Goal: Task Accomplishment & Management: Use online tool/utility

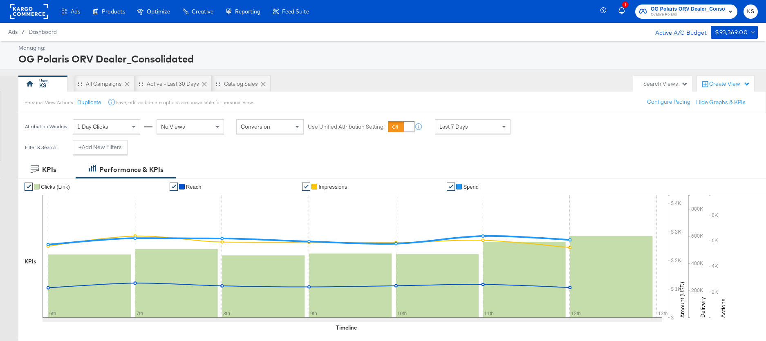
click at [678, 15] on span "Ovative Polaris" at bounding box center [688, 14] width 74 height 7
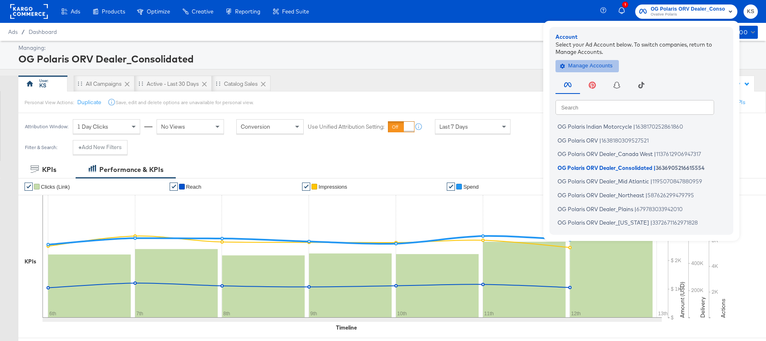
click at [585, 63] on span "Manage Accounts" at bounding box center [587, 65] width 51 height 9
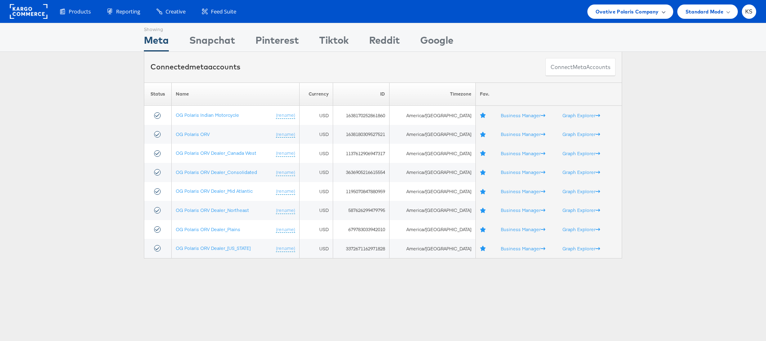
click at [607, 13] on span "Ovative Polaris Company" at bounding box center [627, 11] width 63 height 9
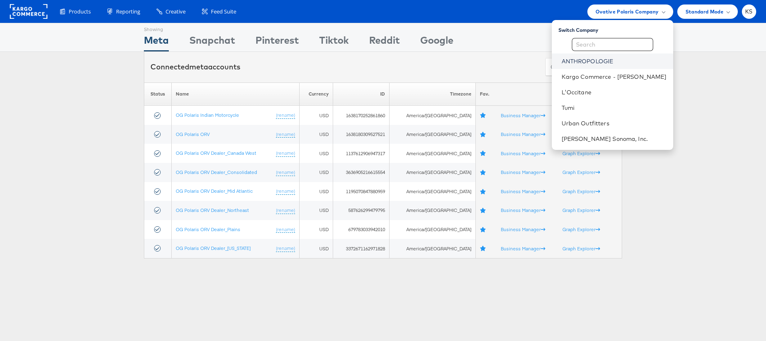
click at [607, 61] on link "ANTHROPOLOGIE" at bounding box center [614, 61] width 105 height 8
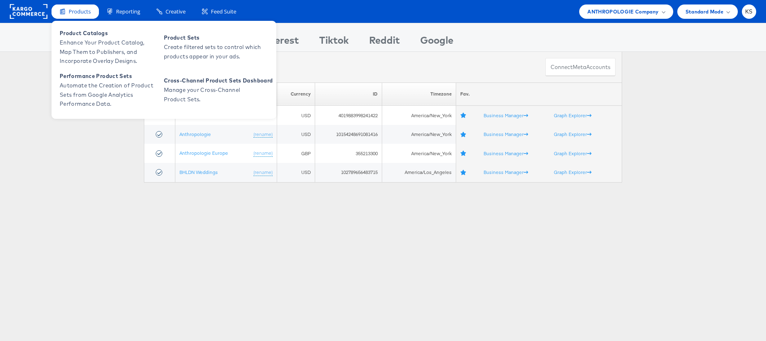
click at [75, 11] on span "Products" at bounding box center [80, 12] width 22 height 8
click at [82, 43] on span "Enhance Your Product Catalog, Map Them to Publishers, and Incorporate Overlay D…" at bounding box center [109, 52] width 98 height 28
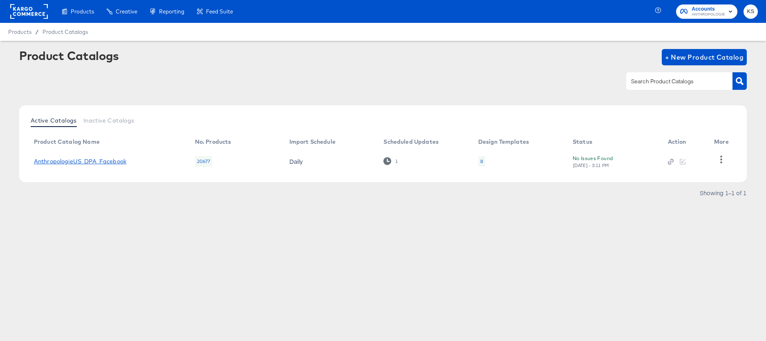
click at [109, 163] on link "AnthropologieUS_DPA_Facebook" at bounding box center [80, 161] width 92 height 7
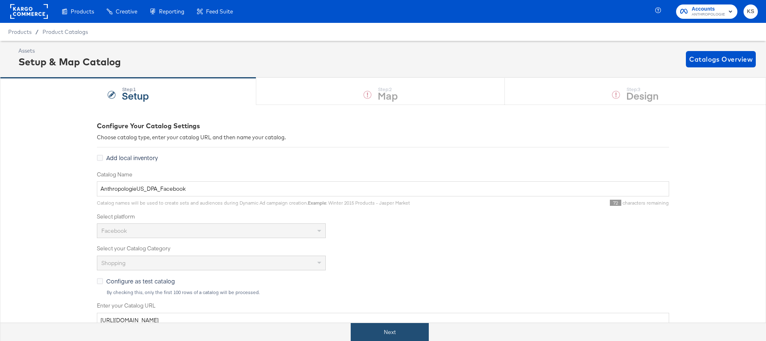
click at [398, 324] on button "Next" at bounding box center [390, 332] width 78 height 18
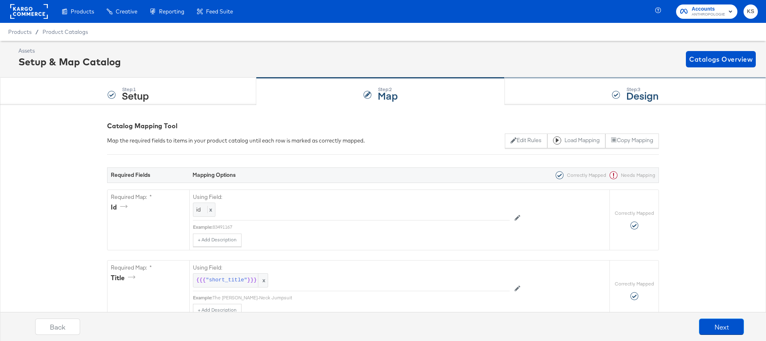
click at [518, 88] on div "Step: 3 Design" at bounding box center [635, 91] width 261 height 27
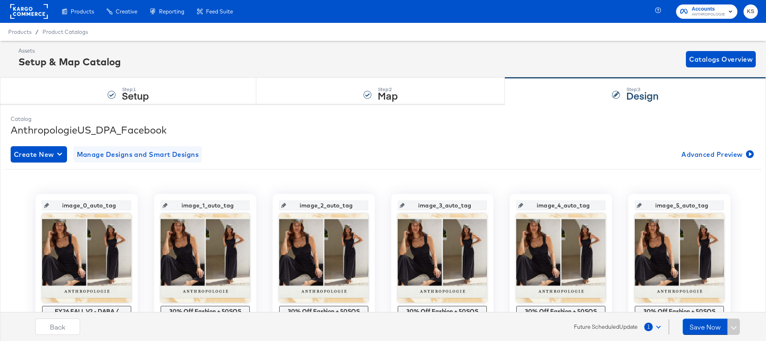
scroll to position [21, 0]
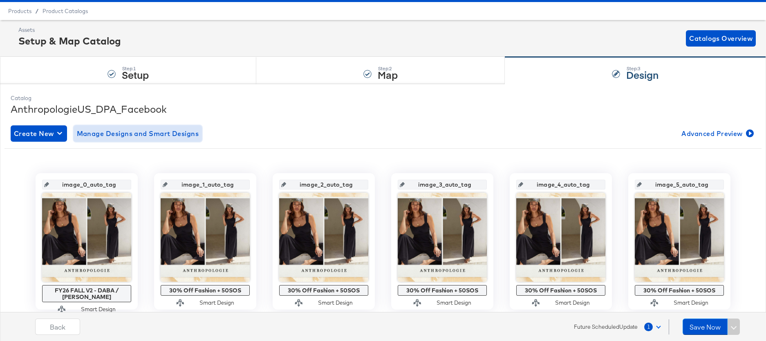
click at [142, 136] on span "Manage Designs and Smart Designs" at bounding box center [138, 133] width 122 height 11
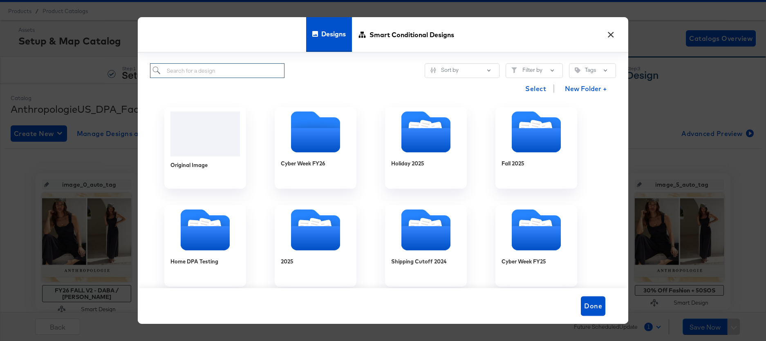
click at [210, 69] on input "search" at bounding box center [217, 70] width 134 height 15
paste input "New Arrivals x Bestseller x Back in Stock HOLIDAY FY26 - Multi Image (META)"
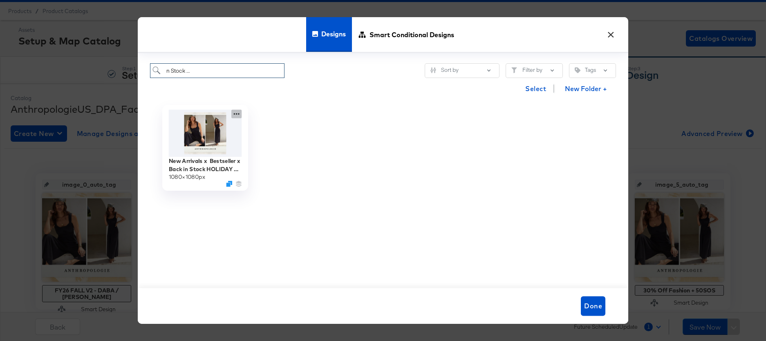
click at [234, 114] on icon at bounding box center [237, 114] width 6 height 2
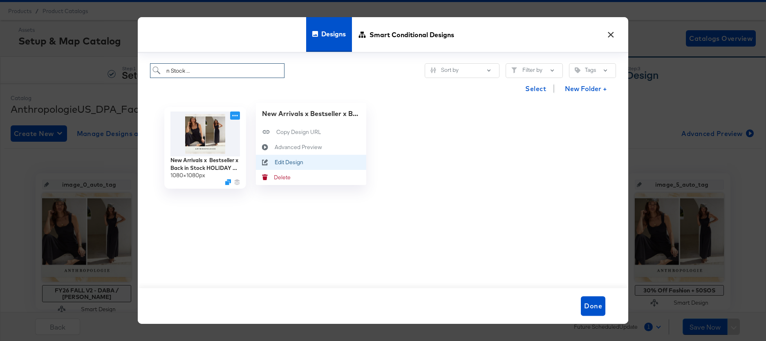
type input "New Arrivals x Bestseller x Back in Stock HOLIDAY FY26 - Multi Image (META)"
click at [275, 162] on div "Edit Design Edit Design" at bounding box center [275, 162] width 0 height 0
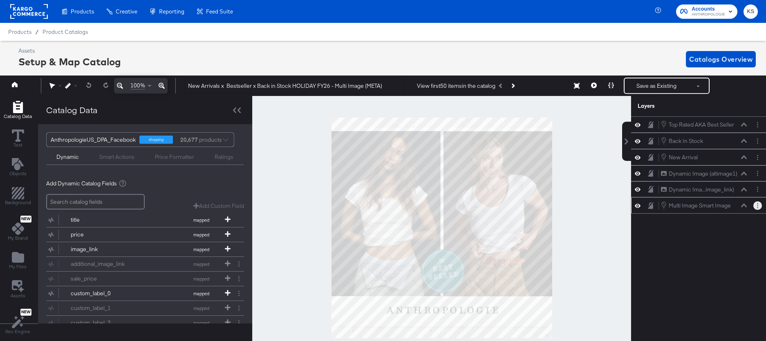
click at [756, 204] on button "Layer Options" at bounding box center [757, 206] width 9 height 9
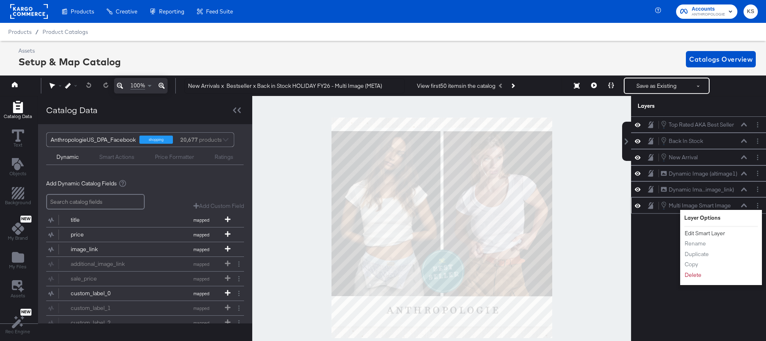
click at [714, 233] on button "Edit Smart Layer" at bounding box center [704, 233] width 41 height 9
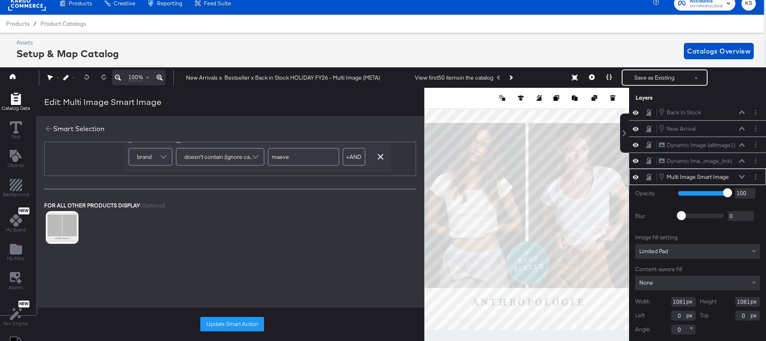
scroll to position [168, 0]
click at [46, 131] on icon at bounding box center [48, 128] width 9 height 9
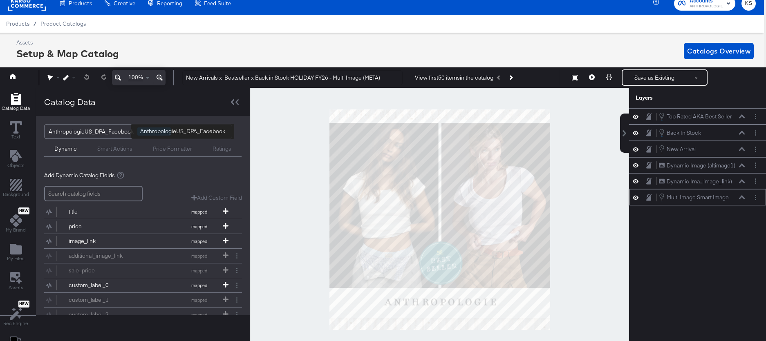
scroll to position [0, 0]
click at [635, 179] on icon at bounding box center [636, 181] width 6 height 7
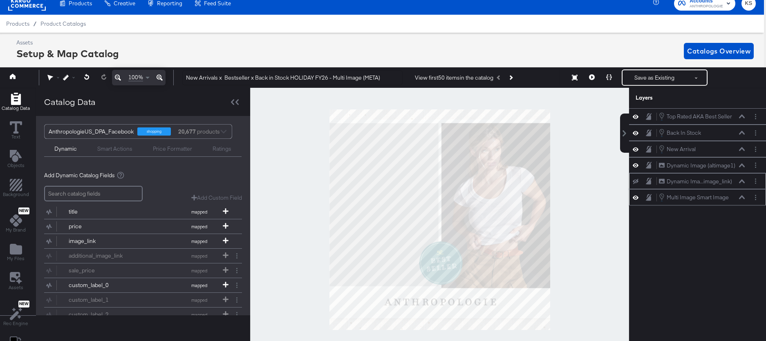
click at [635, 180] on icon at bounding box center [636, 181] width 6 height 5
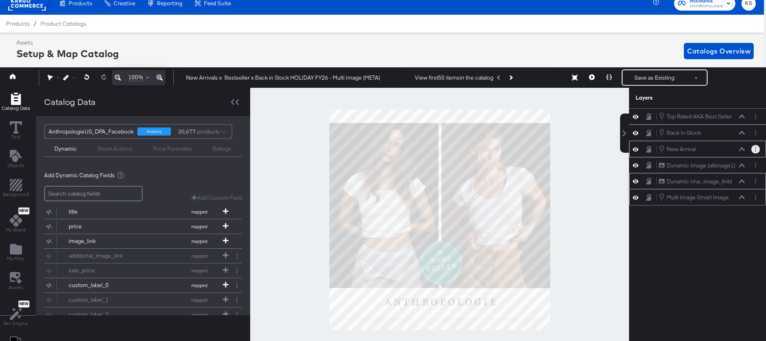
click at [754, 151] on button "Layer Options" at bounding box center [755, 149] width 9 height 9
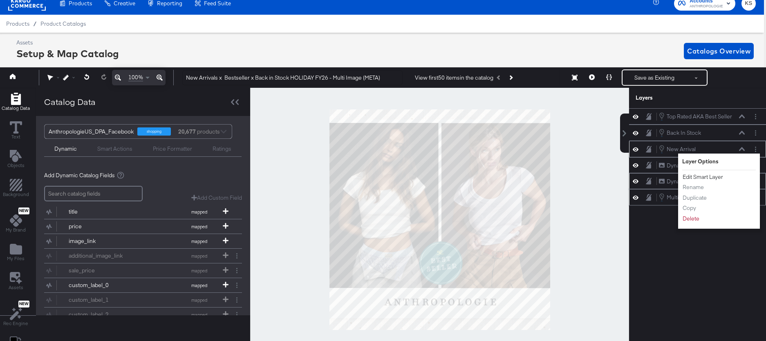
click at [703, 179] on button "Edit Smart Layer" at bounding box center [702, 177] width 41 height 9
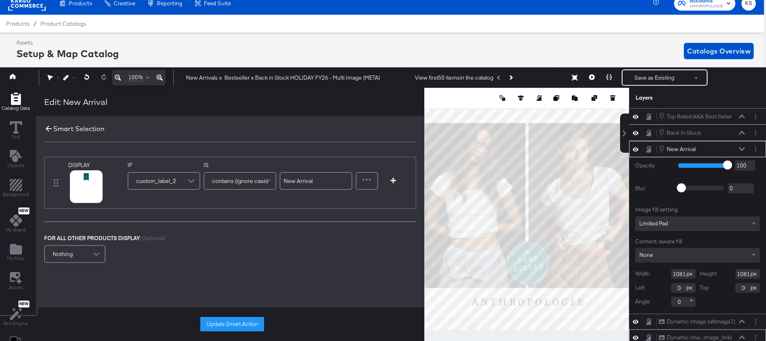
click at [50, 130] on icon at bounding box center [48, 128] width 9 height 9
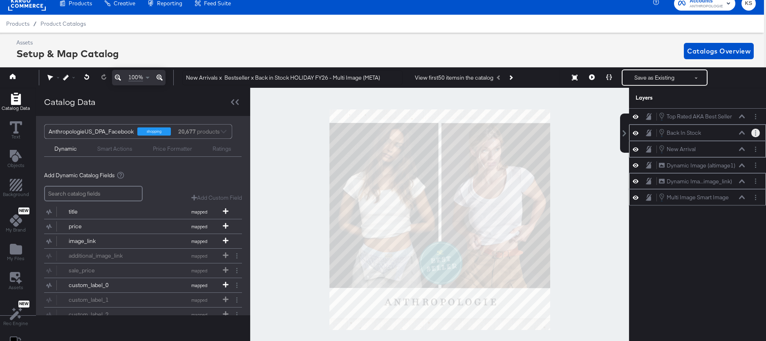
click at [757, 135] on button "Layer Options" at bounding box center [755, 133] width 9 height 9
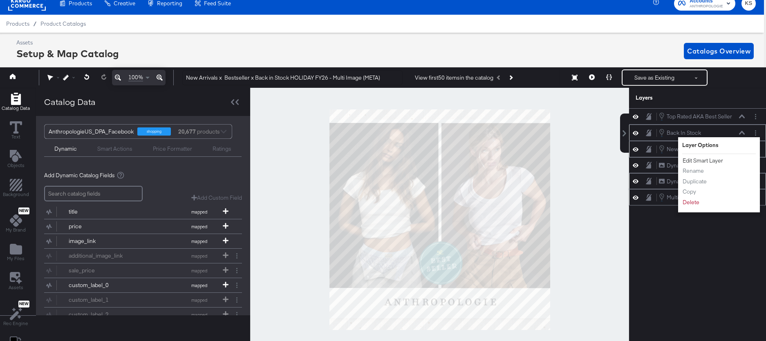
click at [708, 161] on button "Edit Smart Layer" at bounding box center [702, 161] width 41 height 9
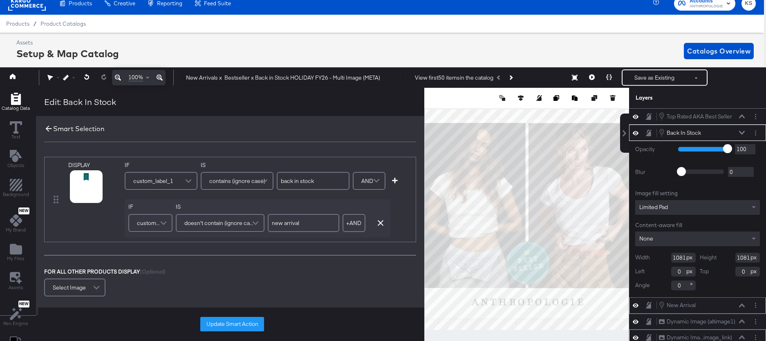
click at [46, 130] on icon at bounding box center [49, 129] width 6 height 6
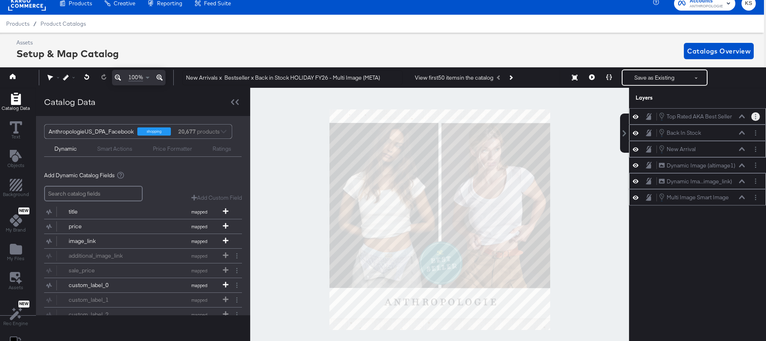
click at [753, 116] on button "Layer Options" at bounding box center [755, 116] width 9 height 9
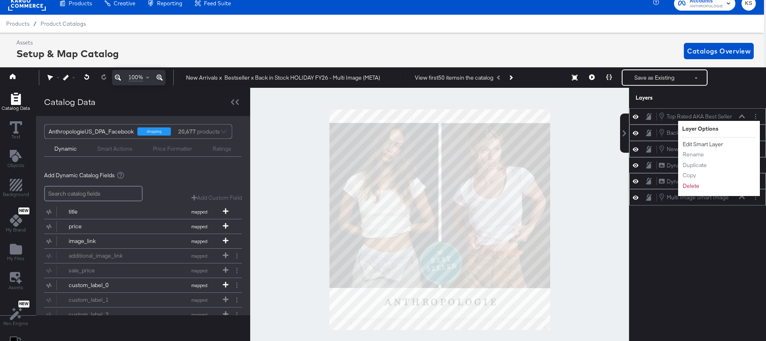
click at [710, 145] on button "Edit Smart Layer" at bounding box center [702, 144] width 41 height 9
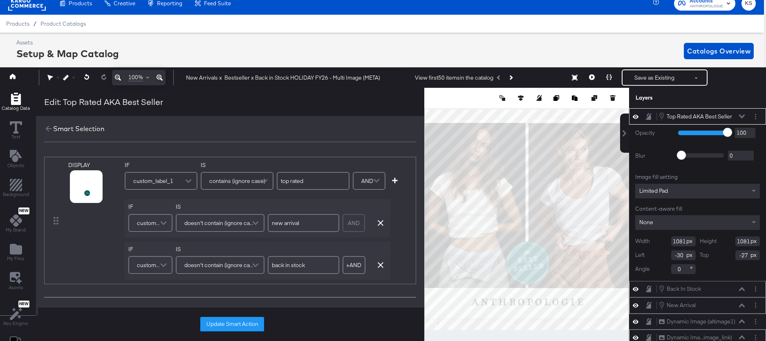
click at [163, 264] on span at bounding box center [164, 265] width 14 height 16
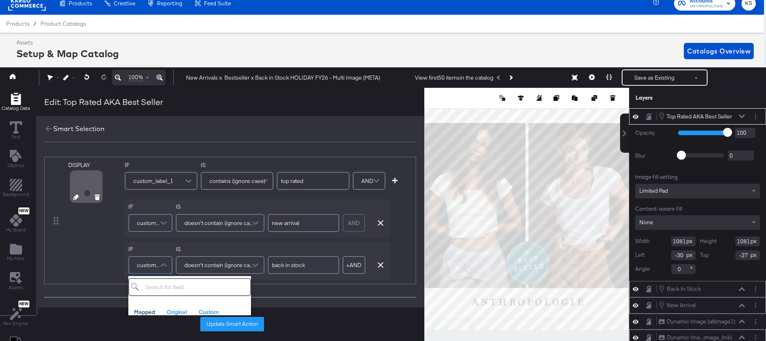
click at [107, 261] on div "DISPLAY" at bounding box center [94, 220] width 53 height 119
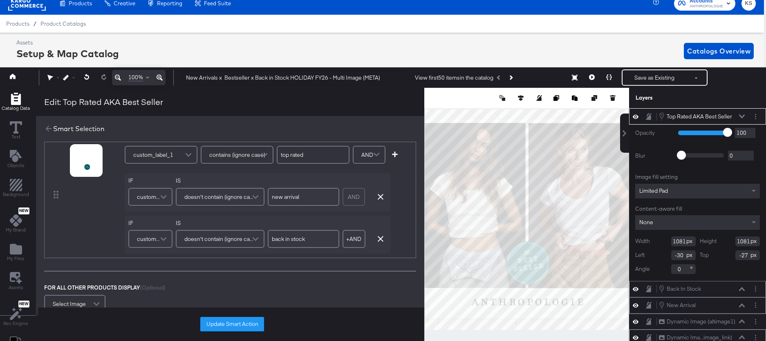
scroll to position [33, 0]
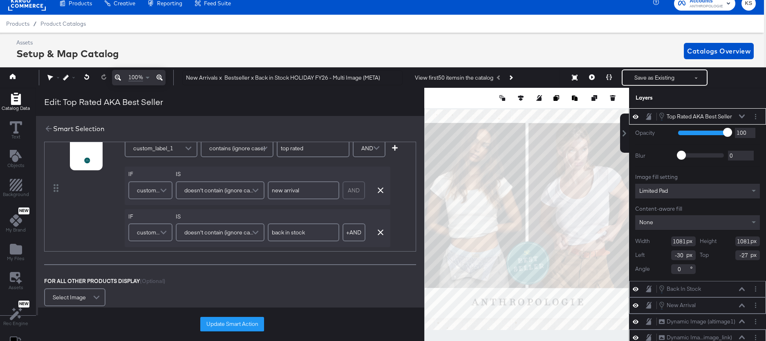
click at [161, 231] on span at bounding box center [164, 232] width 14 height 16
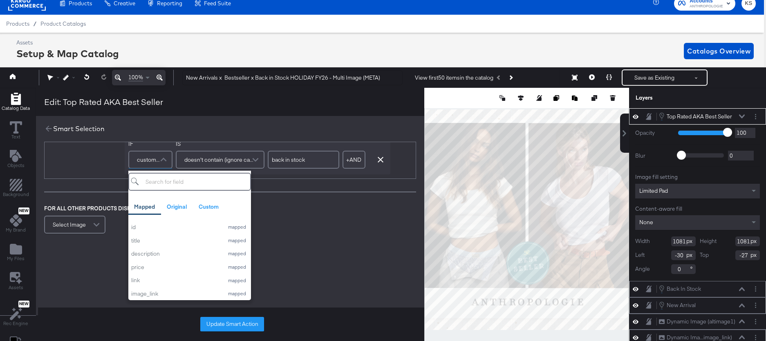
scroll to position [111, 0]
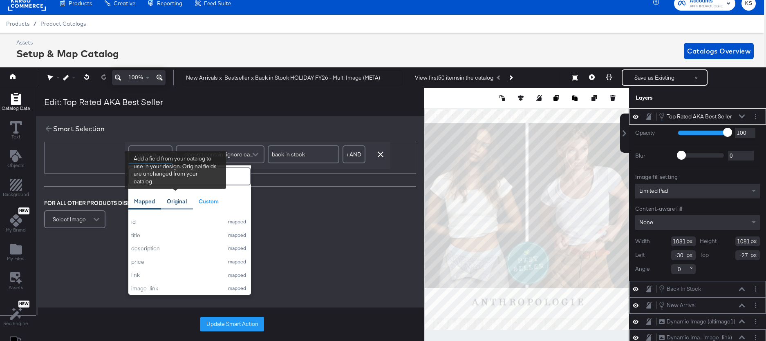
click at [170, 200] on div "Original" at bounding box center [177, 202] width 20 height 8
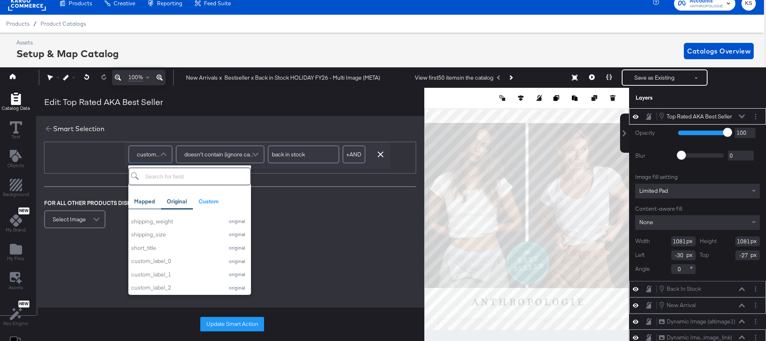
scroll to position [429, 0]
click at [79, 174] on div at bounding box center [230, 174] width 372 height 0
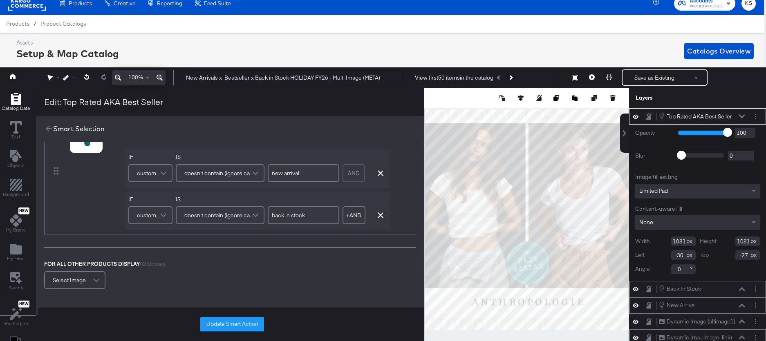
scroll to position [0, 0]
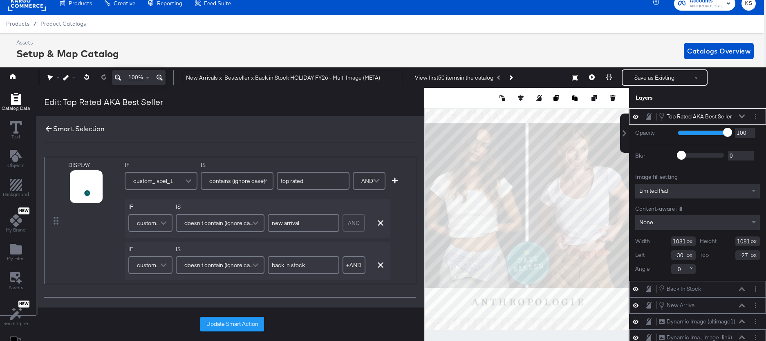
click at [46, 131] on icon at bounding box center [48, 128] width 9 height 9
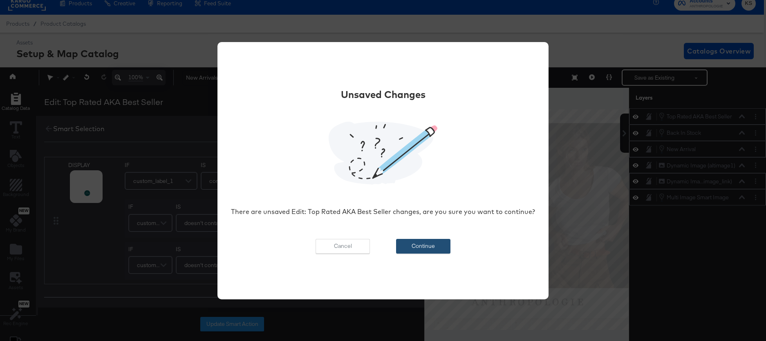
click at [413, 248] on button "Continue" at bounding box center [423, 246] width 54 height 15
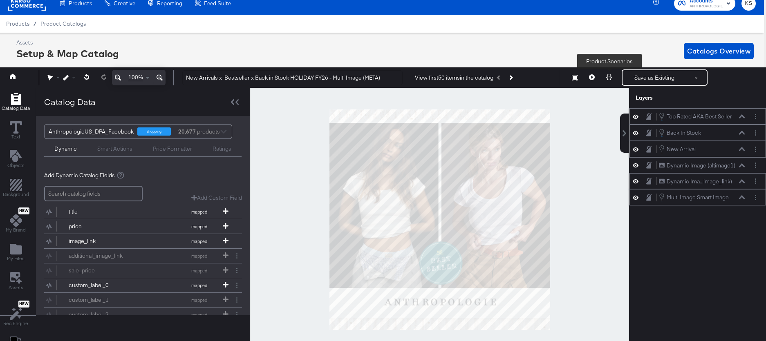
click at [604, 77] on button at bounding box center [608, 77] width 17 height 16
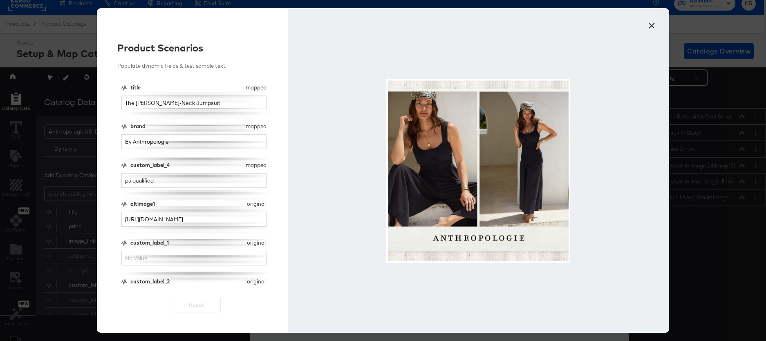
click at [656, 25] on button "×" at bounding box center [651, 23] width 15 height 15
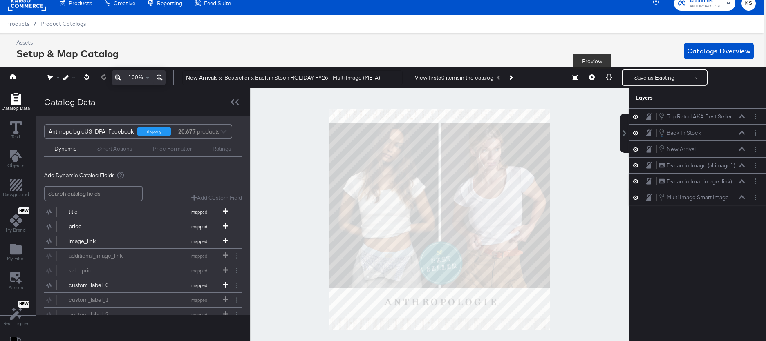
click at [595, 75] on icon at bounding box center [592, 77] width 6 height 6
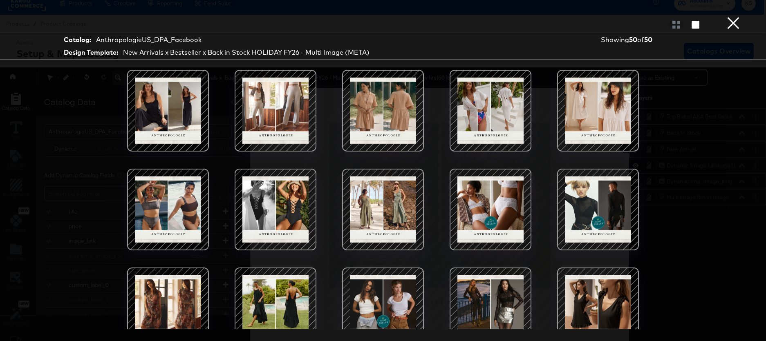
click at [505, 195] on div at bounding box center [490, 209] width 69 height 69
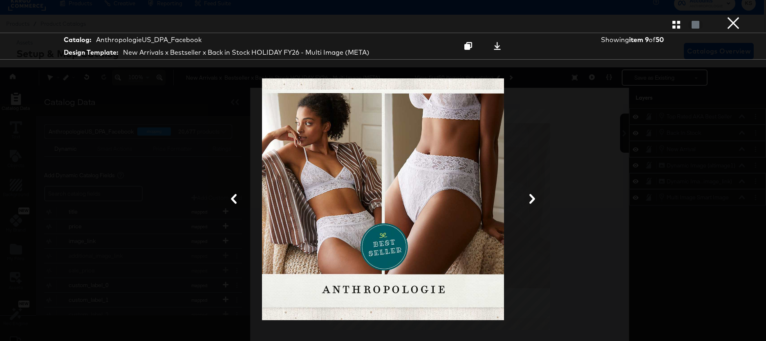
click at [734, 16] on button "×" at bounding box center [733, 8] width 16 height 16
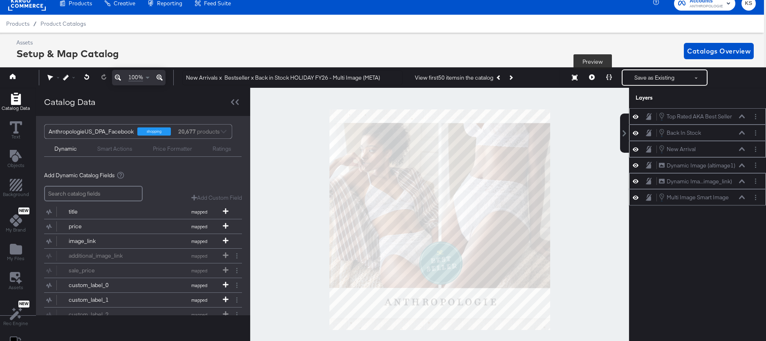
click at [589, 80] on button at bounding box center [591, 77] width 17 height 16
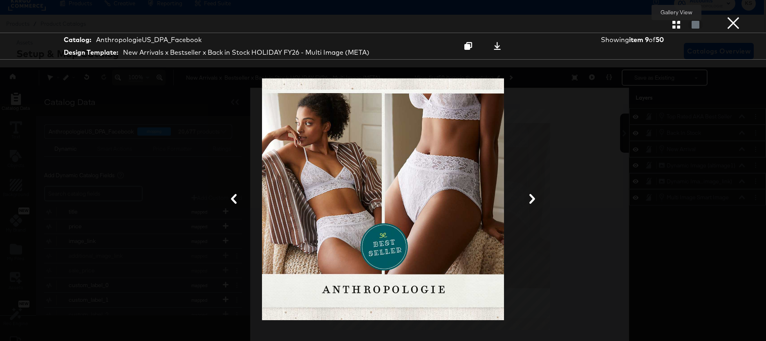
click at [675, 26] on icon "button" at bounding box center [676, 25] width 8 height 8
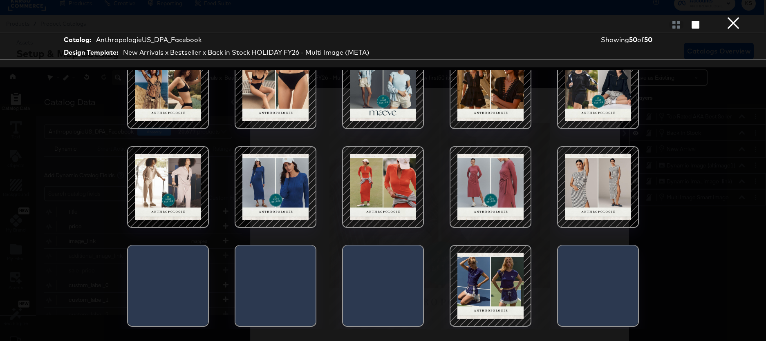
scroll to position [405, 0]
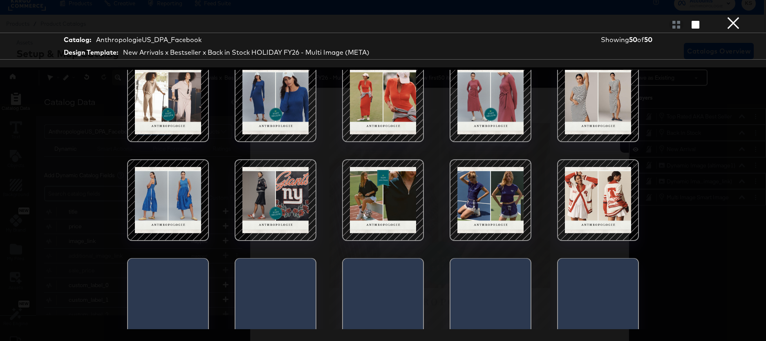
click at [377, 201] on div at bounding box center [382, 200] width 69 height 69
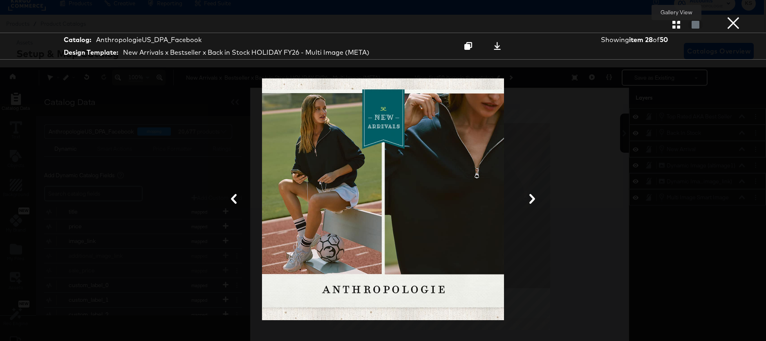
click at [677, 23] on icon "button" at bounding box center [676, 25] width 8 height 8
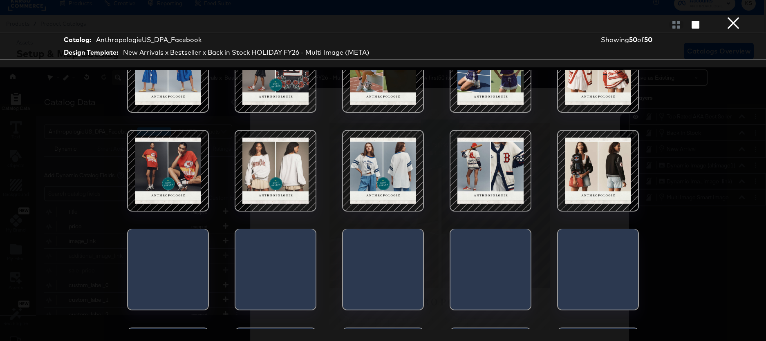
scroll to position [570, 0]
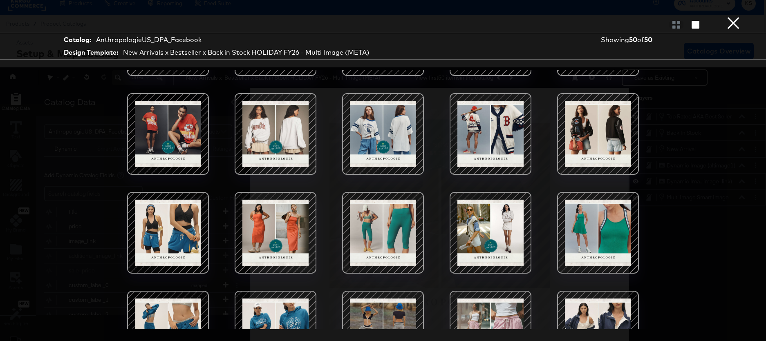
click at [162, 131] on div at bounding box center [167, 133] width 69 height 69
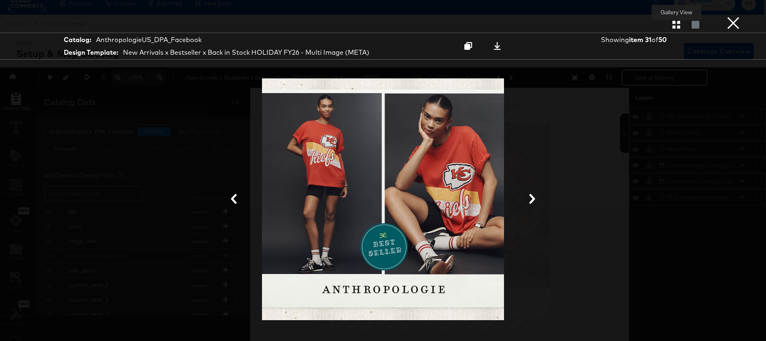
click at [679, 25] on icon "button" at bounding box center [676, 25] width 8 height 8
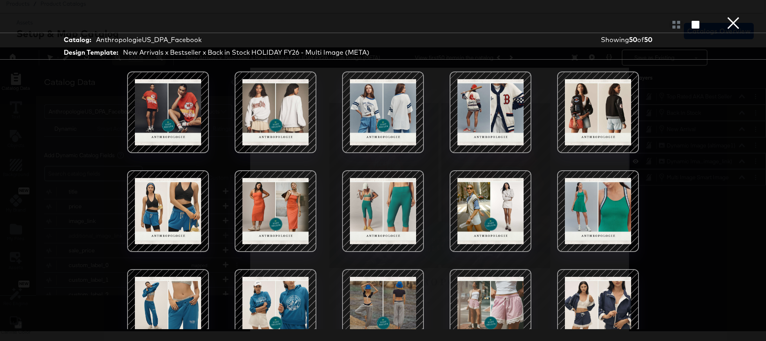
scroll to position [589, 0]
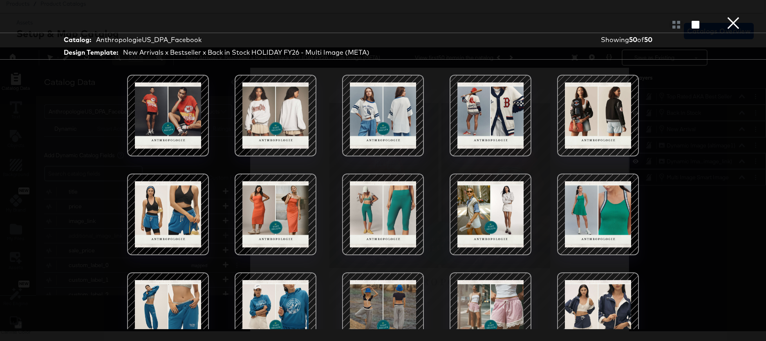
click at [609, 211] on div at bounding box center [597, 214] width 69 height 69
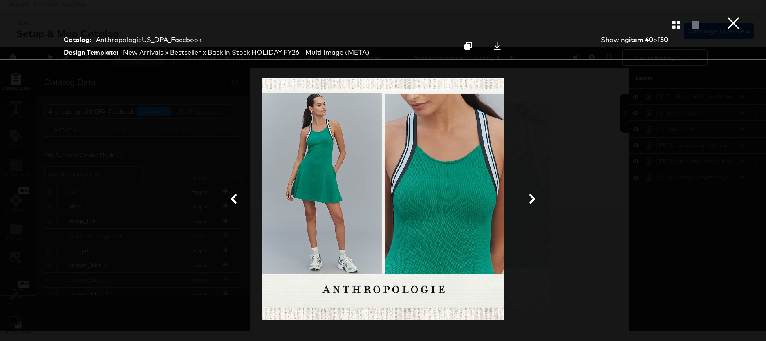
click at [733, 16] on button "×" at bounding box center [733, 8] width 16 height 16
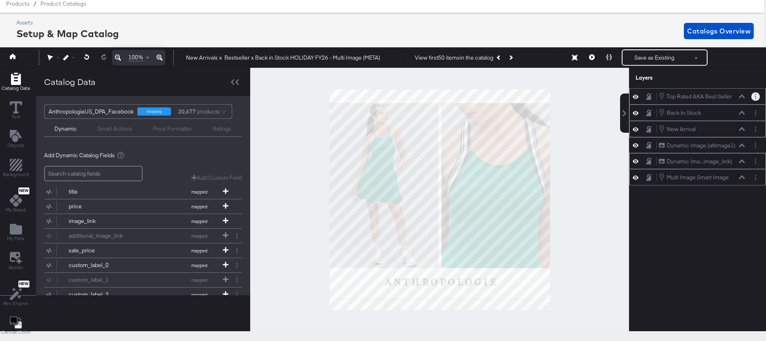
click at [757, 96] on button "Layer Options" at bounding box center [755, 96] width 9 height 9
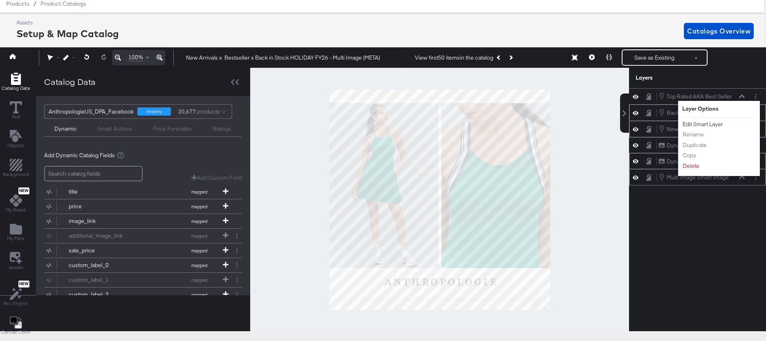
click at [718, 126] on button "Edit Smart Layer" at bounding box center [702, 124] width 41 height 9
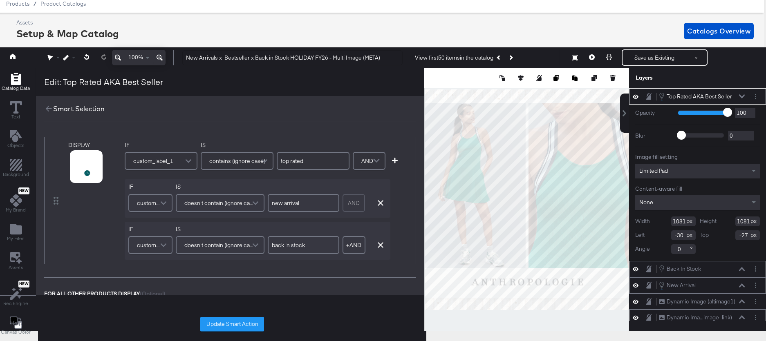
click at [446, 33] on div "Assets Setup & Map Catalog Catalogs Overview" at bounding box center [384, 31] width 737 height 24
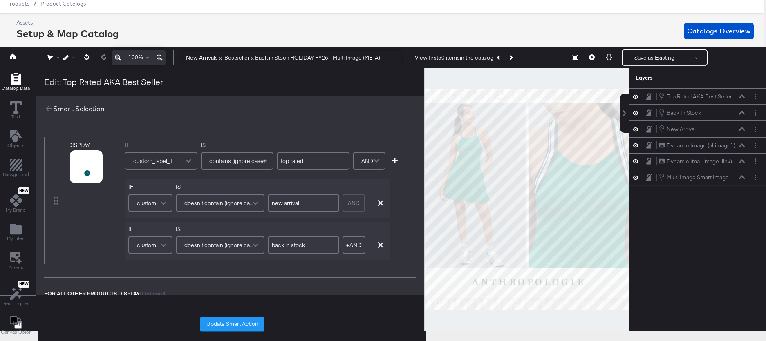
scroll to position [0, 2]
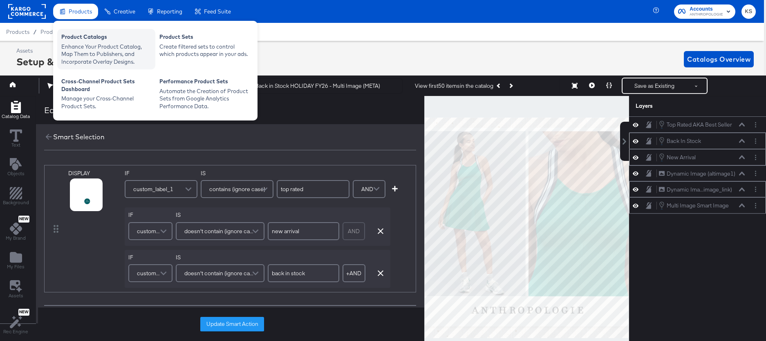
click at [86, 42] on div "Product Catalogs" at bounding box center [106, 38] width 90 height 10
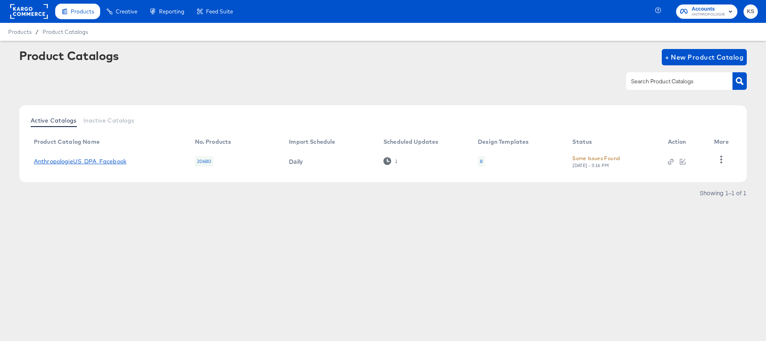
click at [108, 163] on link "AnthropologieUS_DPA_Facebook" at bounding box center [80, 161] width 92 height 7
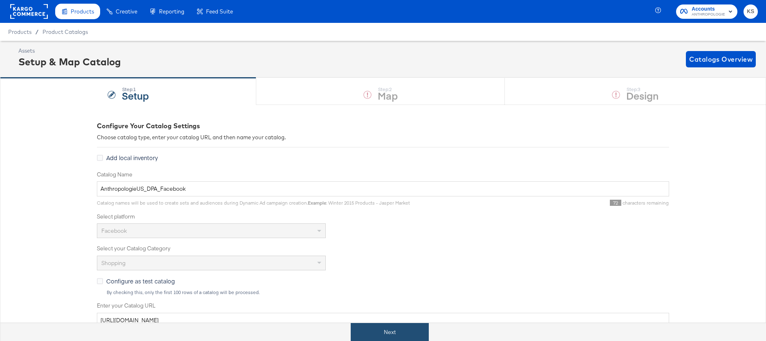
click at [371, 338] on button "Next" at bounding box center [390, 332] width 78 height 18
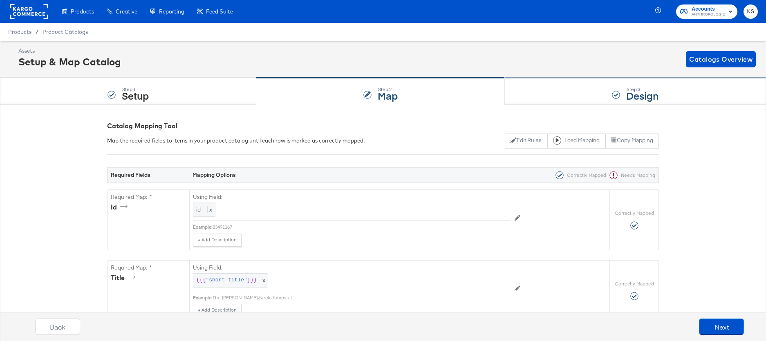
click at [536, 97] on div "Step: 3 Design" at bounding box center [635, 91] width 261 height 27
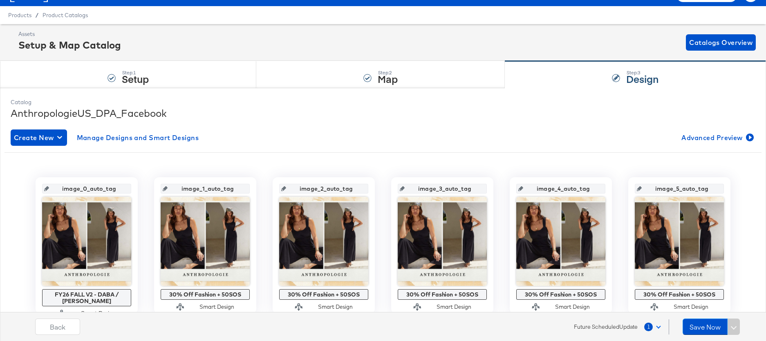
scroll to position [18, 0]
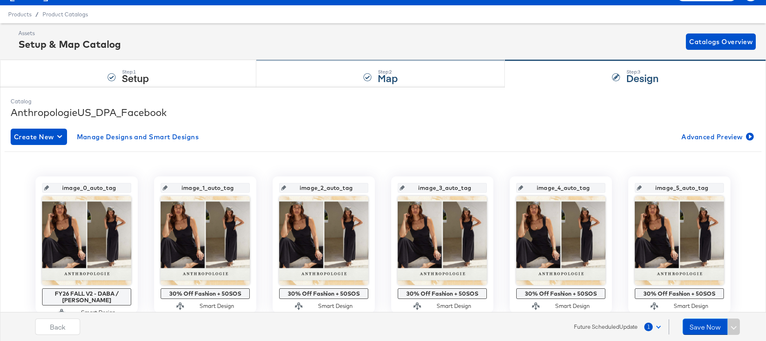
click at [333, 73] on div "Step: 2 Map" at bounding box center [380, 73] width 249 height 27
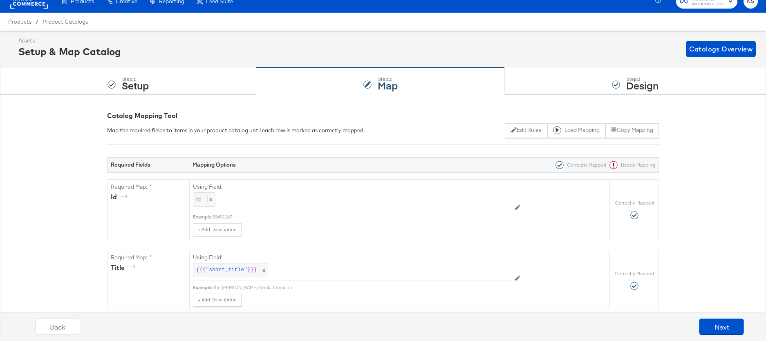
scroll to position [0, 0]
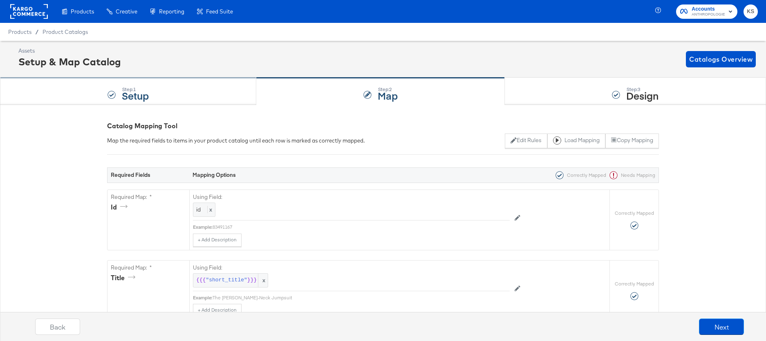
click at [200, 97] on div "Step: 1 Setup" at bounding box center [128, 91] width 256 height 27
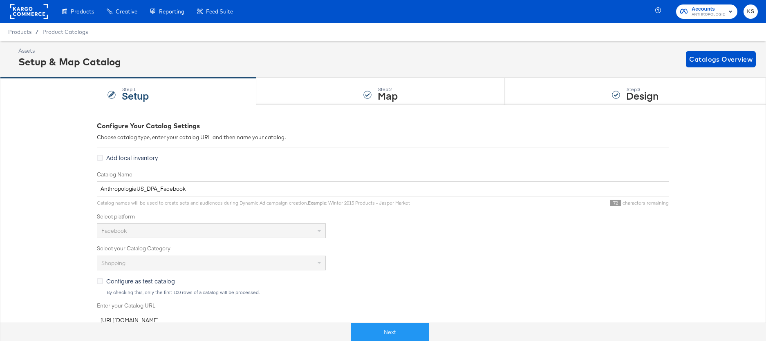
click at [0, 0] on div "Enhance Your Product Catalog, Map Them to Publishers, and Incorporate Overlay D…" at bounding box center [0, 0] width 0 height 0
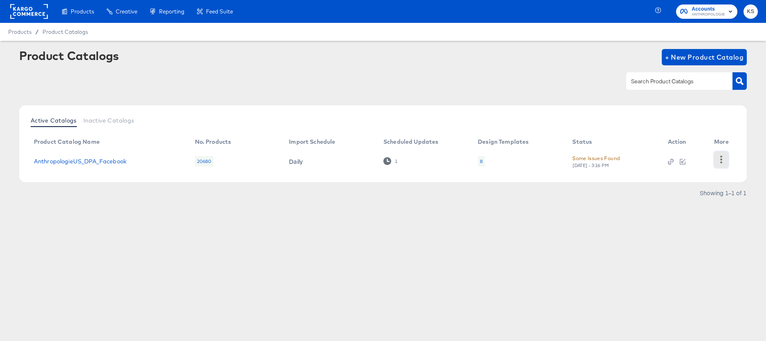
click at [719, 161] on icon "button" at bounding box center [721, 160] width 8 height 8
click at [627, 225] on article "Product Catalogs + New Product Catalog Active Catalogs Inactive Catalogs Produc…" at bounding box center [383, 134] width 766 height 187
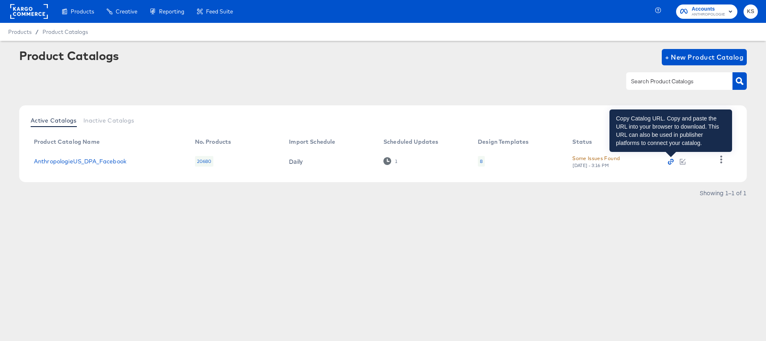
click at [670, 160] on icon "button" at bounding box center [672, 161] width 4 height 4
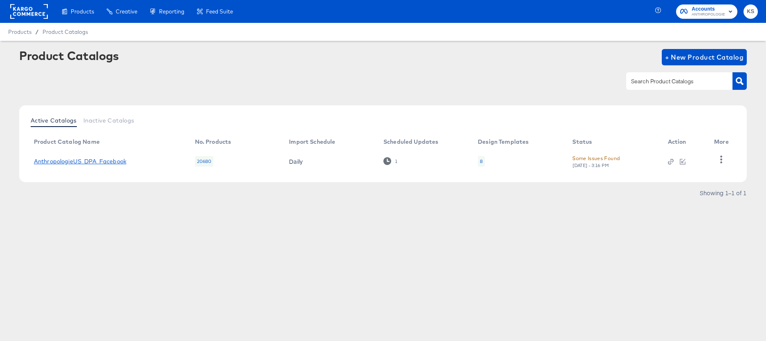
click at [97, 162] on link "AnthropologieUS_DPA_Facebook" at bounding box center [80, 161] width 92 height 7
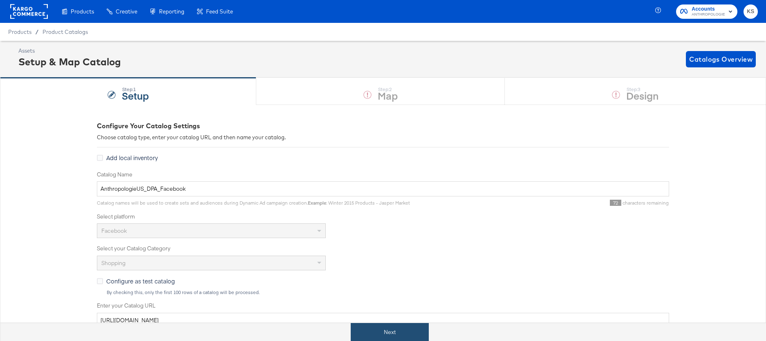
click at [373, 329] on button "Next" at bounding box center [390, 332] width 78 height 18
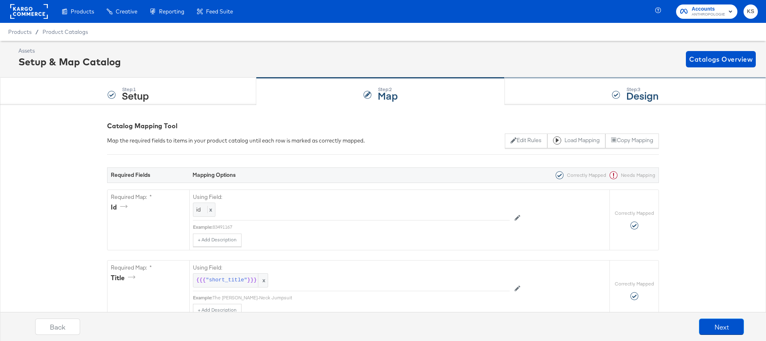
click at [557, 94] on div "Step: 3 Design" at bounding box center [635, 91] width 261 height 27
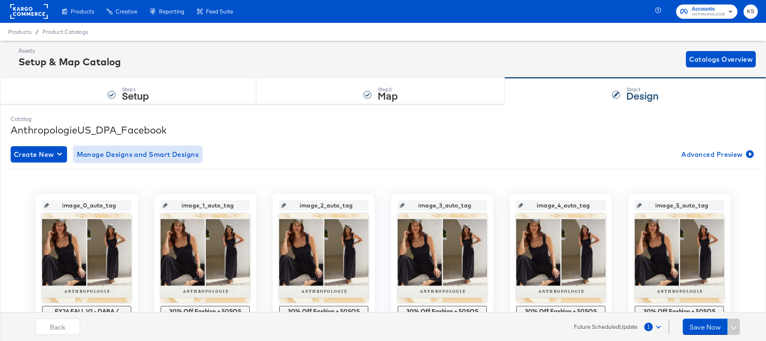
click at [131, 154] on span "Manage Designs and Smart Designs" at bounding box center [138, 154] width 122 height 11
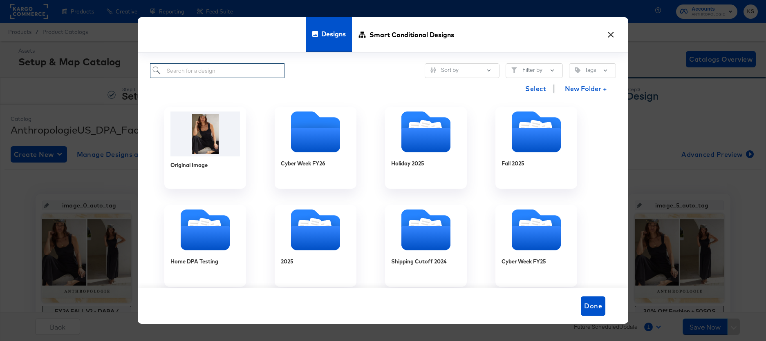
click at [194, 72] on input "search" at bounding box center [217, 70] width 134 height 15
paste input "New Arrivals x Bestseller x Back in Stock HOLIDAY FY26 - Multi Image (META)"
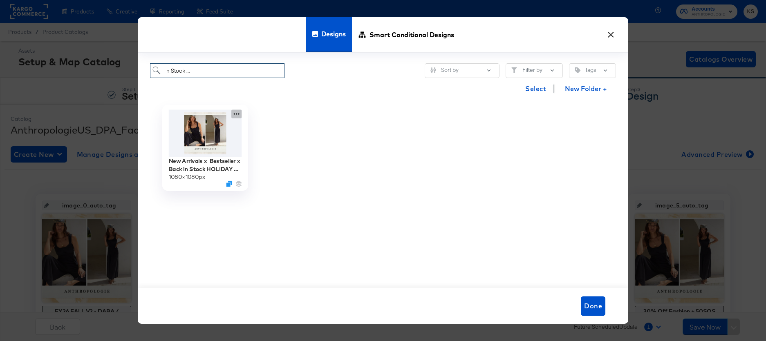
click at [237, 114] on icon at bounding box center [236, 114] width 10 height 9
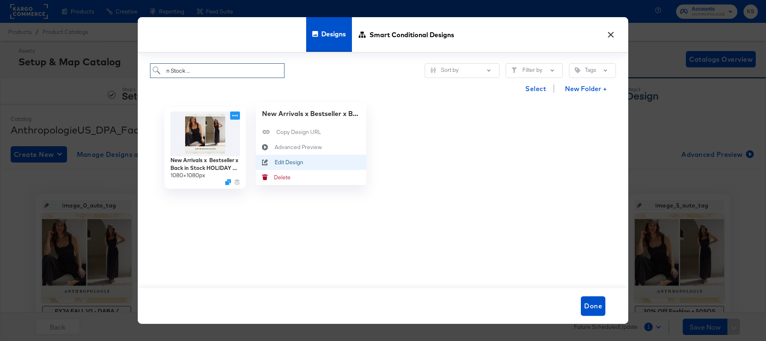
type input "New Arrivals x Bestseller x Back in Stock HOLIDAY FY26 - Multi Image (META)"
click at [275, 162] on div "Edit Design Edit Design" at bounding box center [275, 162] width 0 height 0
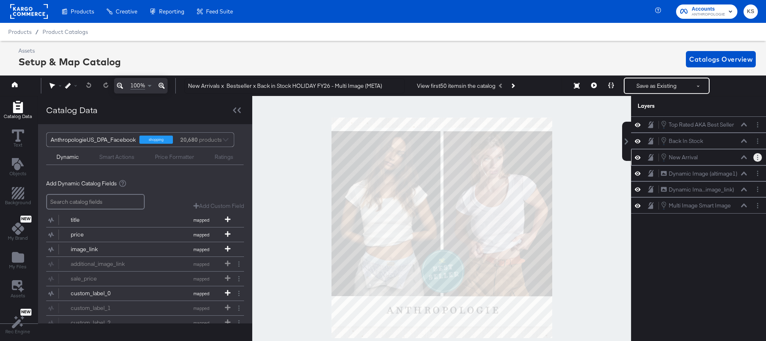
click at [753, 155] on button "Layer Options" at bounding box center [757, 157] width 9 height 9
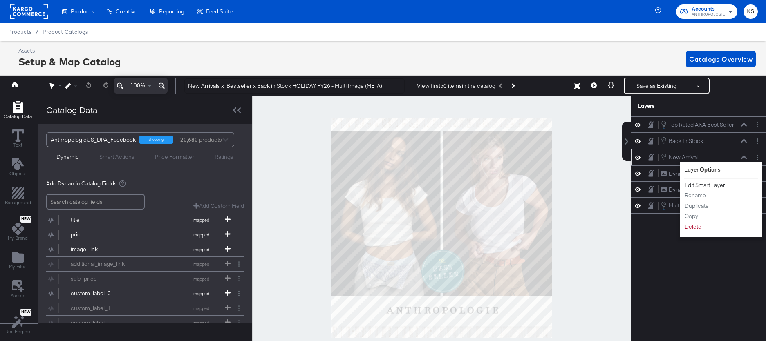
click at [710, 187] on button "Edit Smart Layer" at bounding box center [704, 185] width 41 height 9
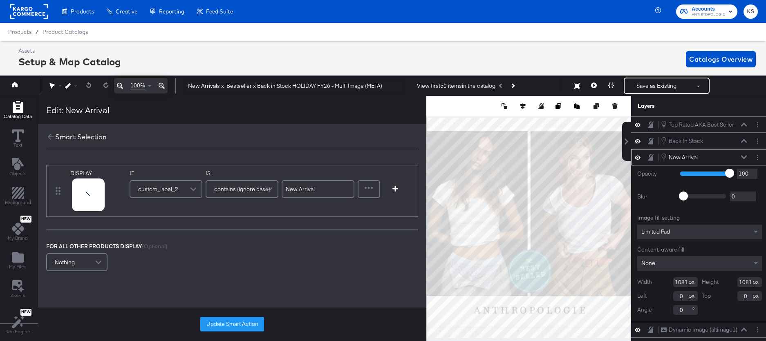
scroll to position [0, 2]
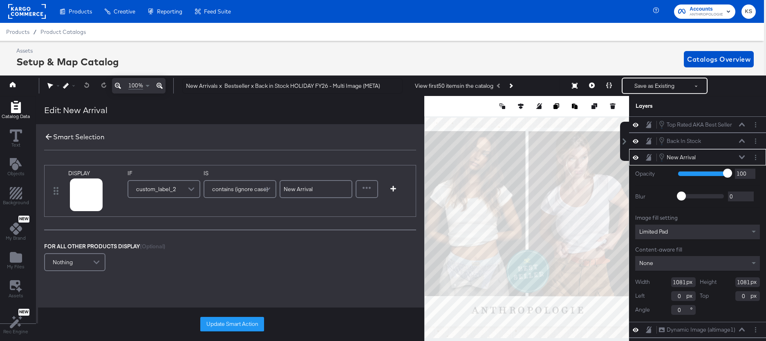
click at [48, 135] on icon at bounding box center [48, 136] width 9 height 9
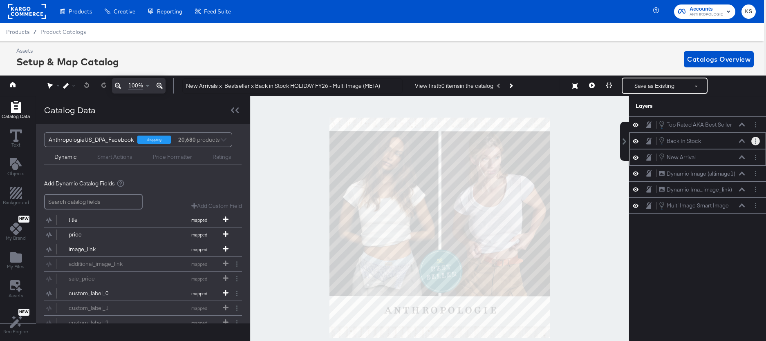
click at [758, 140] on button "Layer Options" at bounding box center [755, 141] width 9 height 9
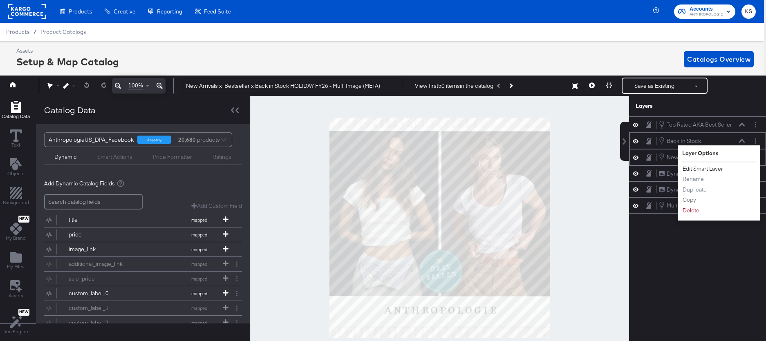
click at [706, 168] on button "Edit Smart Layer" at bounding box center [702, 169] width 41 height 9
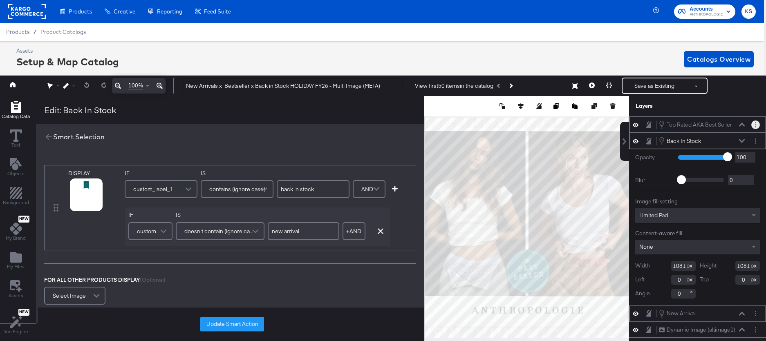
click at [757, 123] on button "Layer Options" at bounding box center [755, 125] width 9 height 9
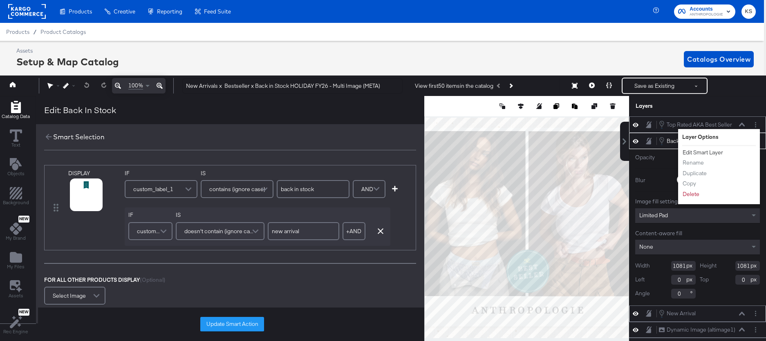
click at [713, 152] on button "Edit Smart Layer" at bounding box center [702, 152] width 41 height 9
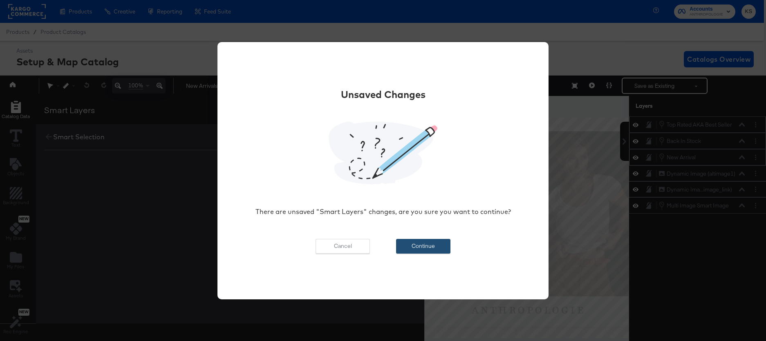
click at [427, 241] on button "Continue" at bounding box center [423, 246] width 54 height 15
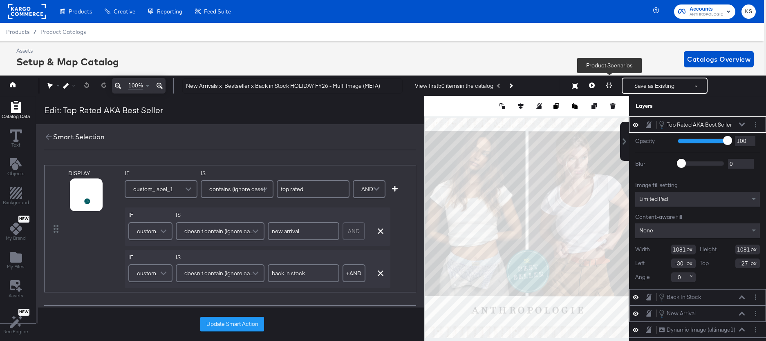
click at [609, 87] on icon at bounding box center [609, 86] width 6 height 6
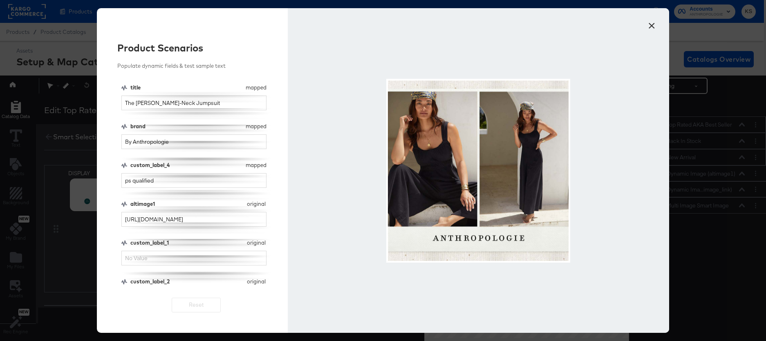
scroll to position [18, 0]
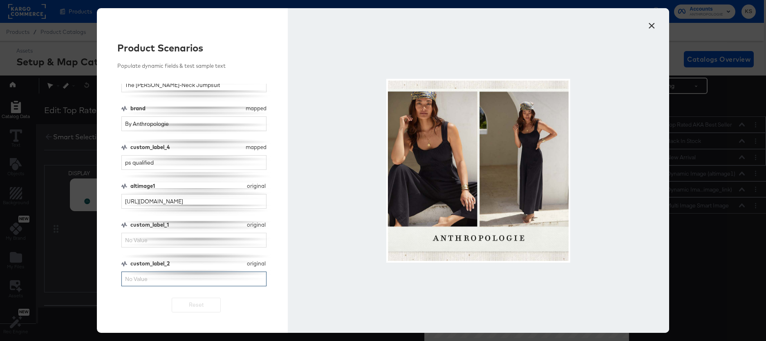
click at [176, 280] on input "custom_label_2" at bounding box center [193, 279] width 145 height 15
type input "new arrival"
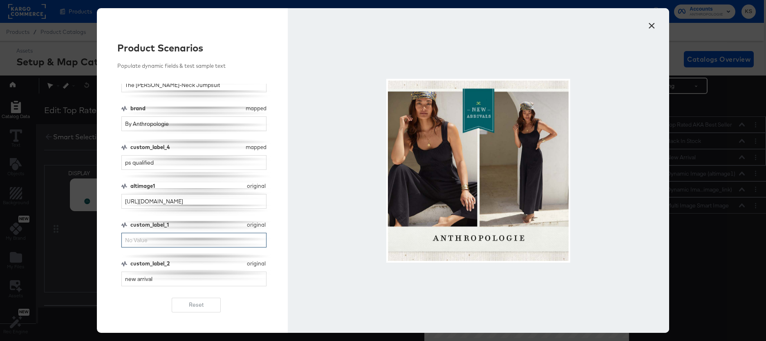
click at [168, 238] on input "custom_label_1" at bounding box center [193, 240] width 145 height 15
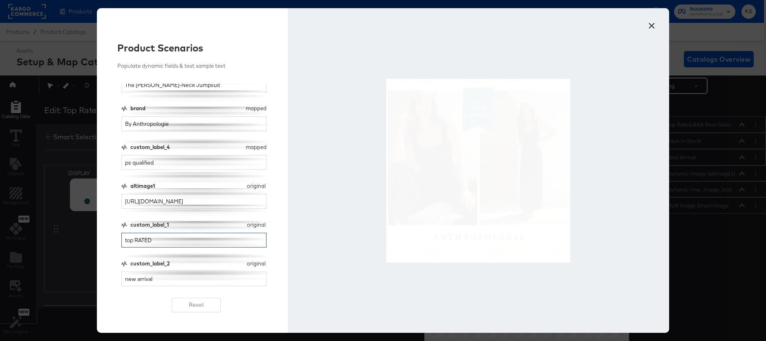
click at [146, 240] on input "top RATED" at bounding box center [193, 240] width 145 height 15
click at [146, 241] on input "top RATED" at bounding box center [193, 240] width 145 height 15
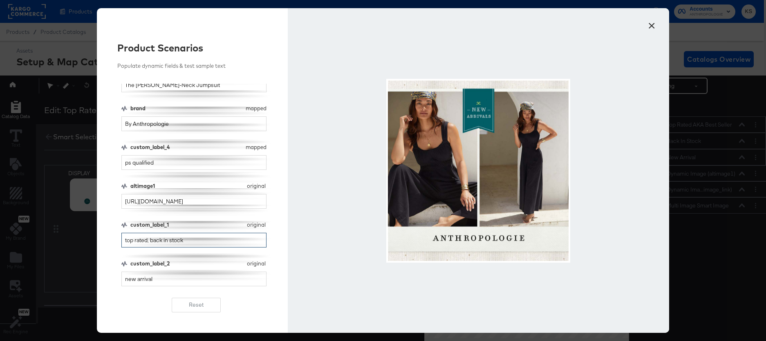
type input "top rated, back in stock"
click at [145, 276] on input "new arrival" at bounding box center [193, 279] width 145 height 15
drag, startPoint x: 187, startPoint y: 238, endPoint x: 150, endPoint y: 237, distance: 37.2
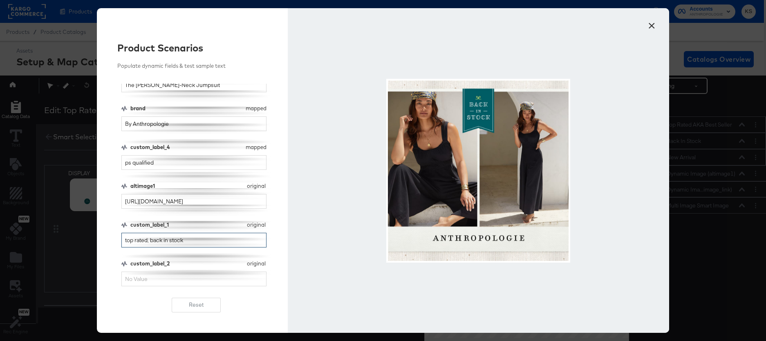
click at [149, 238] on input "top rated, back in stock" at bounding box center [193, 240] width 145 height 15
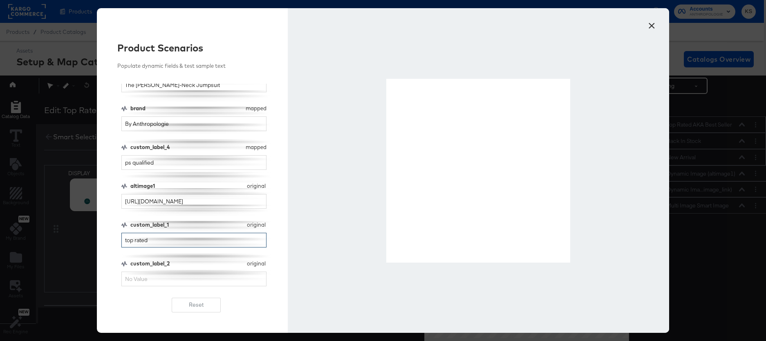
type input "top rated"
click at [172, 283] on input "custom_label_2" at bounding box center [193, 279] width 145 height 15
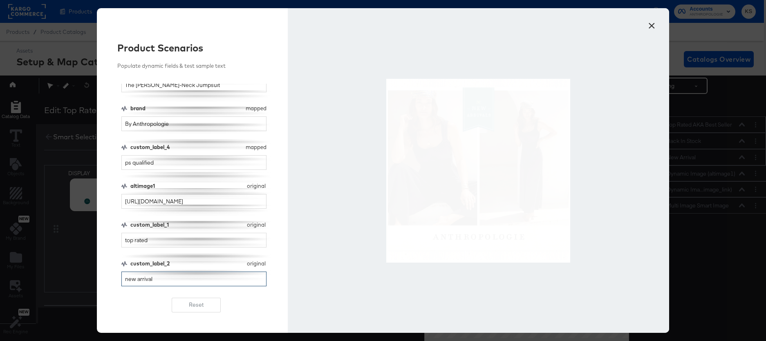
type input "new arrival"
click at [150, 242] on input "top rated" at bounding box center [193, 240] width 145 height 15
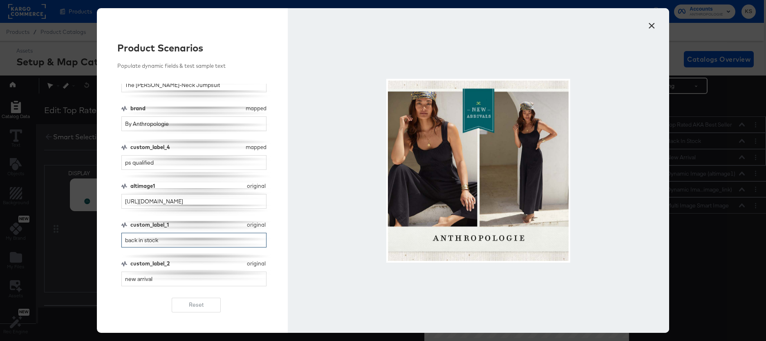
type input "back in stock"
click at [192, 274] on input "new arrival" at bounding box center [193, 279] width 145 height 15
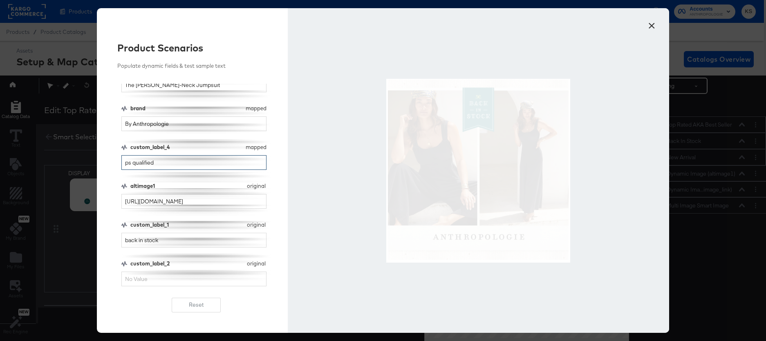
click at [186, 169] on input "ps qualified" at bounding box center [193, 162] width 145 height 15
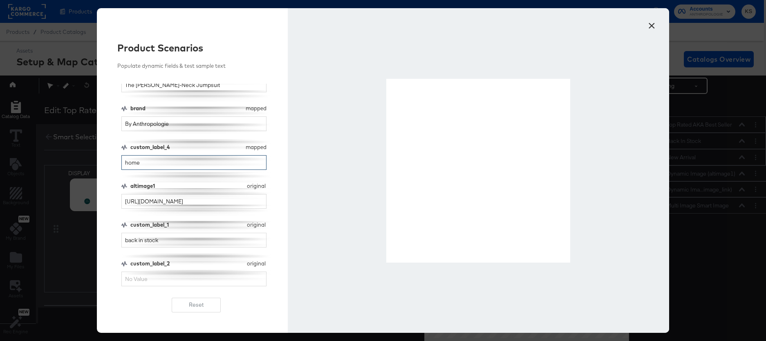
type input "home"
click at [641, 19] on div at bounding box center [478, 170] width 381 height 325
click at [651, 24] on button "×" at bounding box center [651, 23] width 15 height 15
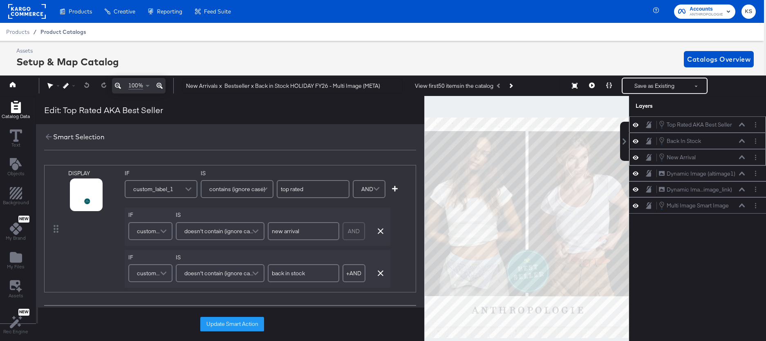
click at [74, 34] on span "Product Catalogs" at bounding box center [63, 32] width 46 height 7
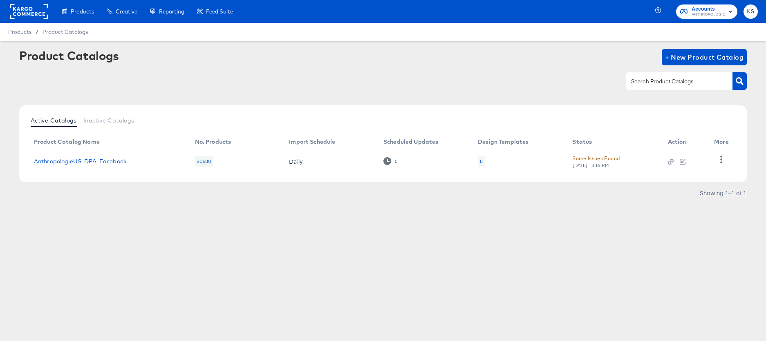
click at [89, 158] on link "AnthropologieUS_DPA_Facebook" at bounding box center [80, 161] width 92 height 7
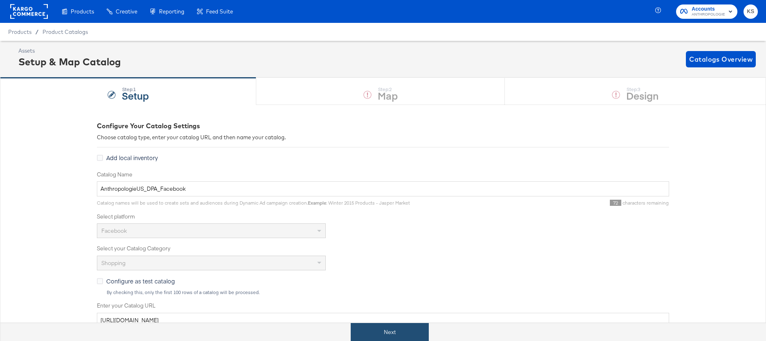
click at [391, 331] on button "Next" at bounding box center [390, 332] width 78 height 18
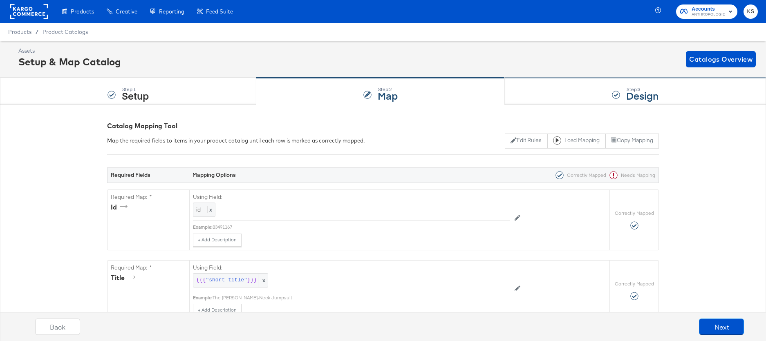
click at [569, 91] on div "Step: 3 Design" at bounding box center [635, 91] width 261 height 27
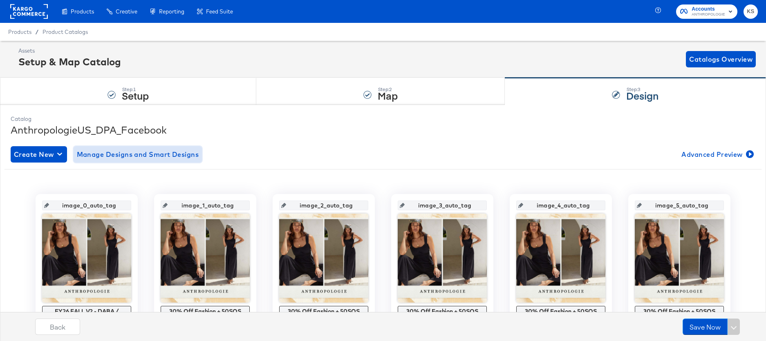
click at [154, 152] on span "Manage Designs and Smart Designs" at bounding box center [138, 154] width 122 height 11
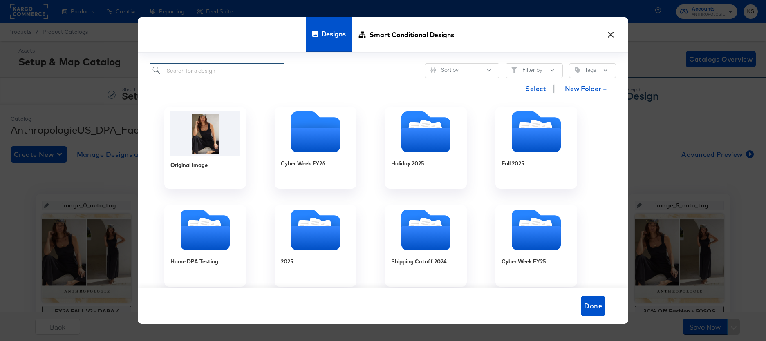
click at [202, 69] on input "search" at bounding box center [217, 70] width 134 height 15
paste input "New Arrivals x Bestseller x Back in Stock HOLIDAY FY26 - Single Image (META)"
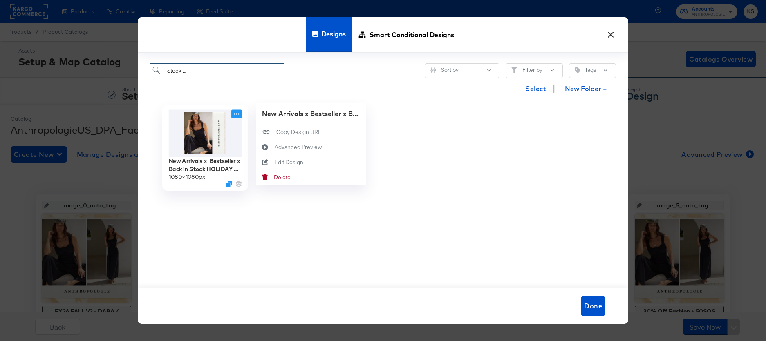
click at [236, 115] on icon at bounding box center [236, 114] width 10 height 9
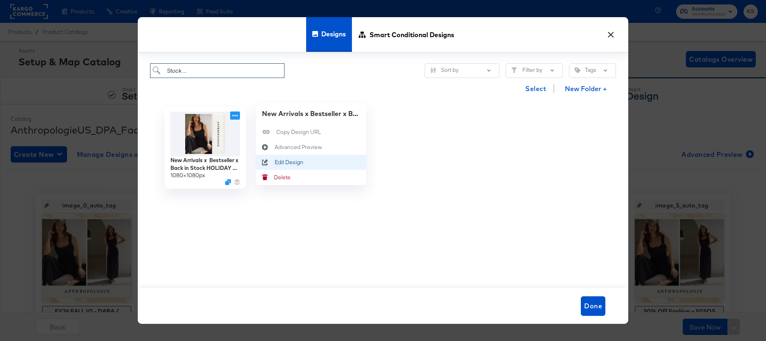
type input "New Arrivals x Bestseller x Back in Stock HOLIDAY FY26 - Single Image (META)"
click at [275, 162] on div "Edit Design Edit Design" at bounding box center [275, 162] width 0 height 0
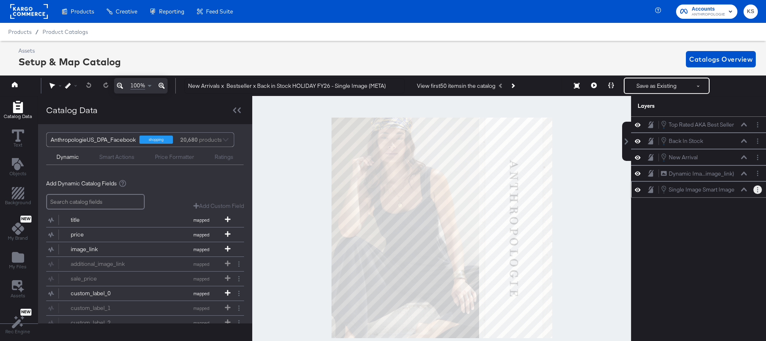
click at [760, 190] on button "Layer Options" at bounding box center [757, 190] width 9 height 9
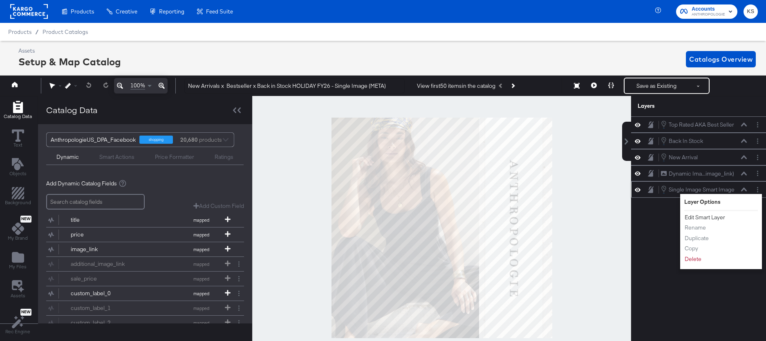
click at [719, 220] on button "Edit Smart Layer" at bounding box center [704, 217] width 41 height 9
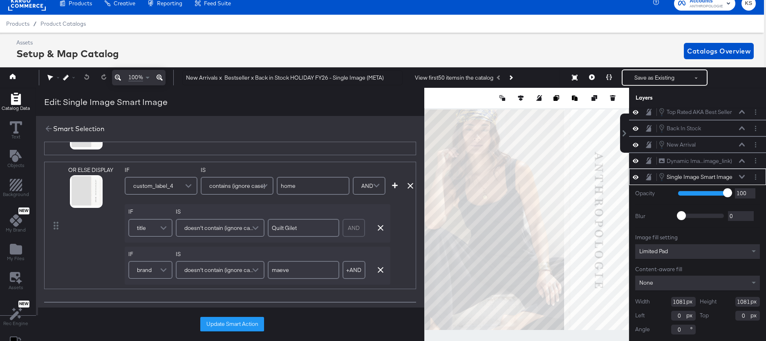
scroll to position [58, 0]
click at [47, 125] on icon at bounding box center [48, 128] width 9 height 9
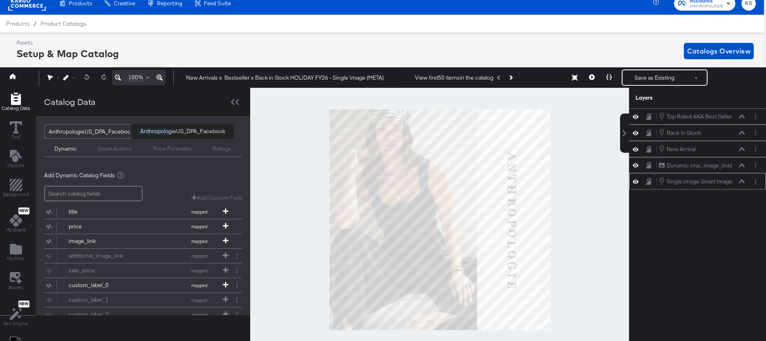
scroll to position [0, 0]
click at [757, 148] on button "Layer Options" at bounding box center [755, 149] width 9 height 9
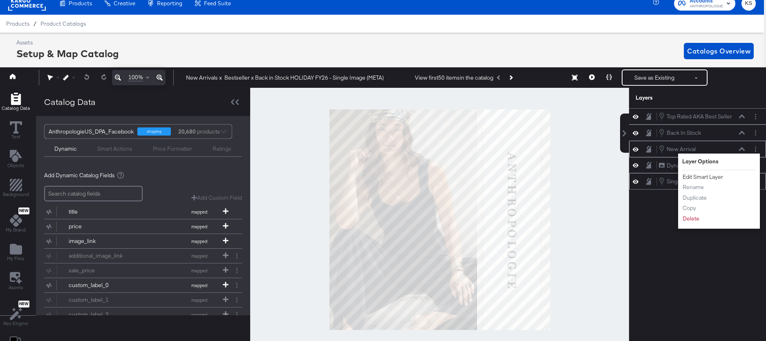
click at [714, 178] on button "Edit Smart Layer" at bounding box center [702, 177] width 41 height 9
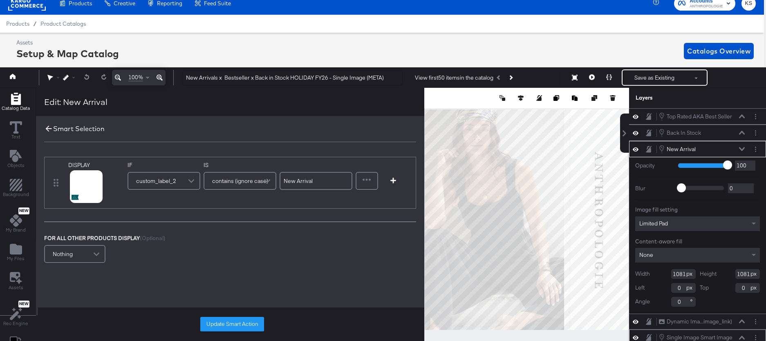
click at [48, 130] on icon at bounding box center [48, 128] width 9 height 9
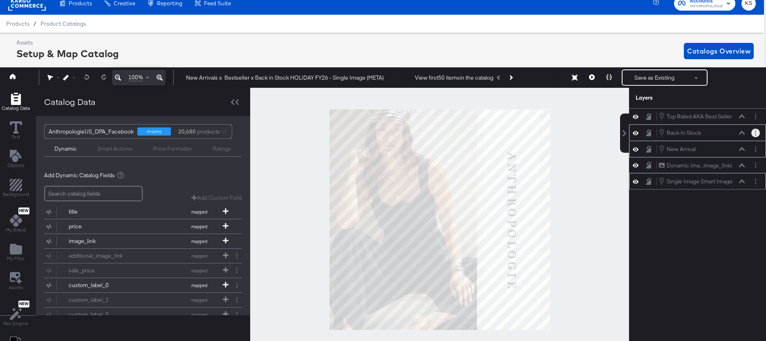
click at [754, 132] on button "Layer Options" at bounding box center [755, 133] width 9 height 9
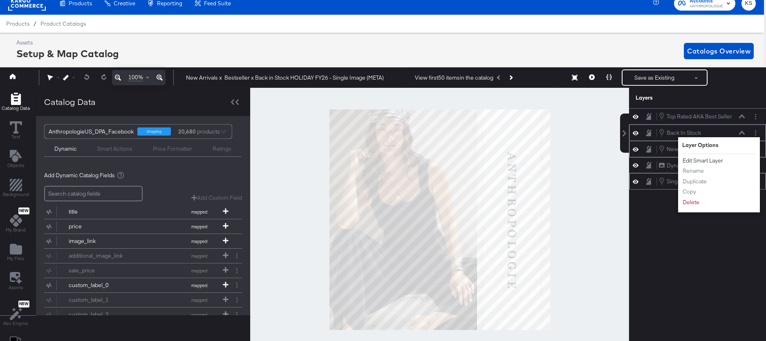
click at [703, 161] on button "Edit Smart Layer" at bounding box center [702, 161] width 41 height 9
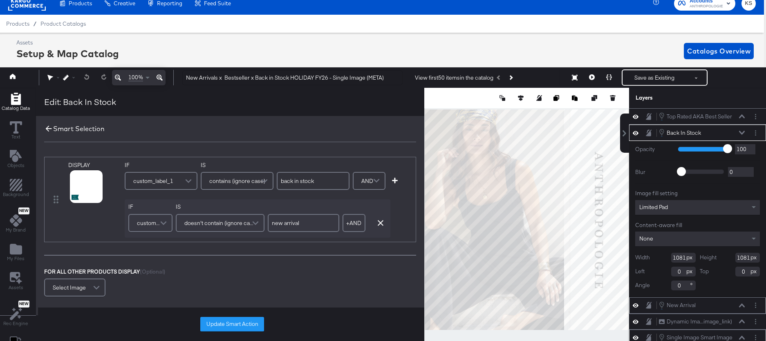
click at [46, 127] on icon at bounding box center [48, 128] width 9 height 9
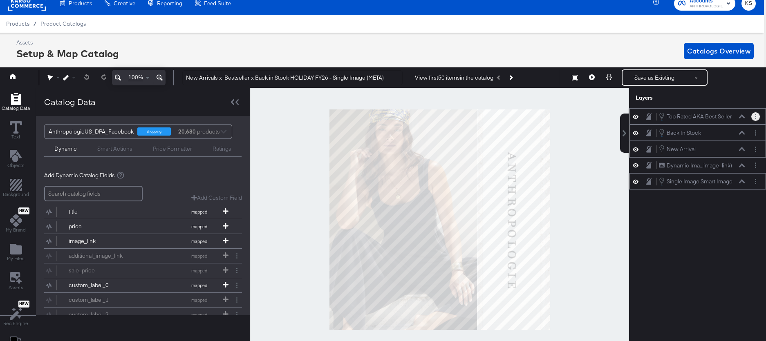
click at [758, 117] on button "Layer Options" at bounding box center [755, 116] width 9 height 9
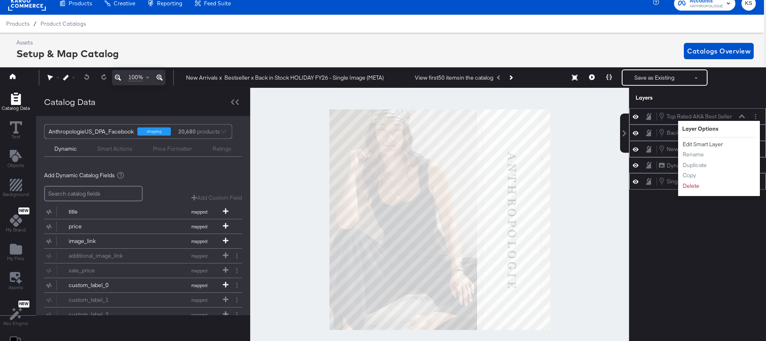
click at [697, 146] on button "Edit Smart Layer" at bounding box center [702, 144] width 41 height 9
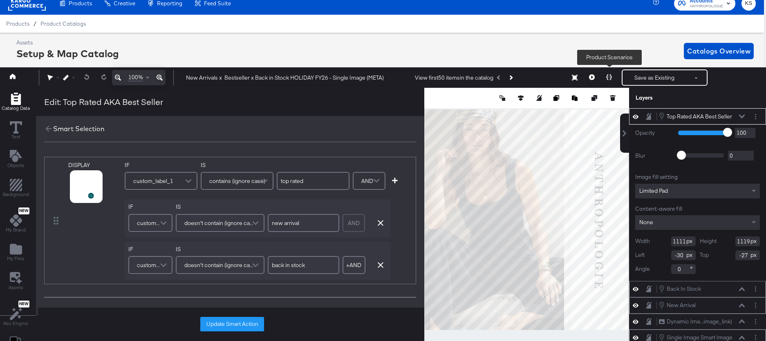
click at [612, 78] on icon at bounding box center [609, 77] width 6 height 6
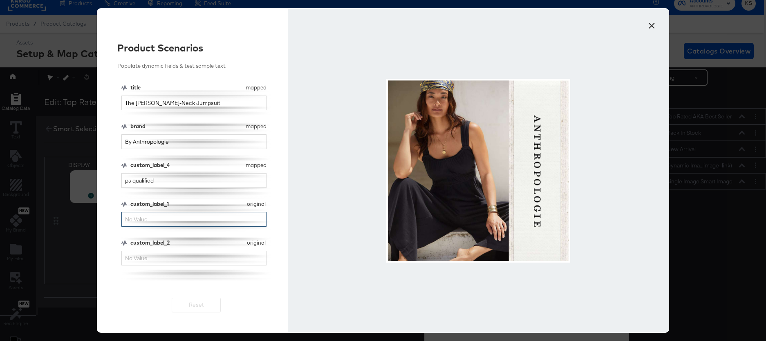
click at [182, 226] on input "custom_label_1" at bounding box center [193, 219] width 145 height 15
type input "top rated"
click at [172, 258] on input "custom_label_2" at bounding box center [193, 258] width 145 height 15
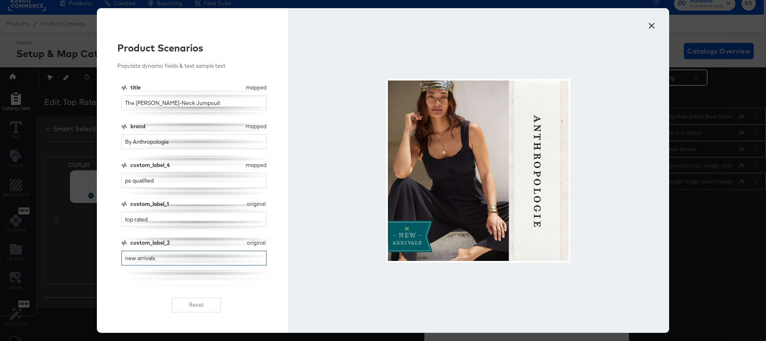
type input "new arrivals"
click at [161, 221] on input "top rated" at bounding box center [193, 219] width 145 height 15
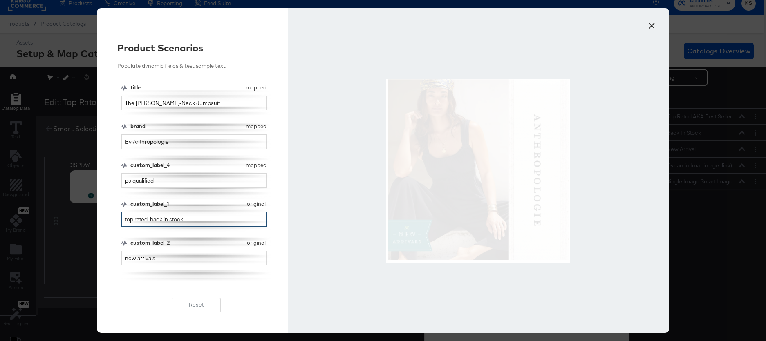
type input "top rated, back in stock"
click at [166, 256] on input "new arrivals" at bounding box center [193, 258] width 145 height 15
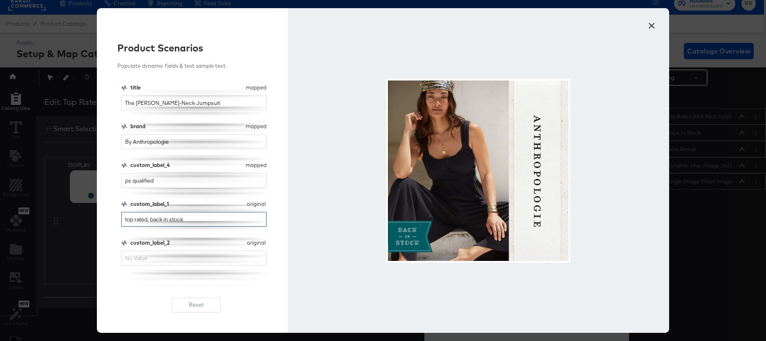
drag, startPoint x: 192, startPoint y: 220, endPoint x: 161, endPoint y: 220, distance: 30.3
click at [161, 220] on input "top rated, back in stock" at bounding box center [193, 219] width 145 height 15
drag, startPoint x: 150, startPoint y: 219, endPoint x: 108, endPoint y: 219, distance: 42.5
click at [108, 219] on div "Product Scenarios Populate dynamic fields & test sample text title mapped title…" at bounding box center [192, 170] width 191 height 325
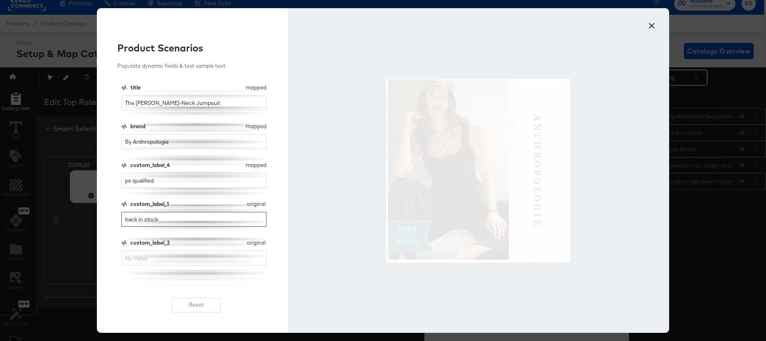
type input "back in stock"
click at [177, 139] on input "By Anthropologie" at bounding box center [193, 141] width 145 height 15
click at [177, 140] on input "By Anthropologie" at bounding box center [193, 141] width 145 height 15
type input "h"
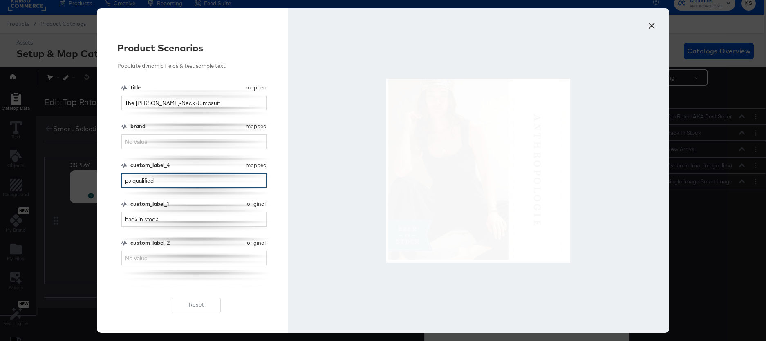
click at [166, 180] on input "ps qualified" at bounding box center [193, 180] width 145 height 15
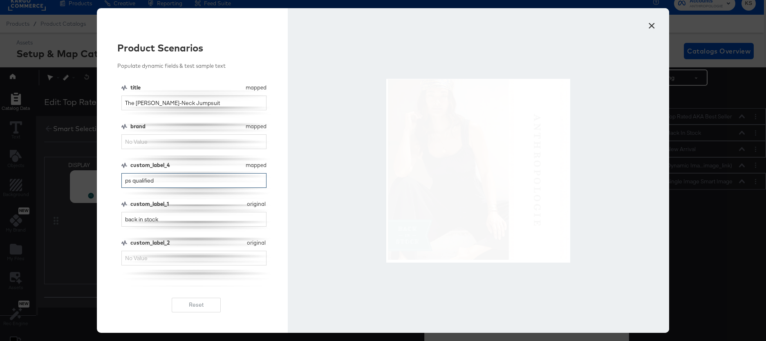
click at [166, 180] on input "ps qualified" at bounding box center [193, 180] width 145 height 15
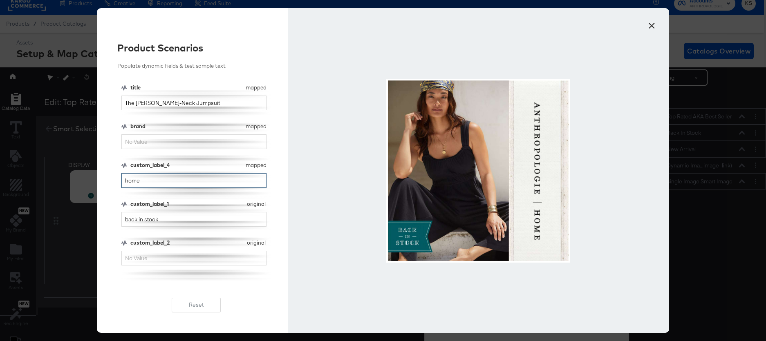
type input "home"
click at [151, 135] on input "brand" at bounding box center [193, 141] width 145 height 15
type input "maeve"
click at [648, 27] on button "×" at bounding box center [651, 23] width 15 height 15
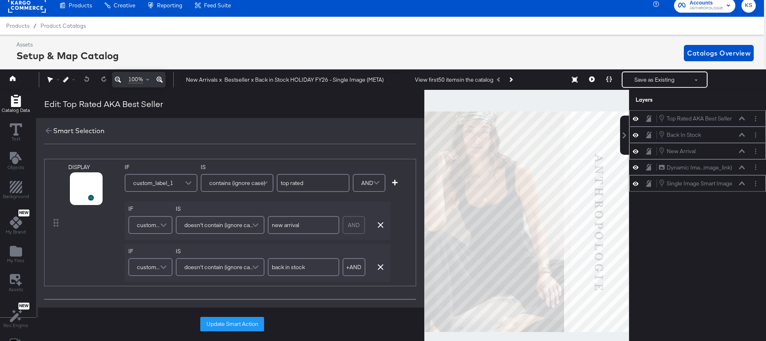
scroll to position [0, 2]
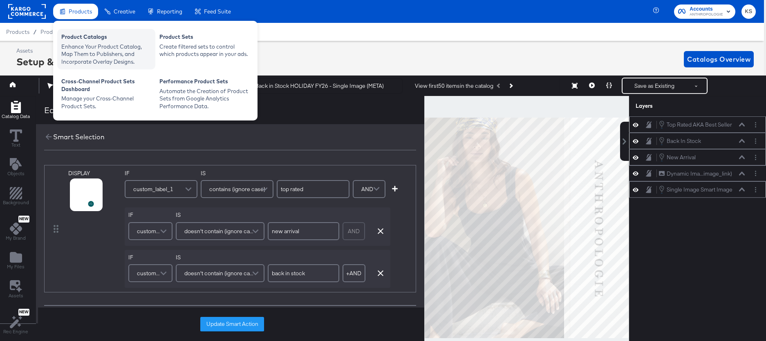
click at [79, 42] on div "Product Catalogs" at bounding box center [106, 38] width 90 height 10
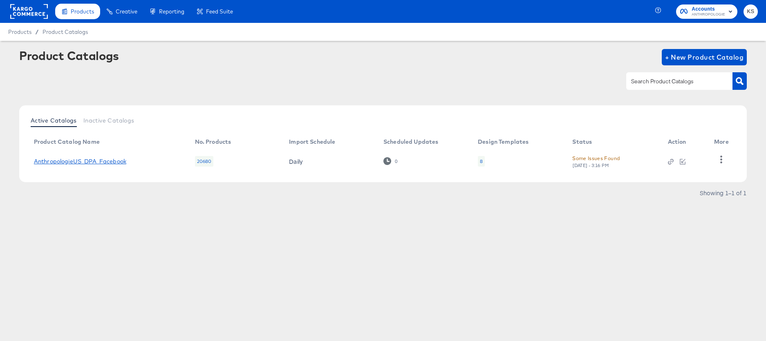
click at [69, 161] on link "AnthropologieUS_DPA_Facebook" at bounding box center [80, 161] width 92 height 7
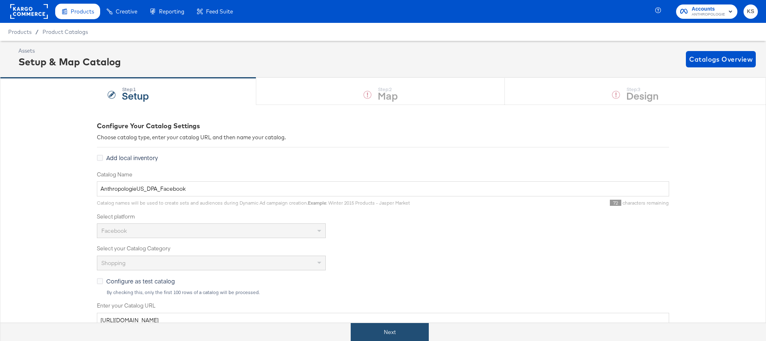
click at [358, 336] on button "Next" at bounding box center [390, 332] width 78 height 18
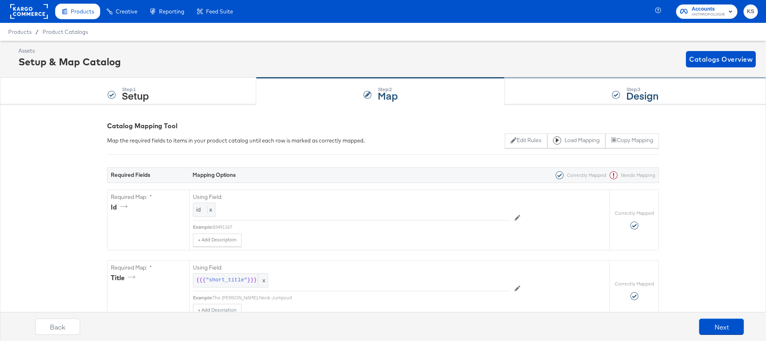
click at [567, 87] on div "Step: 3 Design" at bounding box center [635, 91] width 261 height 27
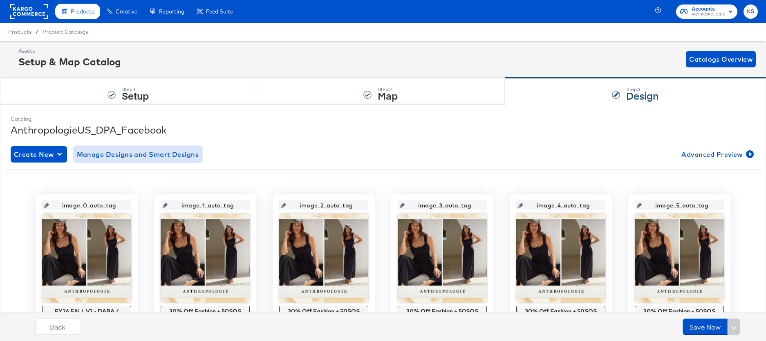
click at [127, 156] on span "Manage Designs and Smart Designs" at bounding box center [138, 154] width 122 height 11
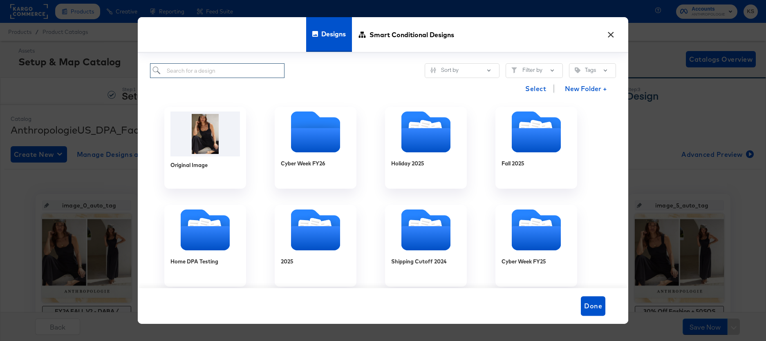
click at [230, 69] on input "search" at bounding box center [217, 70] width 134 height 15
paste input "Maeve New Arrivals x Back in Stock HOLIDAY FY26 - Single Image (META)"
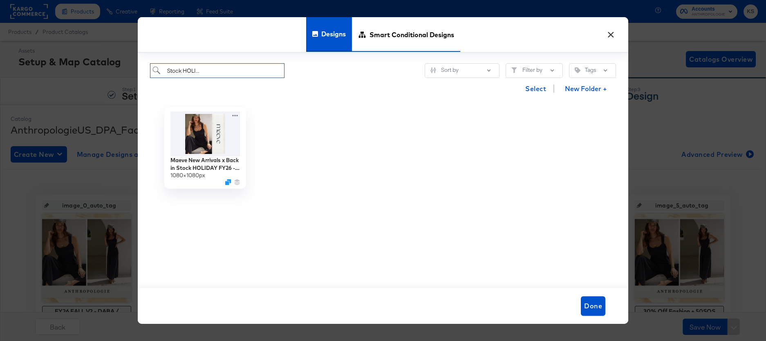
type input "Maeve New Arrivals x Back in Stock HOLIDAY FY26 - Single Image (META)"
click at [396, 34] on span "Smart Conditional Designs" at bounding box center [412, 34] width 85 height 36
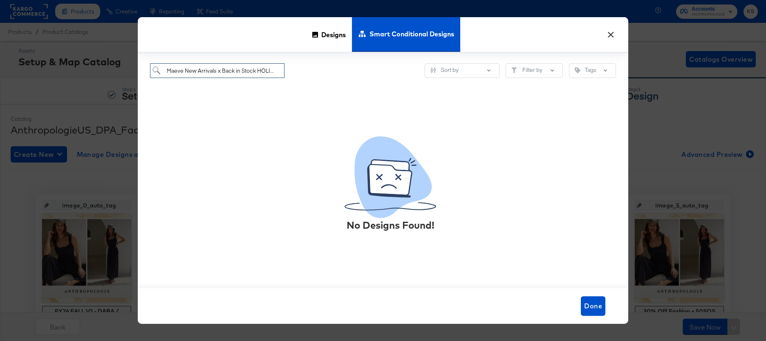
click at [236, 72] on input "Maeve New Arrivals x Back in Stock HOLIDAY FY26 - Single Image (META)" at bounding box center [217, 70] width 134 height 15
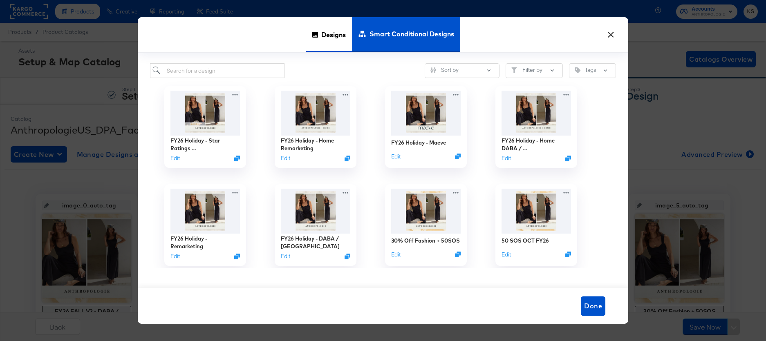
click at [333, 38] on span "Designs" at bounding box center [333, 34] width 25 height 36
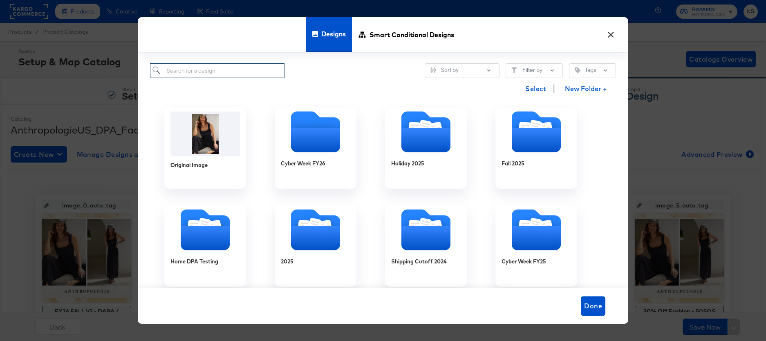
click at [254, 72] on input "search" at bounding box center [217, 70] width 134 height 15
paste input "Maeve New Arrivals x Back in Stock HOLIDAY FY26 - Single Image (META)"
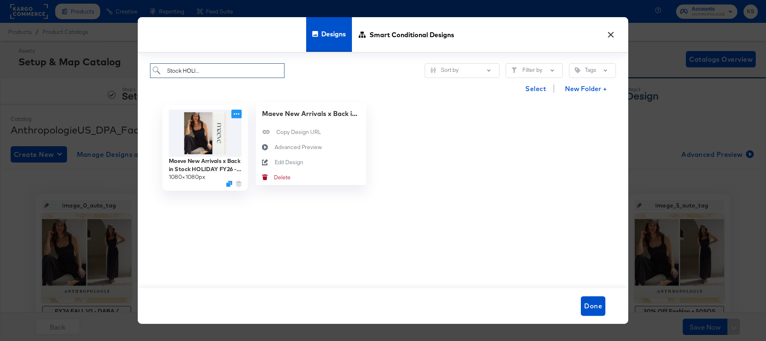
click at [235, 114] on icon at bounding box center [236, 114] width 10 height 9
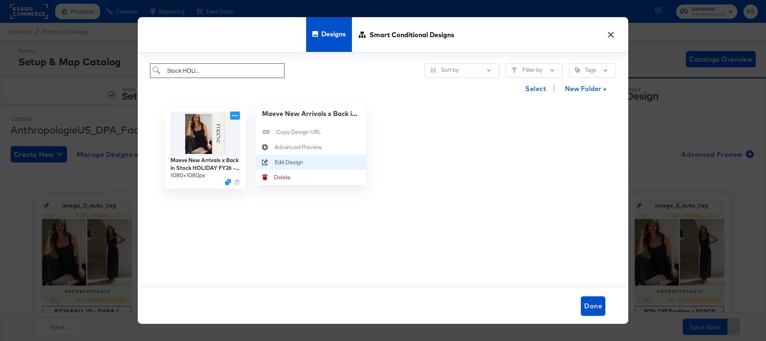
type input "Maeve New Arrivals x Back in Stock HOLIDAY FY26 - Single Image (META)"
click at [275, 162] on div "Edit Design Edit Design" at bounding box center [275, 162] width 0 height 0
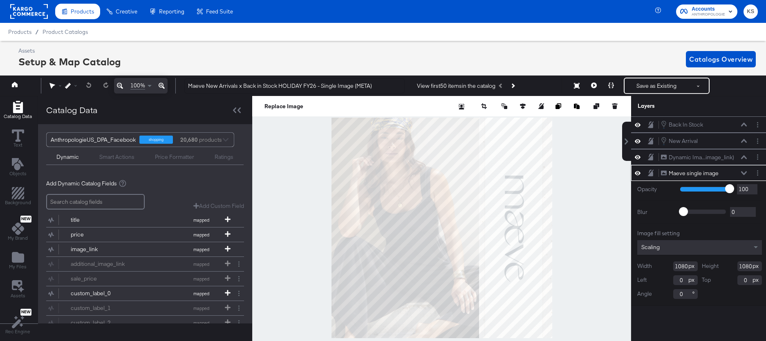
click at [743, 173] on icon at bounding box center [744, 173] width 6 height 4
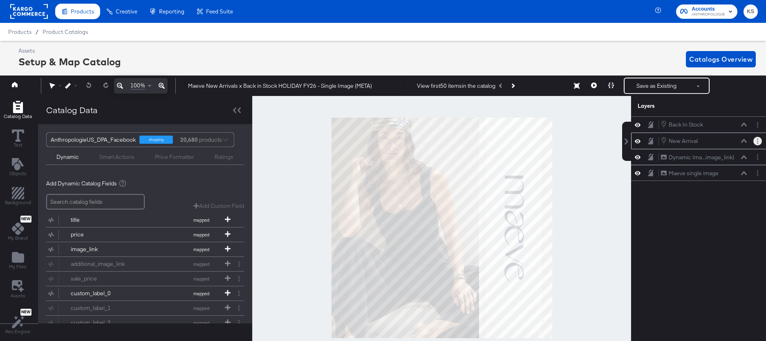
click at [755, 139] on button "Layer Options" at bounding box center [757, 141] width 9 height 9
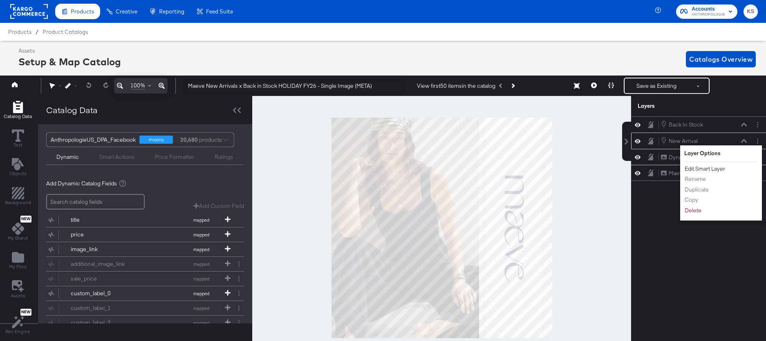
click at [714, 170] on button "Edit Smart Layer" at bounding box center [704, 169] width 41 height 9
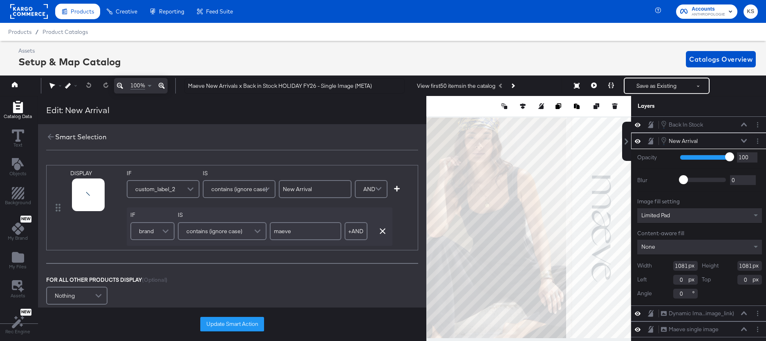
scroll to position [0, 2]
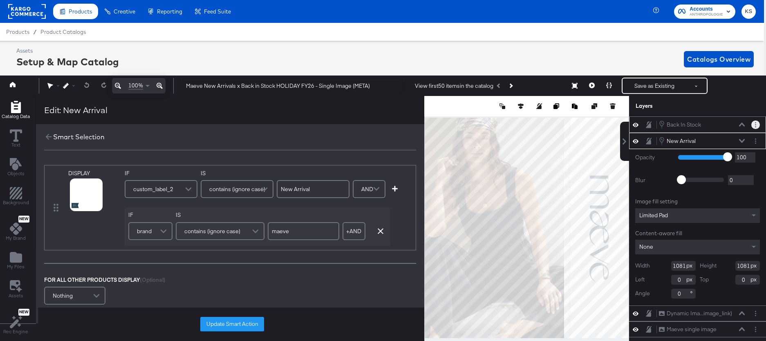
click at [759, 125] on button "Layer Options" at bounding box center [755, 125] width 9 height 9
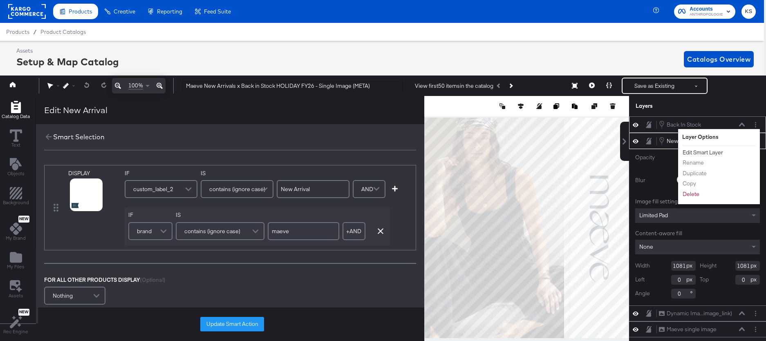
click at [696, 150] on button "Edit Smart Layer" at bounding box center [702, 152] width 41 height 9
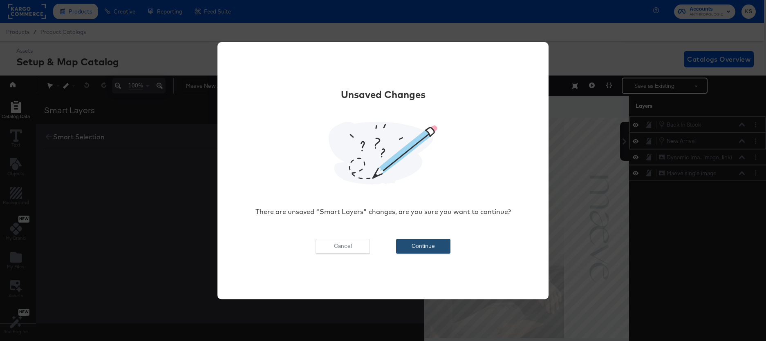
click at [409, 246] on button "Continue" at bounding box center [423, 246] width 54 height 15
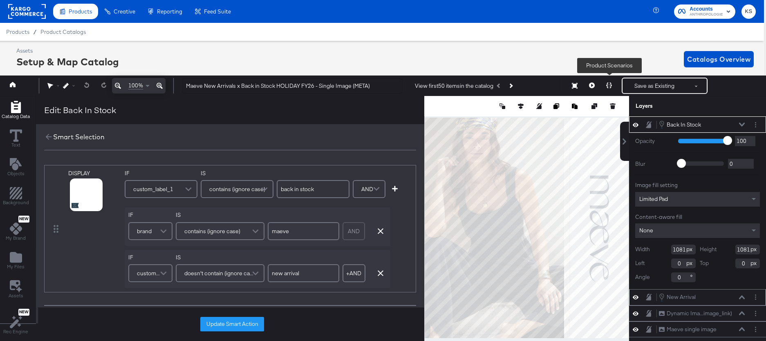
click at [608, 87] on icon at bounding box center [609, 86] width 6 height 6
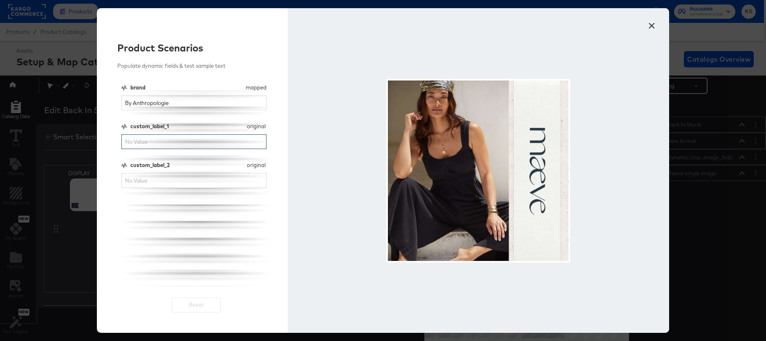
click at [221, 144] on input "custom_label_1" at bounding box center [193, 141] width 145 height 15
click at [652, 27] on button "×" at bounding box center [651, 23] width 15 height 15
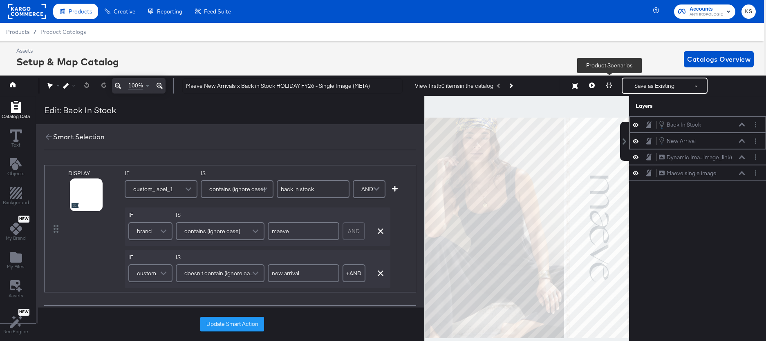
click at [611, 85] on icon at bounding box center [609, 86] width 6 height 6
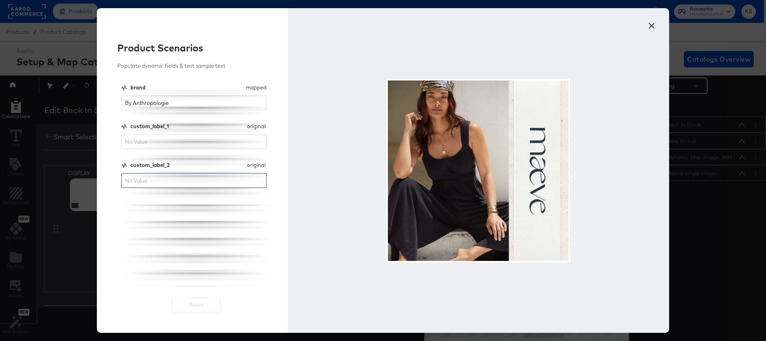
click at [146, 176] on input "custom_label_2" at bounding box center [193, 180] width 145 height 15
type input "new arrival"
click at [651, 25] on button "×" at bounding box center [651, 23] width 15 height 15
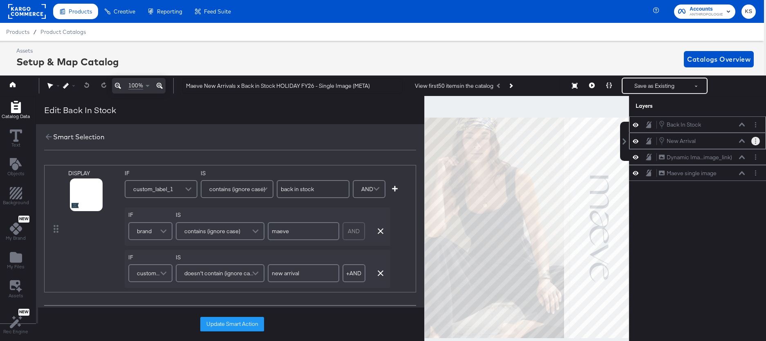
click at [757, 141] on button "Layer Options" at bounding box center [755, 141] width 9 height 9
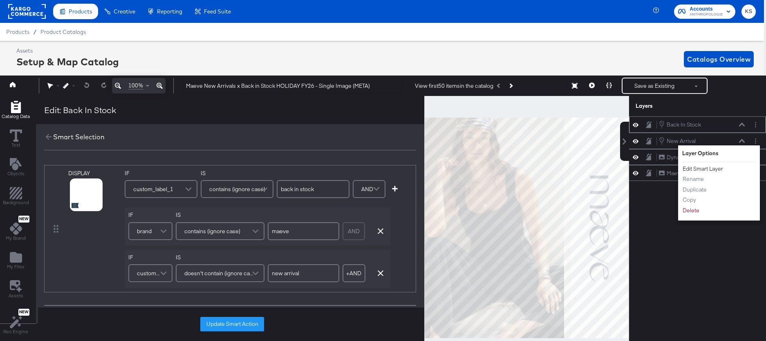
click at [712, 170] on button "Edit Smart Layer" at bounding box center [702, 169] width 41 height 9
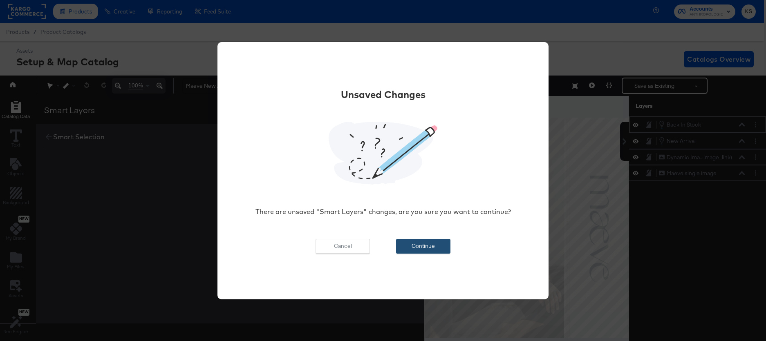
click at [431, 248] on button "Continue" at bounding box center [423, 246] width 54 height 15
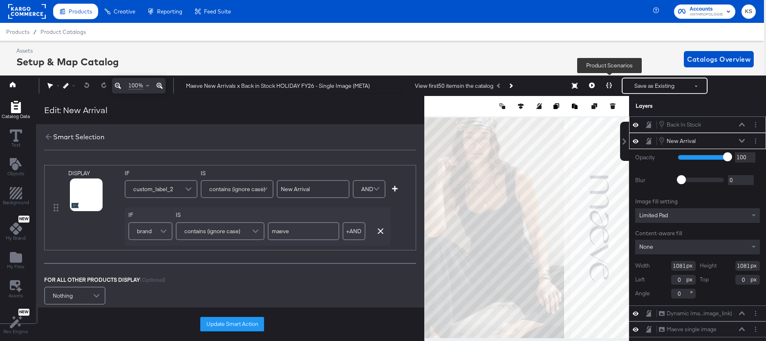
click at [605, 85] on button at bounding box center [608, 86] width 17 height 16
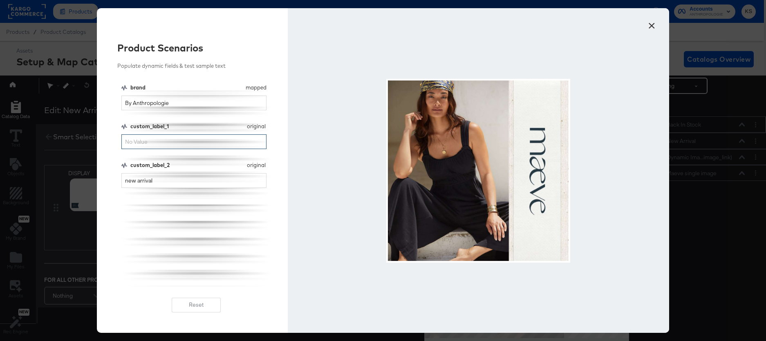
click at [148, 142] on input "custom_label_1" at bounding box center [193, 141] width 145 height 15
click at [188, 101] on input "By Anthropologie" at bounding box center [193, 103] width 145 height 15
click at [188, 102] on input "By Anthropologie" at bounding box center [193, 103] width 145 height 15
type input "maeve"
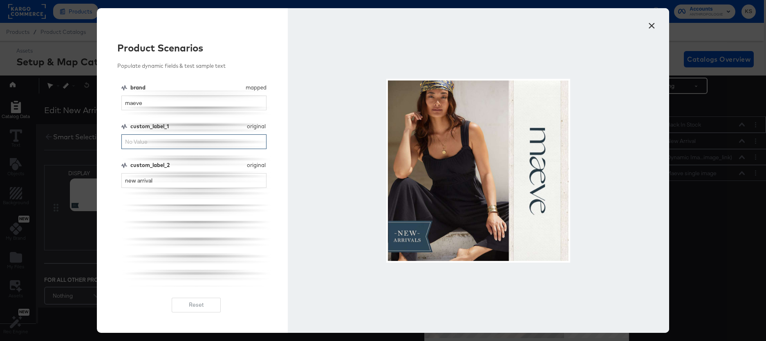
click at [156, 140] on input "custom_label_1" at bounding box center [193, 141] width 145 height 15
type input "back in stock"
click at [166, 182] on input "new arrival" at bounding box center [193, 180] width 145 height 15
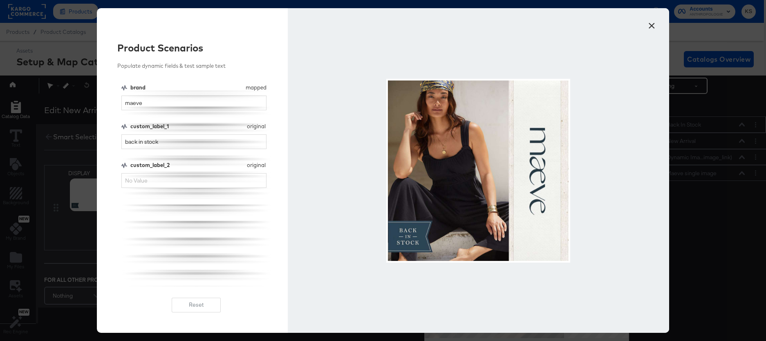
click at [654, 25] on button "×" at bounding box center [651, 23] width 15 height 15
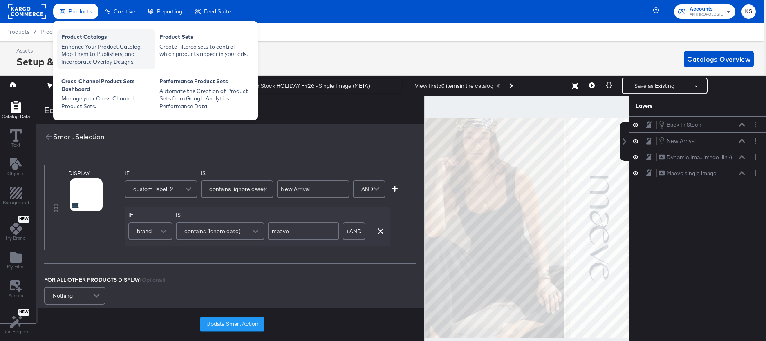
click at [95, 48] on div "Enhance Your Product Catalog, Map Them to Publishers, and Incorporate Overlay D…" at bounding box center [106, 54] width 90 height 23
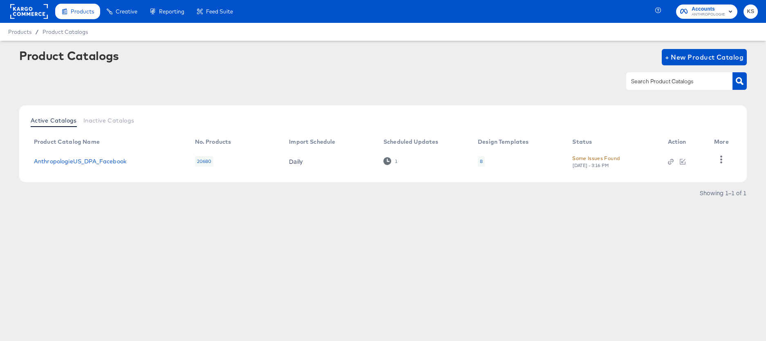
click at [107, 166] on td "AnthropologieUS_DPA_Facebook" at bounding box center [107, 161] width 161 height 25
click at [107, 161] on link "AnthropologieUS_DPA_Facebook" at bounding box center [80, 161] width 92 height 7
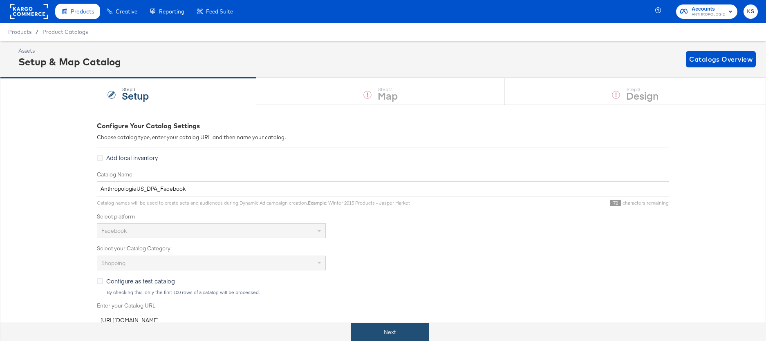
click at [389, 325] on button "Next" at bounding box center [390, 332] width 78 height 18
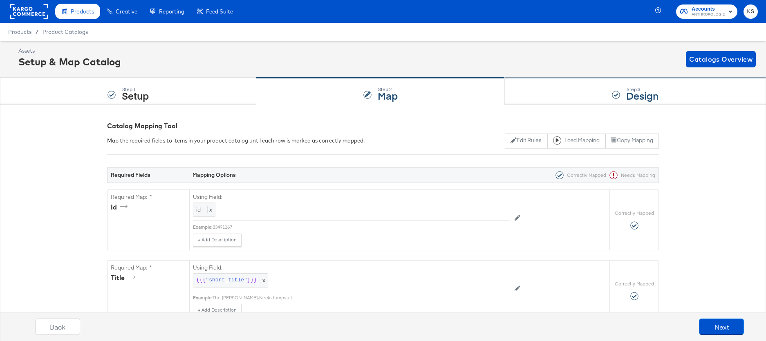
click at [565, 88] on div "Step: 3 Design" at bounding box center [635, 91] width 261 height 27
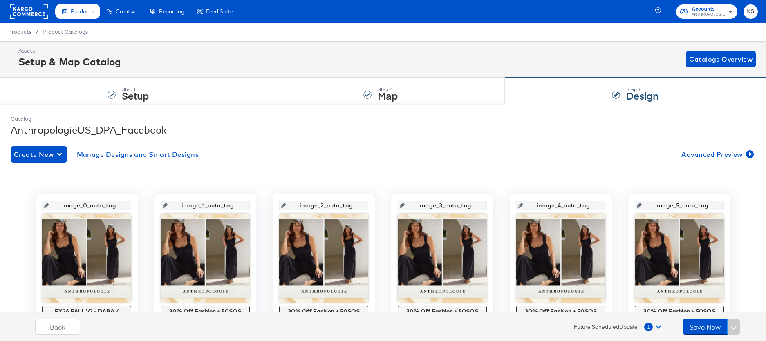
click at [139, 164] on div "Create New Manage Designs and Smart Designs Advanced Preview image_0_auto_tag F…" at bounding box center [383, 321] width 745 height 362
click at [138, 156] on span "Manage Designs and Smart Designs" at bounding box center [138, 154] width 122 height 11
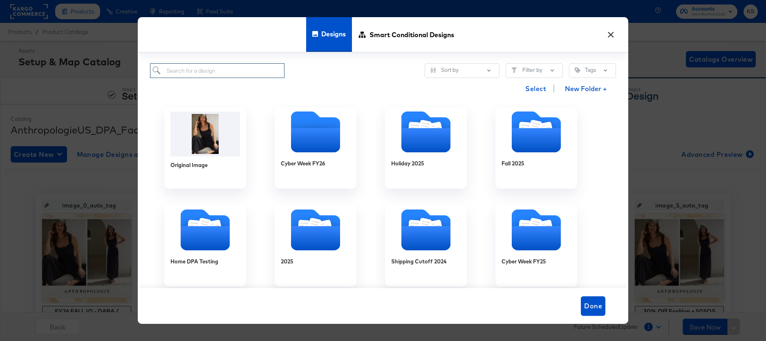
click at [224, 76] on input "search" at bounding box center [217, 70] width 134 height 15
paste input "Maeve New Arrivals x Back in Stock HOLIDAY FY26 - Multi Image (META)"
type input "Maeve New Arrivals x Back in Stock HOLIDAY FY26 - Multi Image (META)"
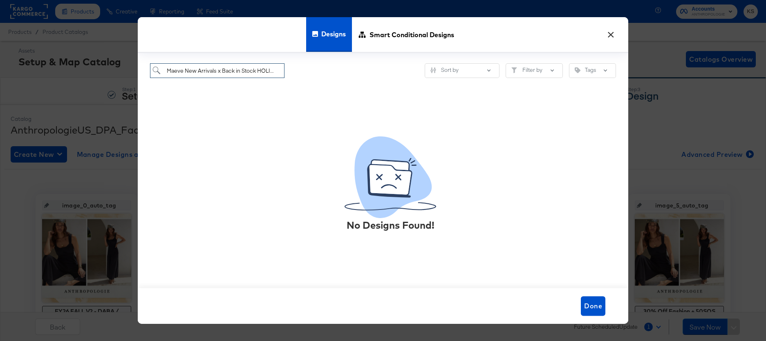
click at [228, 69] on input "Maeve New Arrivals x Back in Stock HOLIDAY FY26 - Multi Image (META)" at bounding box center [217, 70] width 134 height 15
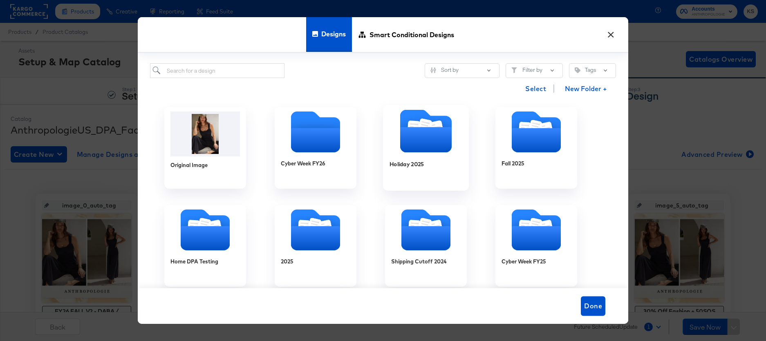
click at [412, 127] on icon "Folder" at bounding box center [414, 128] width 9 height 10
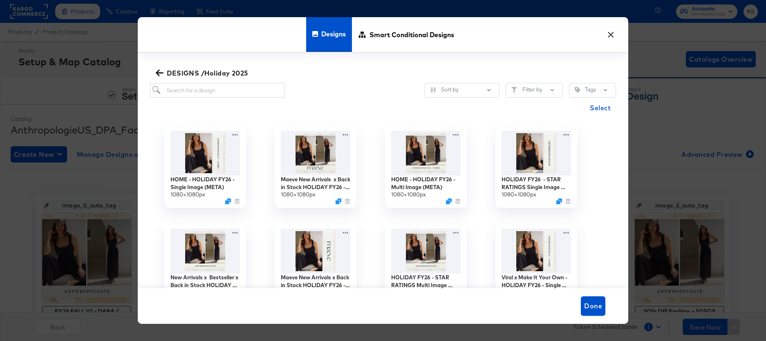
scroll to position [4, 0]
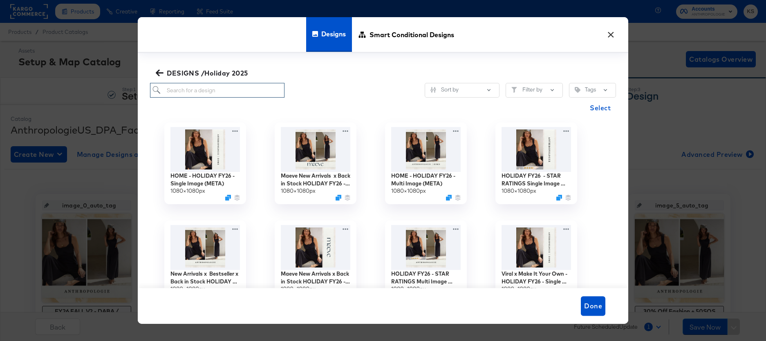
click at [222, 91] on input "search" at bounding box center [217, 90] width 134 height 15
paste input "Maeve New Arrivals x Back in Stock HOLIDAY FY26 - Multi Image (META)"
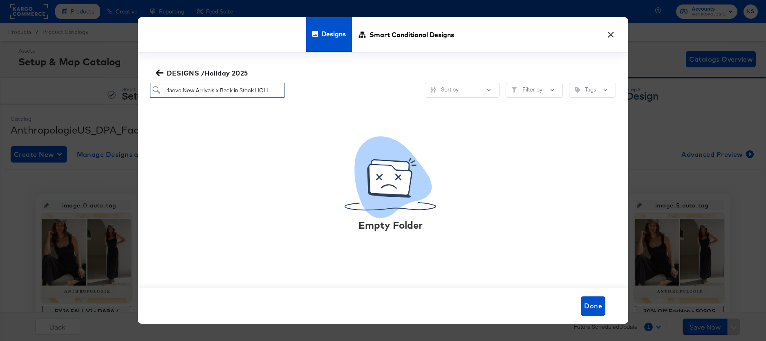
scroll to position [0, 0]
type input "Maeve New Arrivals x Back in Stock HOLIDAY FY26 - Multi Image (META)"
click at [159, 71] on icon "button" at bounding box center [160, 73] width 8 height 7
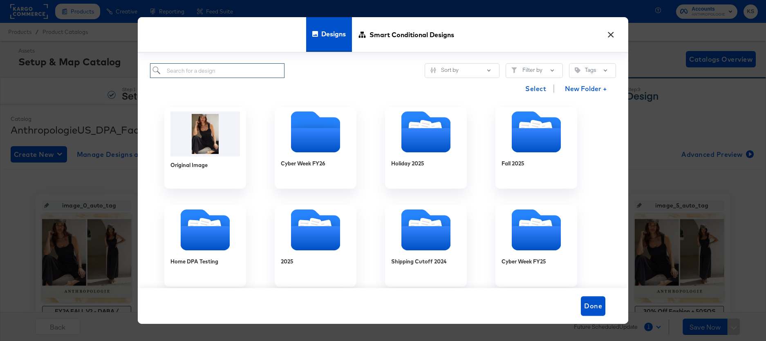
click at [185, 72] on input "search" at bounding box center [217, 70] width 134 height 15
paste input "Maeve New Arrivals x Back in Stock HOLIDAY FY26 - Multi Image (META)"
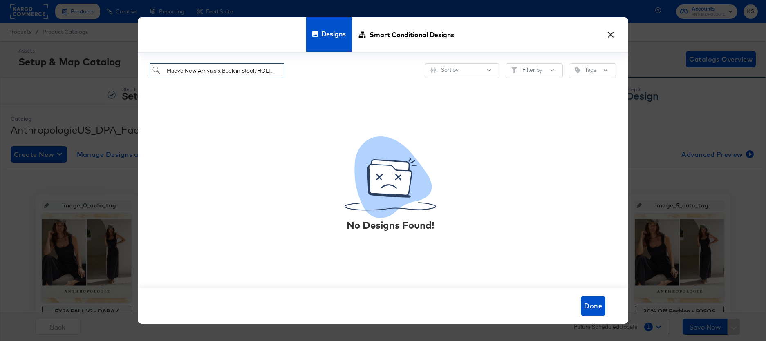
type input "Maeve New Arrivals x Back in Stock HOLIDAY FY26 - Multi Image (META)"
click at [178, 73] on input "Maeve New Arrivals x Back in Stock HOLIDAY FY26 - Multi Image (META)" at bounding box center [217, 70] width 134 height 15
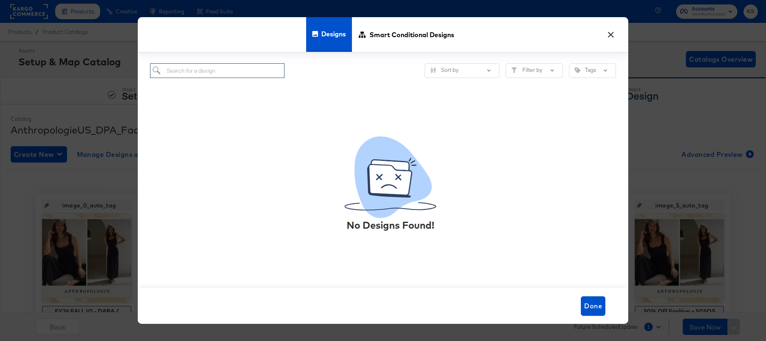
scroll to position [0, 0]
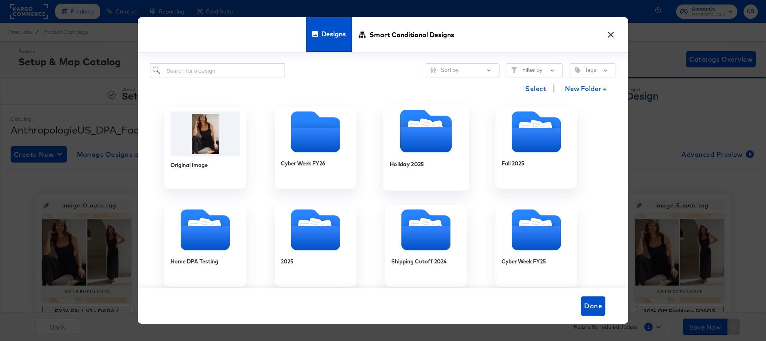
click at [430, 137] on icon "Folder" at bounding box center [426, 139] width 52 height 25
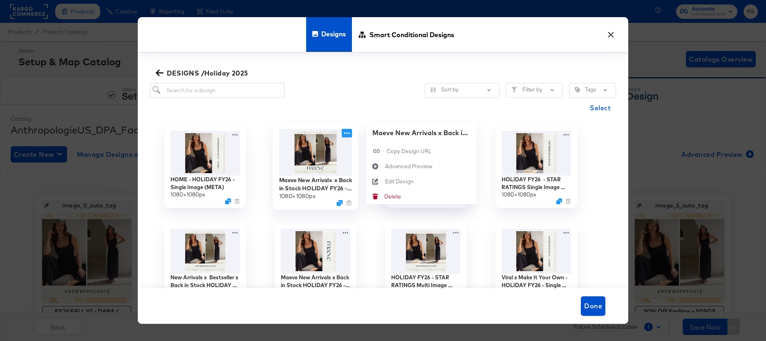
click at [347, 132] on icon at bounding box center [347, 133] width 10 height 9
click at [385, 182] on div "Edit Design Edit Design" at bounding box center [385, 182] width 0 height 0
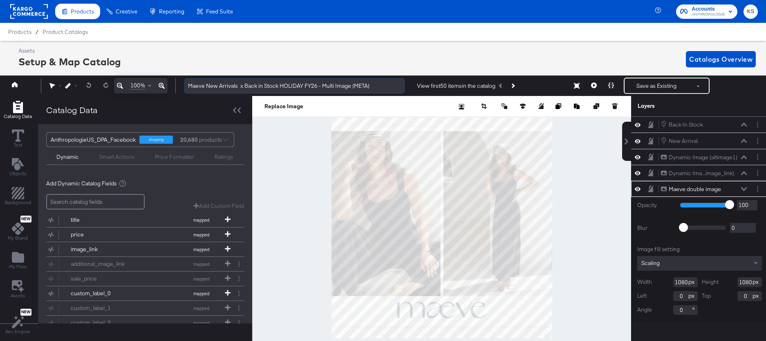
click at [240, 85] on input "Maeve New Arrivals x Back in Stock HOLIDAY FY26 - Multi Image (META)" at bounding box center [294, 85] width 220 height 15
type input "Maeve New Arrivals x Back in Stock HOLIDAY FY26 - Multi Image (META)"
click at [278, 60] on div "Assets Setup & Map Catalog Catalogs Overview" at bounding box center [386, 59] width 737 height 24
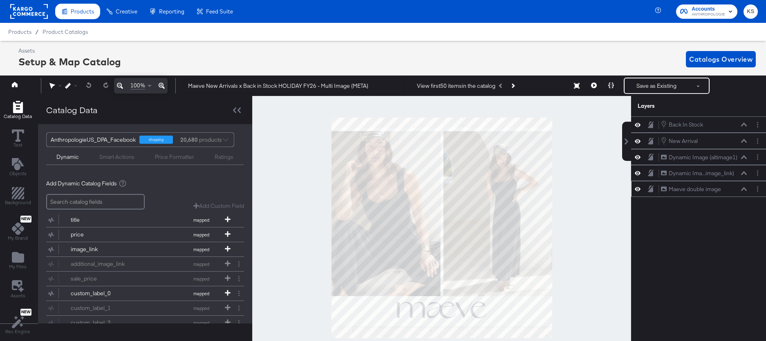
click at [636, 188] on icon at bounding box center [638, 189] width 6 height 7
click at [636, 188] on icon at bounding box center [638, 189] width 6 height 5
click at [637, 174] on icon at bounding box center [638, 173] width 6 height 7
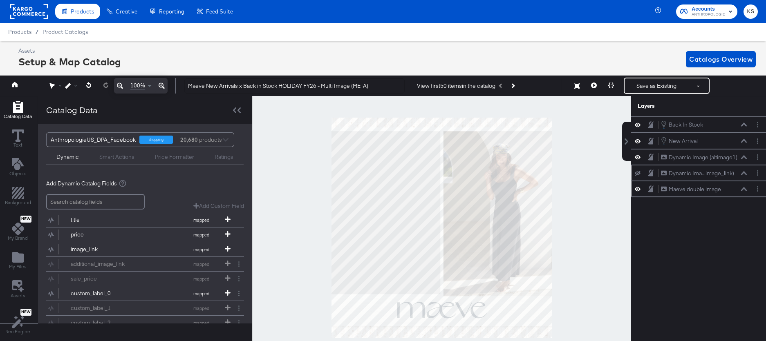
click at [637, 174] on icon at bounding box center [638, 173] width 6 height 5
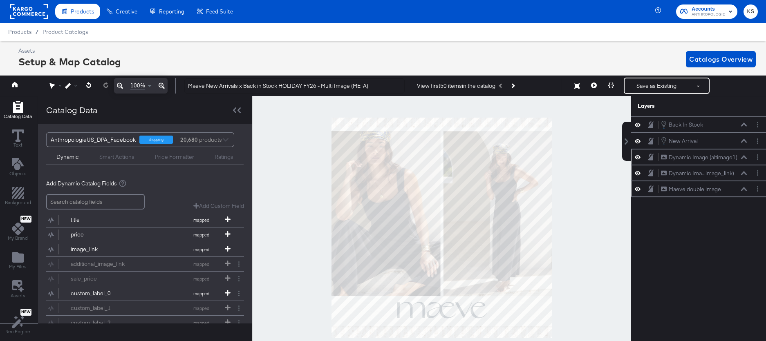
click at [637, 155] on icon at bounding box center [638, 157] width 6 height 7
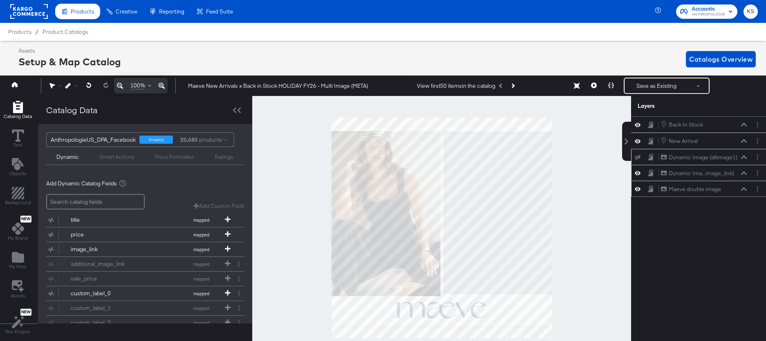
click at [637, 155] on icon at bounding box center [638, 157] width 6 height 5
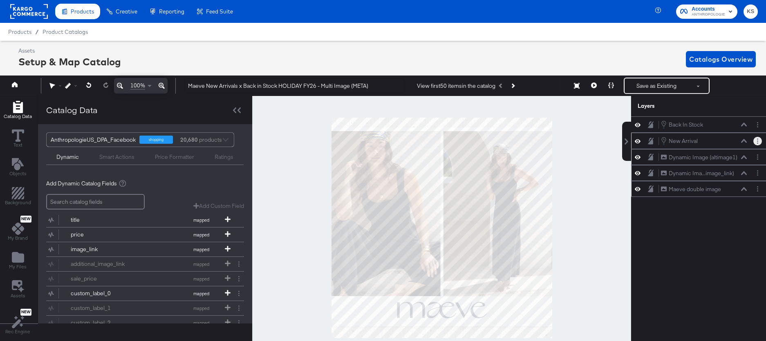
click at [757, 141] on icon "Layer Options" at bounding box center [757, 141] width 1 height 5
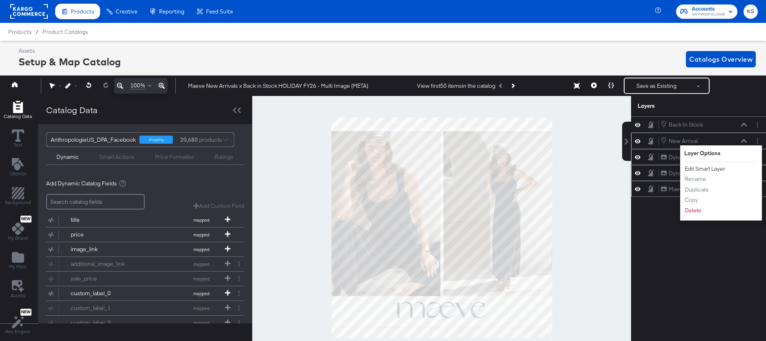
click at [705, 168] on button "Edit Smart Layer" at bounding box center [704, 169] width 41 height 9
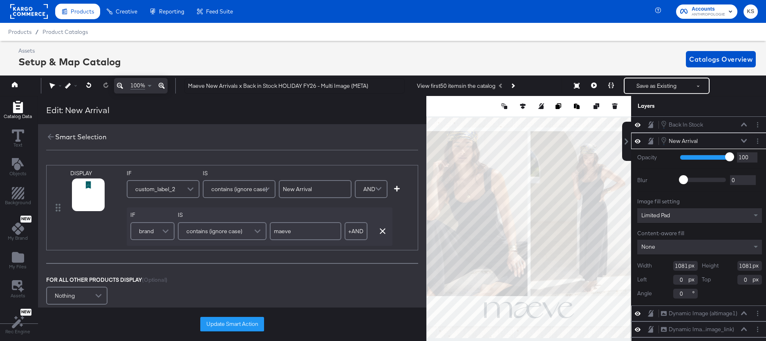
scroll to position [0, 2]
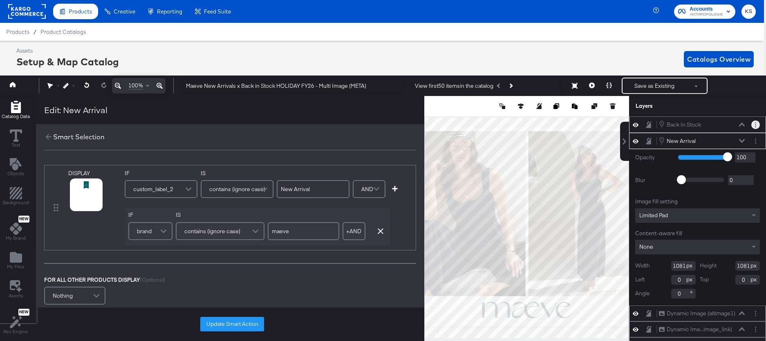
click at [754, 123] on button "Layer Options" at bounding box center [755, 125] width 9 height 9
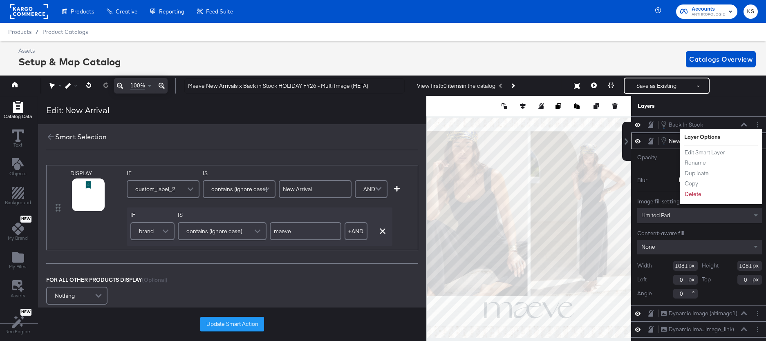
click at [701, 152] on button "Edit Smart Layer" at bounding box center [704, 152] width 41 height 9
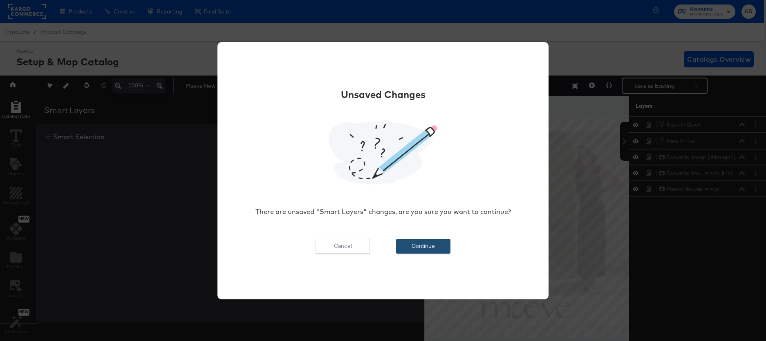
click at [446, 242] on button "Continue" at bounding box center [423, 246] width 54 height 15
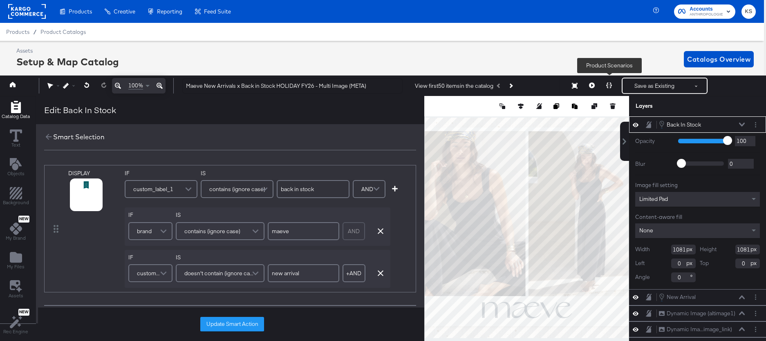
click at [607, 81] on button at bounding box center [608, 86] width 17 height 16
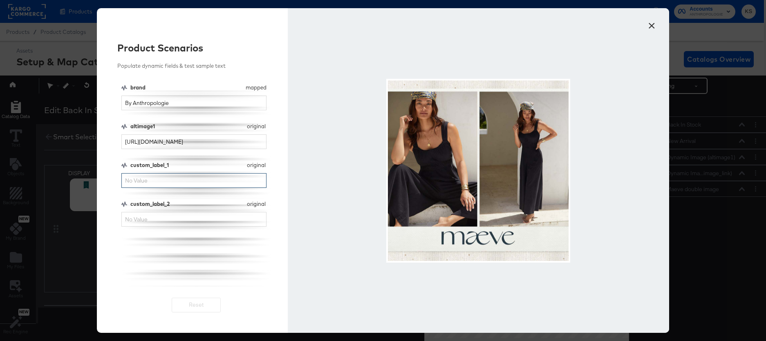
click at [227, 181] on input "custom_label_1" at bounding box center [193, 180] width 145 height 15
click at [209, 216] on input "custom_label_2" at bounding box center [193, 219] width 145 height 15
type input "new arrival"
click at [172, 101] on input "By Anthropologie" at bounding box center [193, 103] width 145 height 15
click at [172, 102] on input "By Anthropologie" at bounding box center [193, 103] width 145 height 15
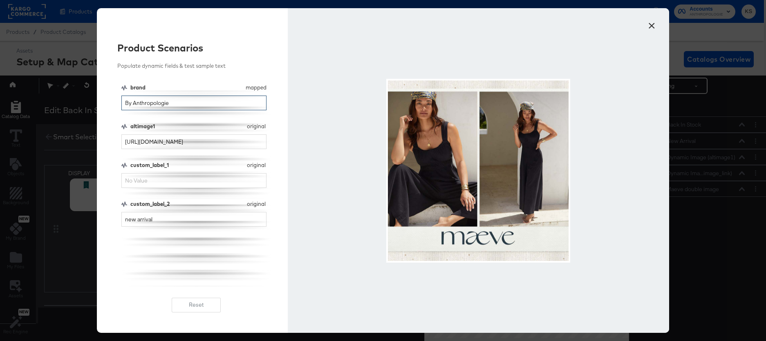
click at [172, 102] on input "By Anthropologie" at bounding box center [193, 103] width 145 height 15
type input "maeve"
click at [155, 177] on input "custom_label_1" at bounding box center [193, 180] width 145 height 15
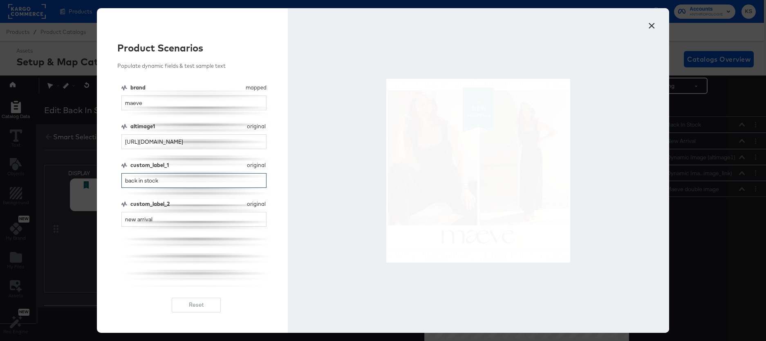
type input "back in stock"
click at [160, 219] on input "new arrival" at bounding box center [193, 219] width 145 height 15
click at [650, 25] on button "×" at bounding box center [651, 23] width 15 height 15
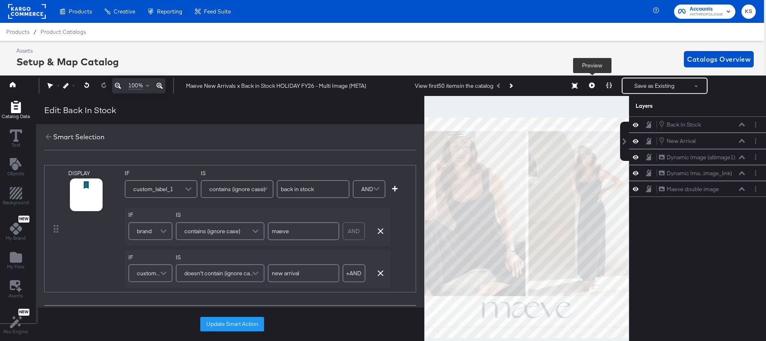
click at [593, 86] on icon at bounding box center [592, 86] width 6 height 6
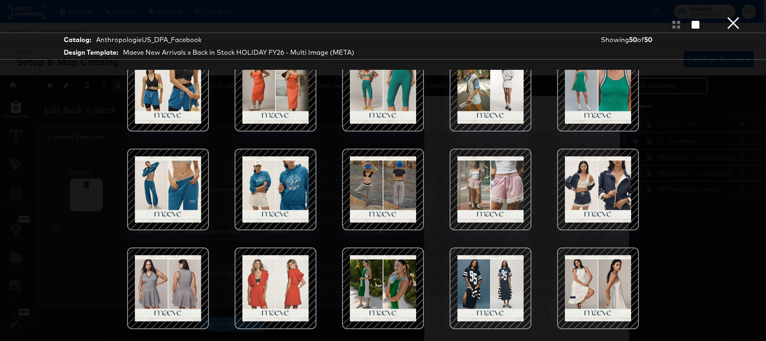
scroll to position [28, 2]
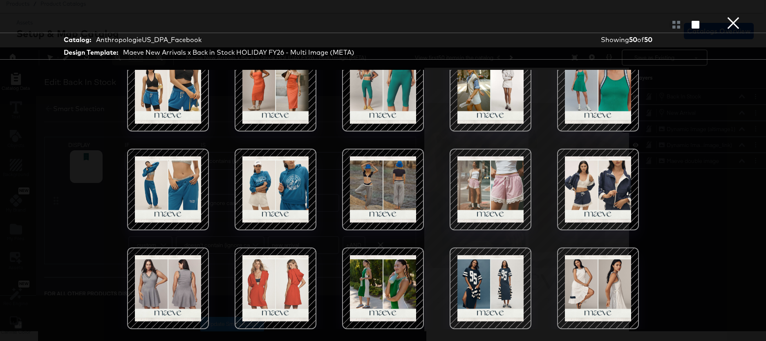
click at [729, 16] on button "×" at bounding box center [733, 8] width 16 height 16
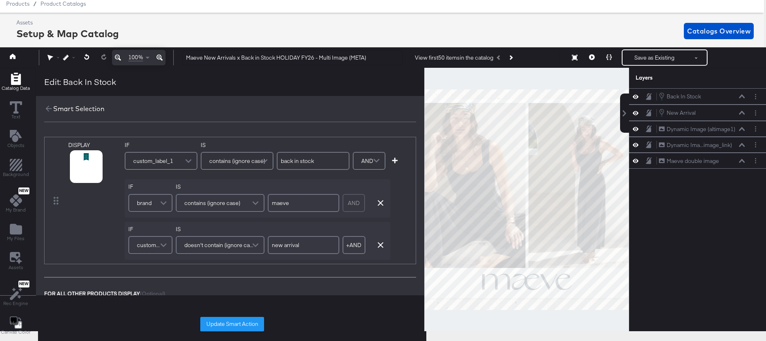
scroll to position [0, 2]
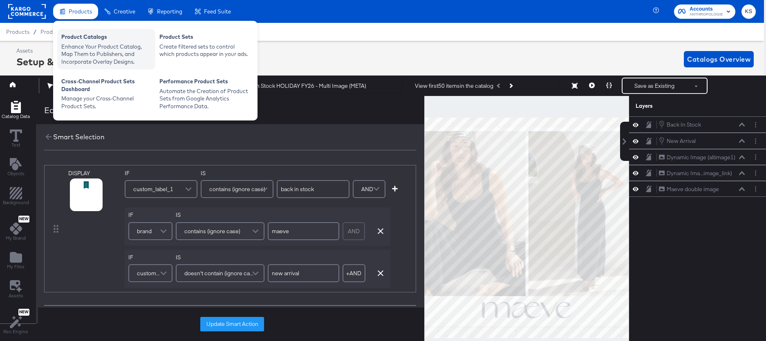
click at [87, 45] on div "Enhance Your Product Catalog, Map Them to Publishers, and Incorporate Overlay D…" at bounding box center [106, 54] width 90 height 23
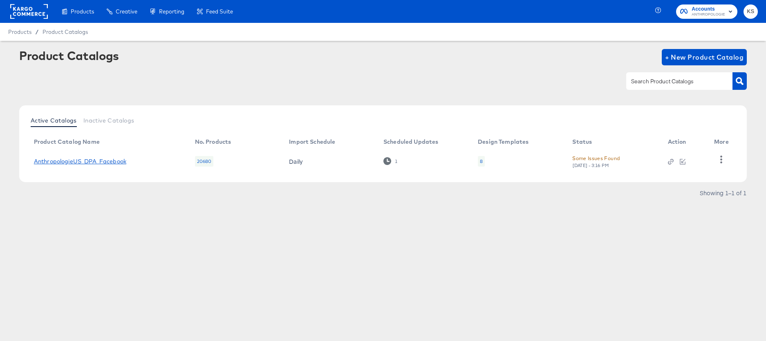
click at [83, 159] on link "AnthropologieUS_DPA_Facebook" at bounding box center [80, 161] width 92 height 7
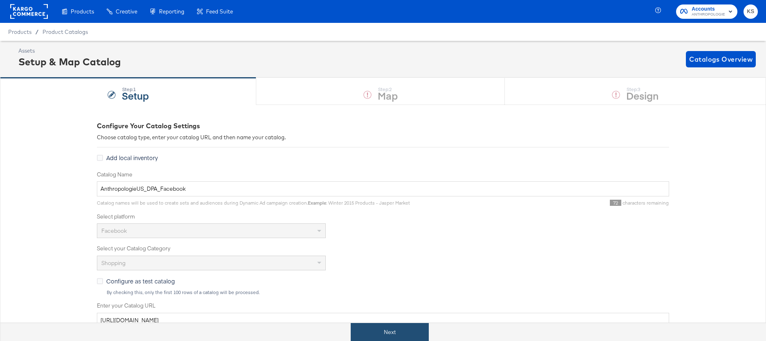
click at [371, 341] on button "Next" at bounding box center [390, 332] width 78 height 18
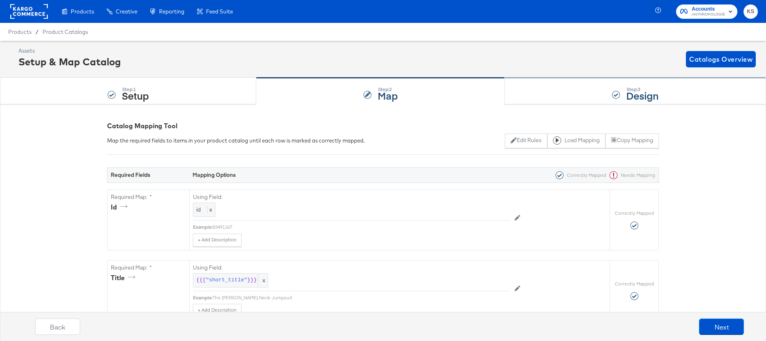
click at [583, 101] on div "Step: 3 Design" at bounding box center [635, 91] width 261 height 27
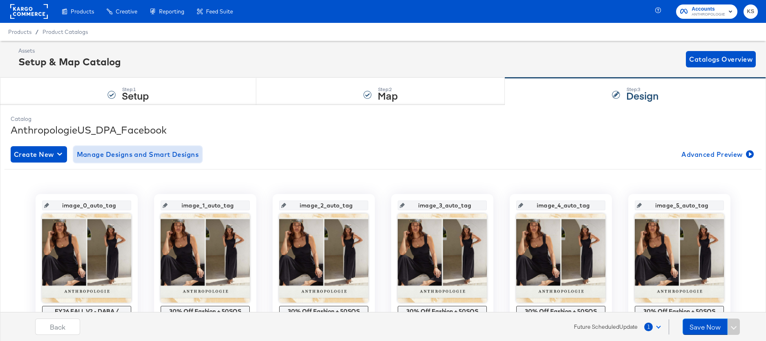
click at [159, 161] on button "Manage Designs and Smart Designs" at bounding box center [138, 154] width 129 height 16
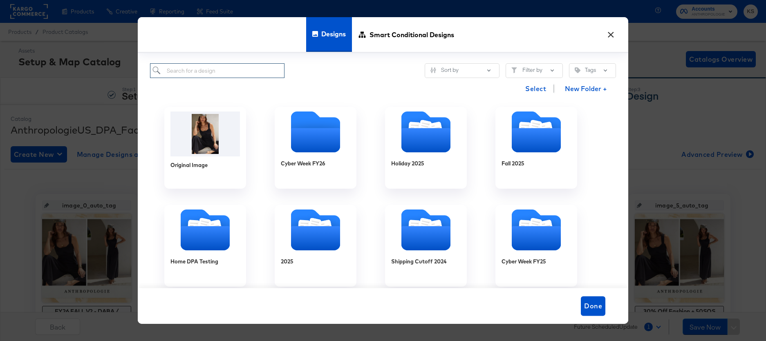
click at [227, 77] on input "search" at bounding box center [217, 70] width 134 height 15
paste input "HOME - HOLIDAY FY26 - Multi Image (META)"
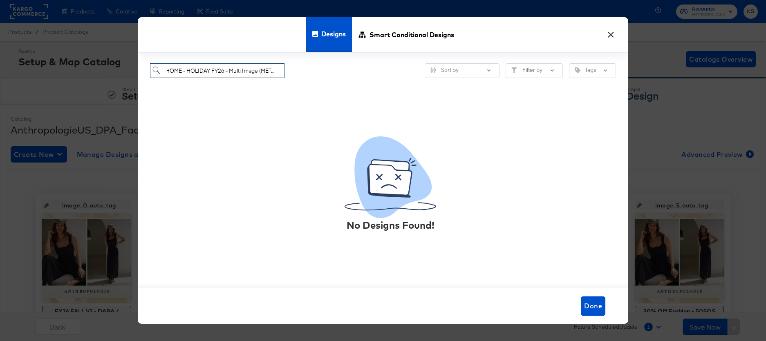
scroll to position [0, 2]
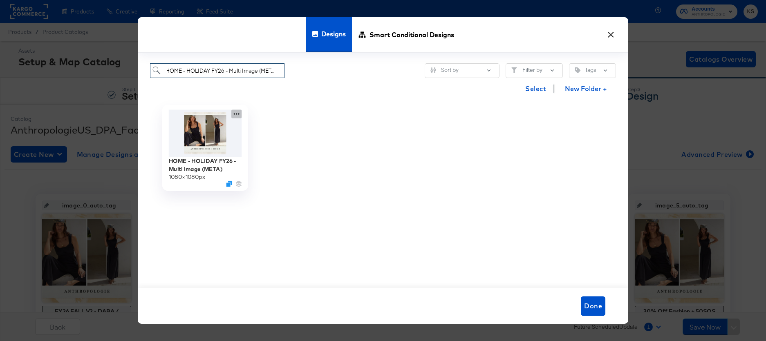
click at [232, 114] on icon at bounding box center [236, 114] width 10 height 9
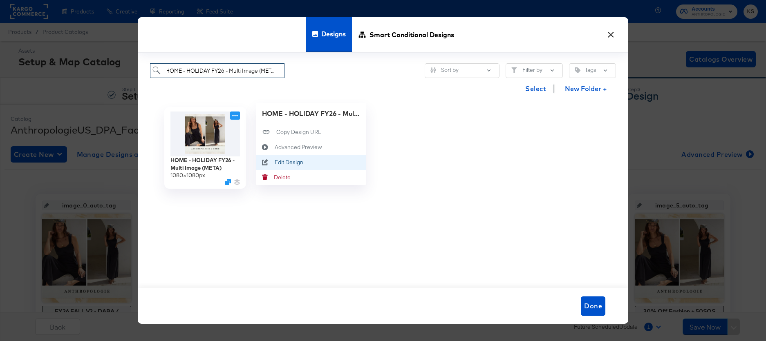
type input "HOME - HOLIDAY FY26 - Multi Image (META)"
click at [275, 162] on div "Edit Design Edit Design" at bounding box center [275, 162] width 0 height 0
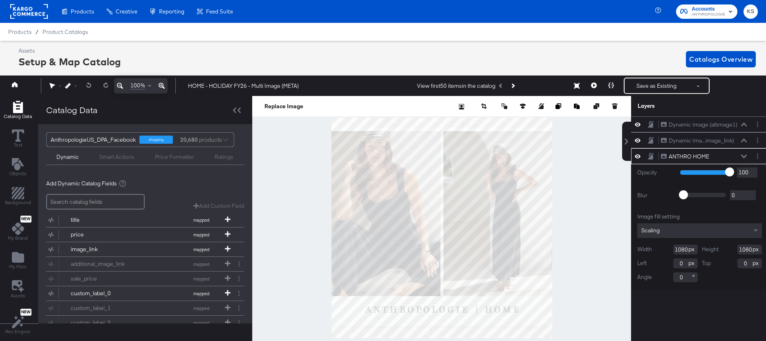
scroll to position [10, 0]
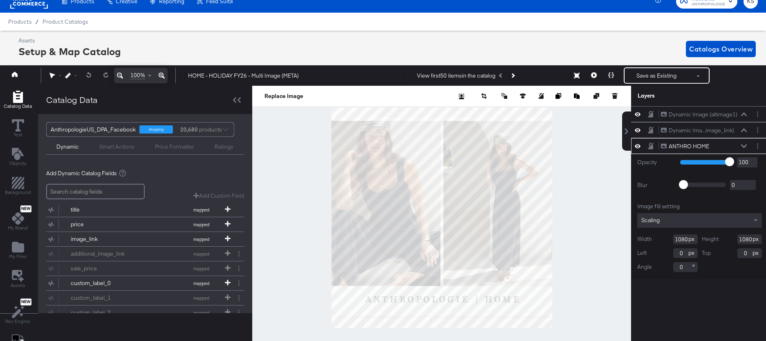
click at [742, 147] on icon at bounding box center [744, 146] width 6 height 4
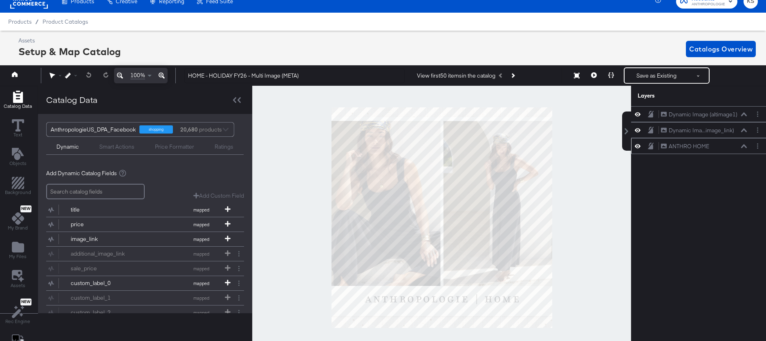
click at [638, 146] on icon at bounding box center [638, 146] width 6 height 4
click at [638, 146] on icon at bounding box center [638, 146] width 6 height 5
click at [636, 132] on icon at bounding box center [638, 130] width 6 height 4
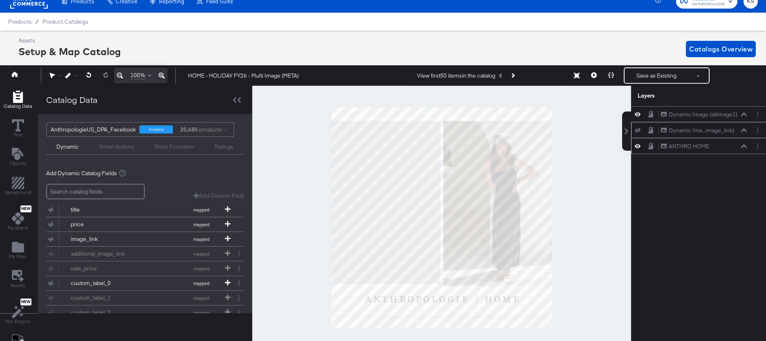
click at [636, 132] on icon at bounding box center [638, 130] width 6 height 5
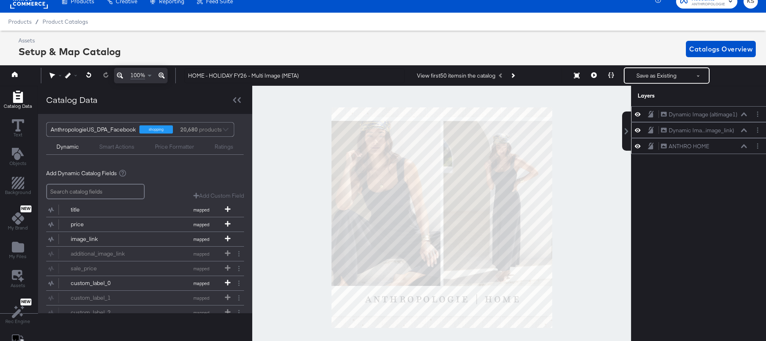
click at [639, 114] on icon at bounding box center [638, 114] width 6 height 7
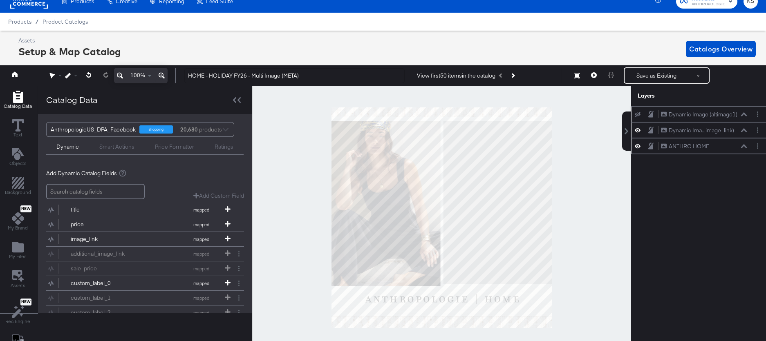
click at [639, 115] on icon at bounding box center [638, 114] width 6 height 5
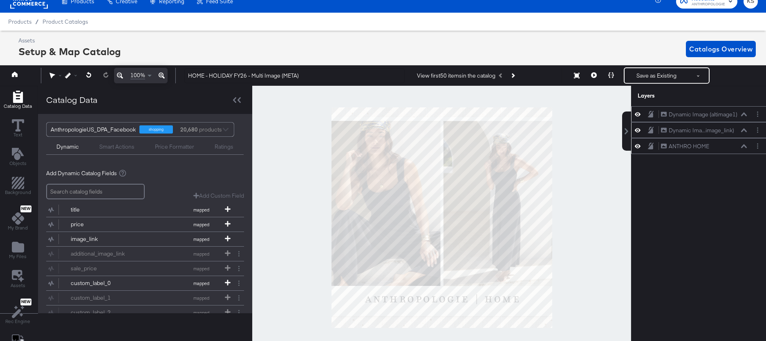
scroll to position [0, 0]
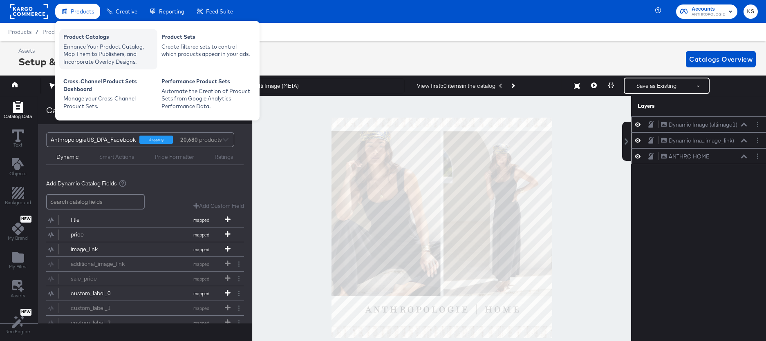
click at [84, 40] on div "Product Catalogs" at bounding box center [108, 38] width 90 height 10
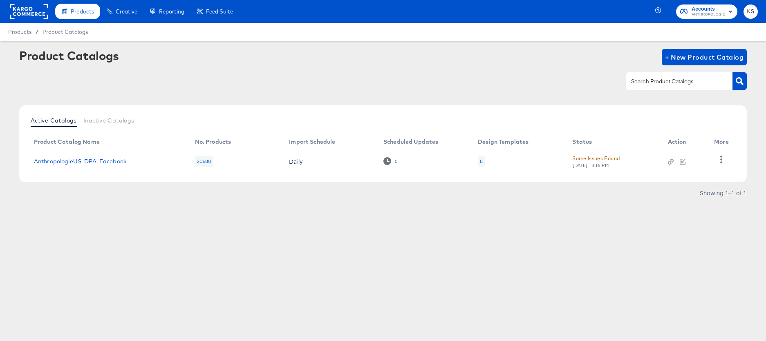
click at [79, 162] on link "AnthropologieUS_DPA_Facebook" at bounding box center [80, 161] width 92 height 7
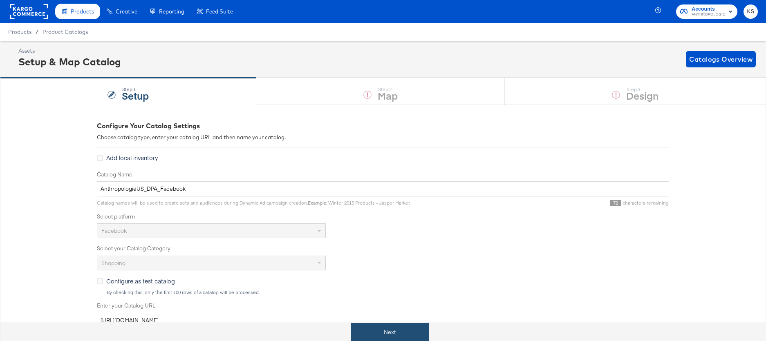
click at [387, 335] on button "Next" at bounding box center [390, 332] width 78 height 18
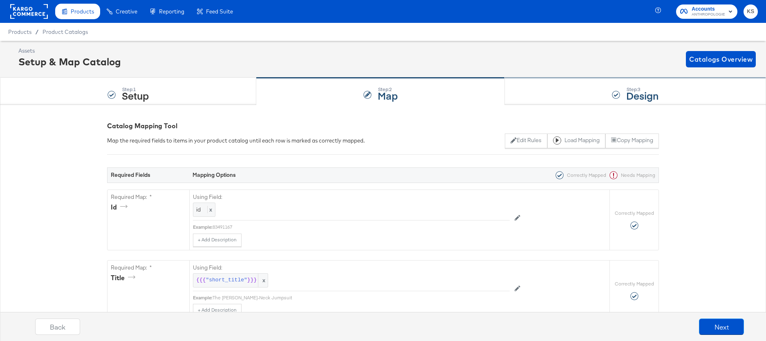
click at [577, 90] on div "Step: 3 Design" at bounding box center [635, 91] width 261 height 27
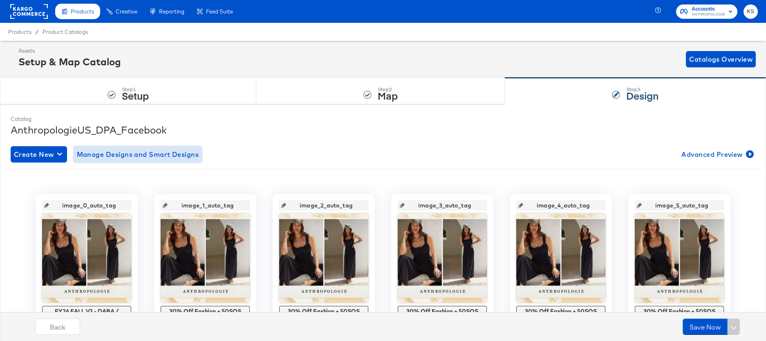
click at [158, 154] on span "Manage Designs and Smart Designs" at bounding box center [138, 154] width 122 height 11
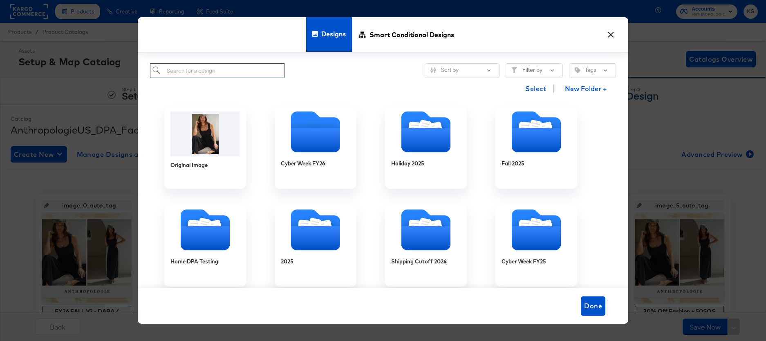
click at [241, 74] on input "search" at bounding box center [217, 70] width 134 height 15
paste input "HOME - HOLIDAY FY26 - Single Image (META)"
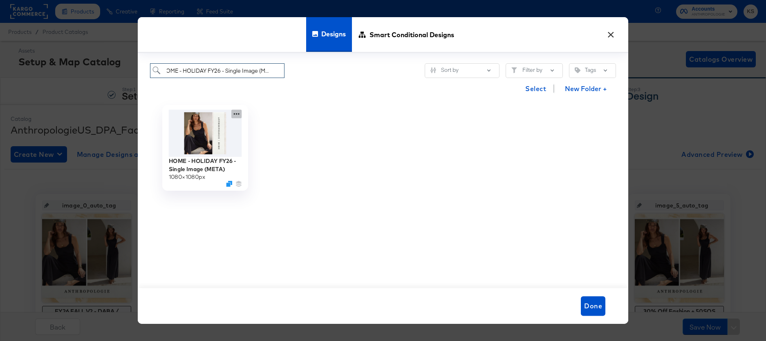
click at [236, 115] on icon at bounding box center [236, 114] width 10 height 9
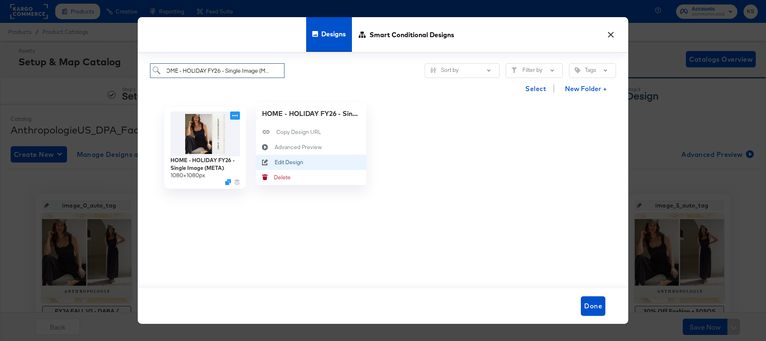
type input "HOME - HOLIDAY FY26 - Single Image (META)"
click at [279, 158] on button "Edit Design Edit Design" at bounding box center [311, 162] width 110 height 15
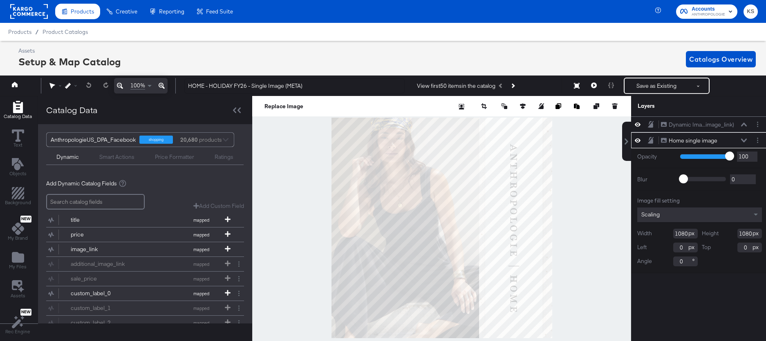
click at [742, 142] on icon at bounding box center [744, 141] width 6 height 4
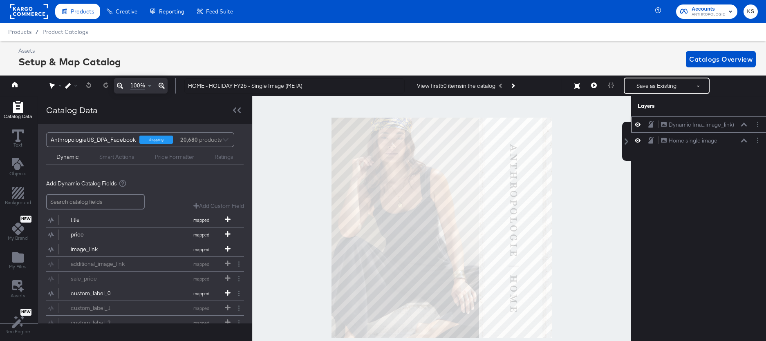
click at [747, 123] on button at bounding box center [744, 124] width 7 height 5
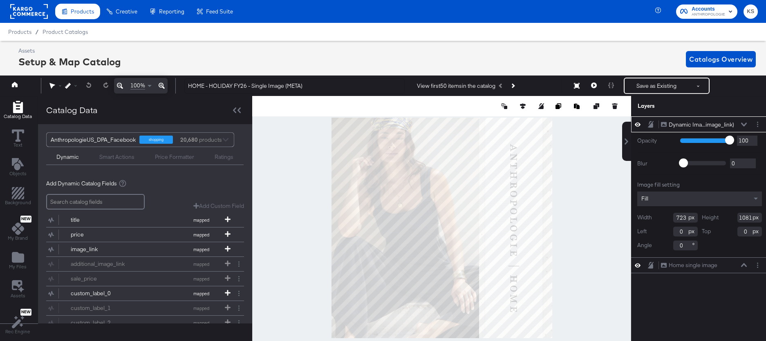
scroll to position [0, 2]
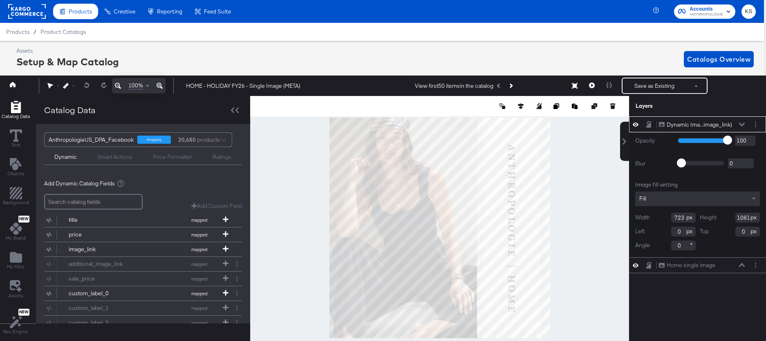
click at [743, 124] on icon at bounding box center [742, 125] width 6 height 4
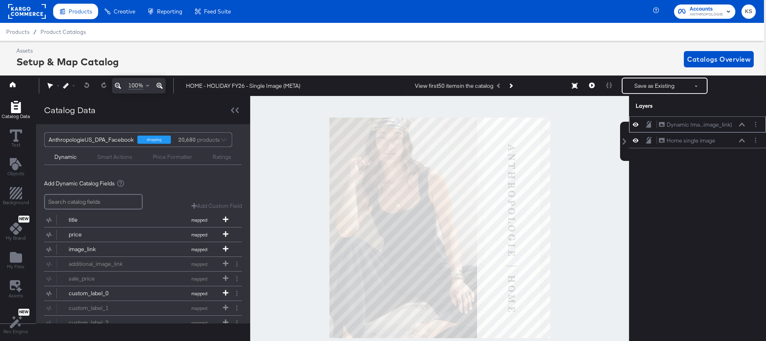
click at [739, 124] on icon at bounding box center [742, 125] width 6 height 4
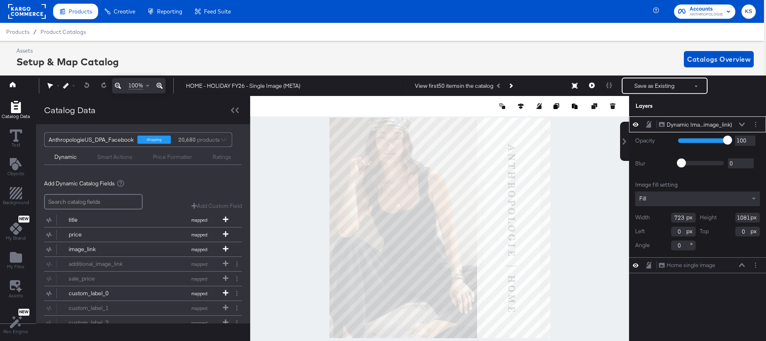
click at [739, 124] on icon at bounding box center [742, 125] width 6 height 4
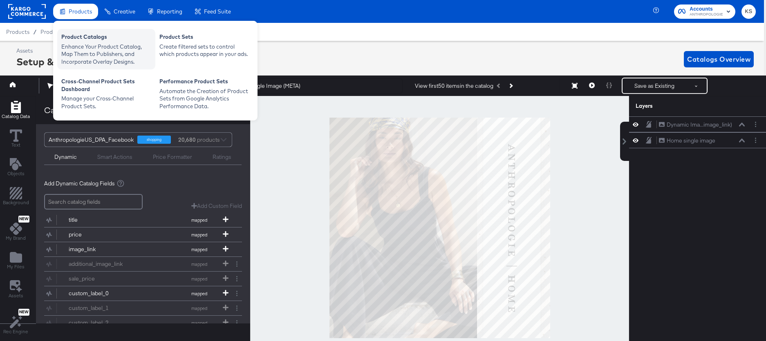
click at [83, 38] on div "Product Catalogs" at bounding box center [106, 38] width 90 height 10
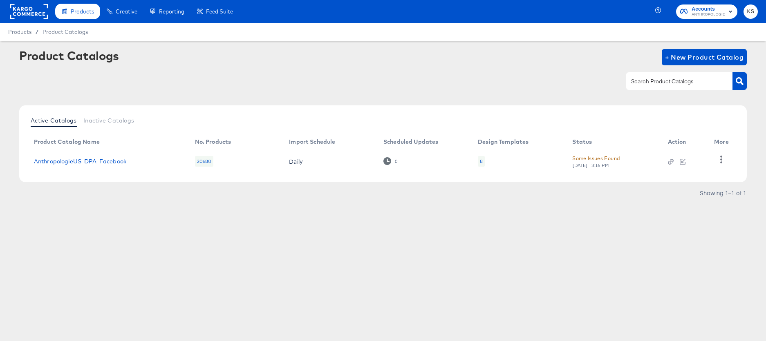
click at [78, 164] on link "AnthropologieUS_DPA_Facebook" at bounding box center [80, 161] width 92 height 7
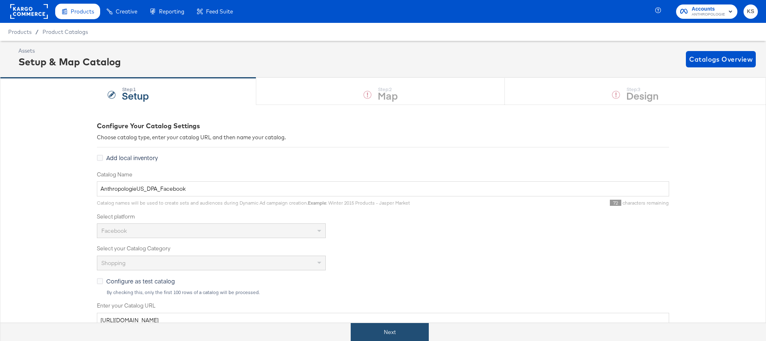
click at [378, 339] on button "Next" at bounding box center [390, 332] width 78 height 18
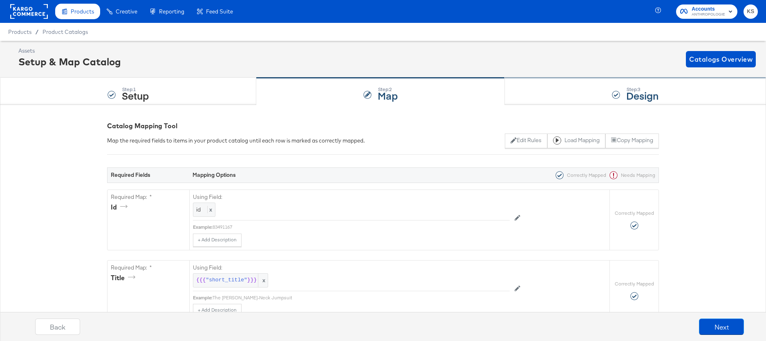
click at [576, 99] on div "Step: 3 Design" at bounding box center [635, 91] width 261 height 27
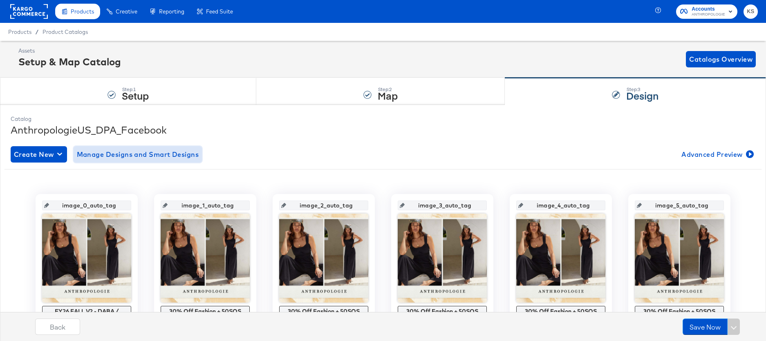
click at [156, 157] on span "Manage Designs and Smart Designs" at bounding box center [138, 154] width 122 height 11
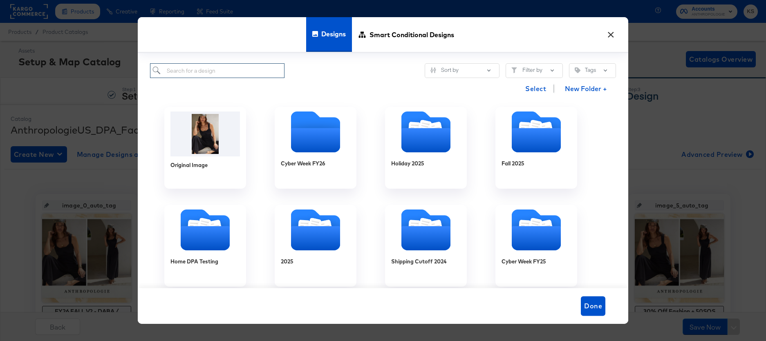
click at [262, 74] on input "search" at bounding box center [217, 70] width 134 height 15
paste input "HOLIDAY FY26 - STAR RATINGS Multi Image (META)"
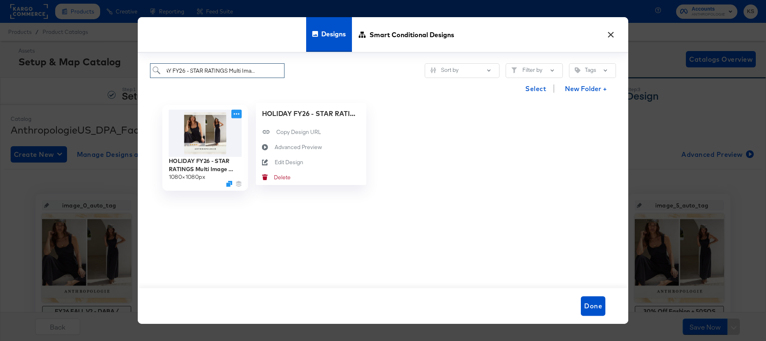
click at [237, 114] on icon at bounding box center [236, 114] width 10 height 9
type input "HOLIDAY FY26 - STAR RATINGS Multi Image (META)"
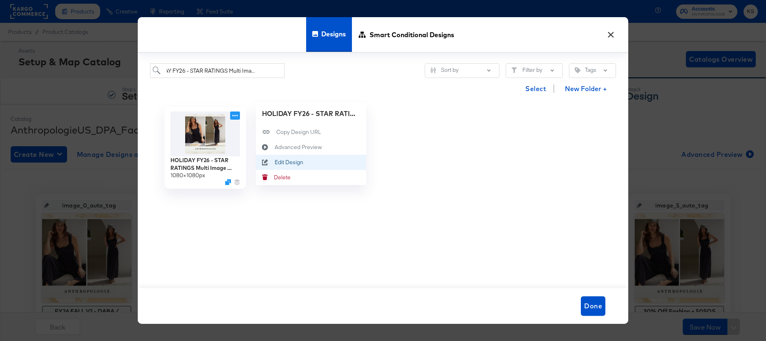
scroll to position [0, 0]
click at [275, 162] on div "Edit Design Edit Design" at bounding box center [275, 162] width 0 height 0
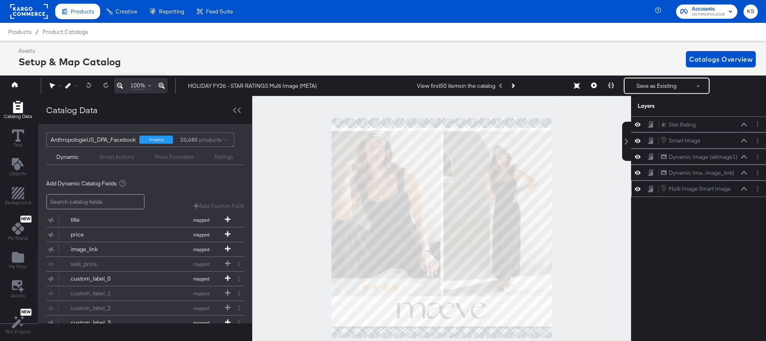
click at [638, 190] on icon at bounding box center [638, 189] width 6 height 7
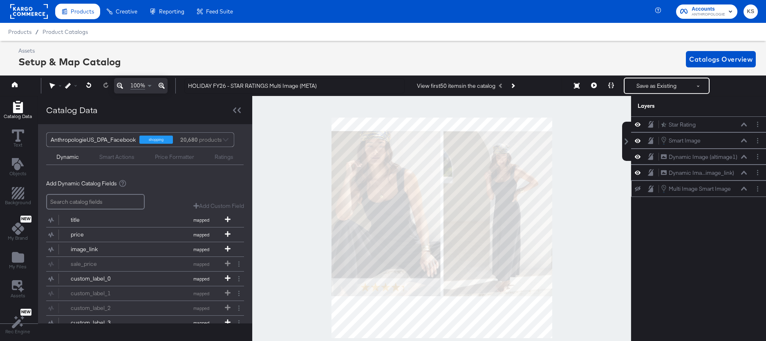
click at [638, 190] on icon at bounding box center [638, 188] width 6 height 5
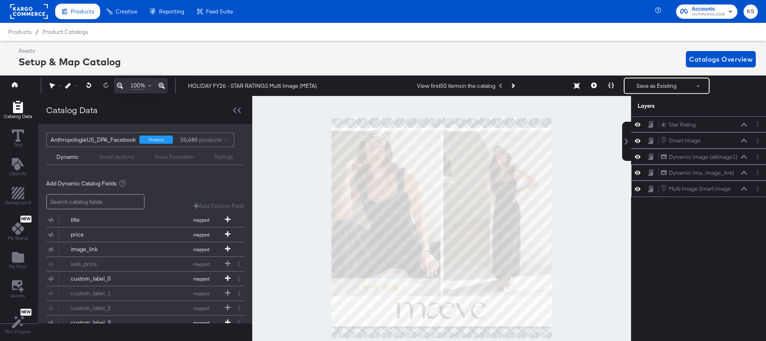
click at [744, 172] on icon at bounding box center [744, 173] width 6 height 4
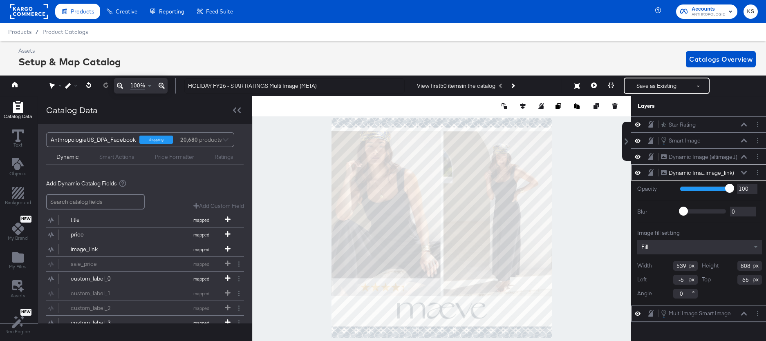
scroll to position [0, 2]
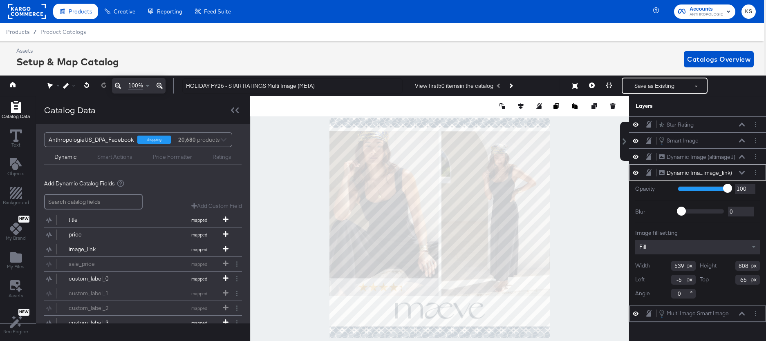
click at [744, 172] on icon at bounding box center [742, 173] width 6 height 4
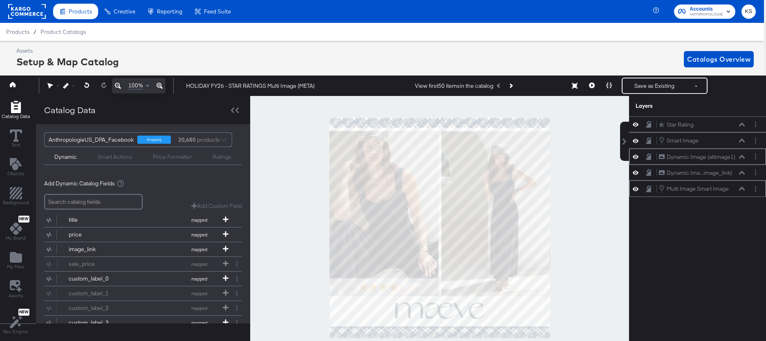
click at [742, 156] on icon at bounding box center [742, 157] width 6 height 4
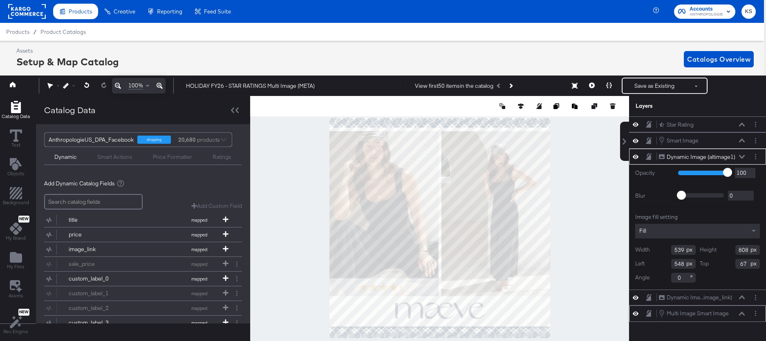
click at [742, 156] on icon at bounding box center [742, 157] width 6 height 4
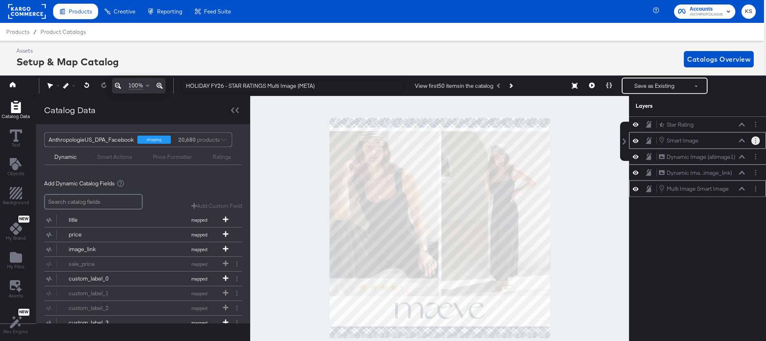
click at [754, 138] on button "Layer Options" at bounding box center [755, 141] width 9 height 9
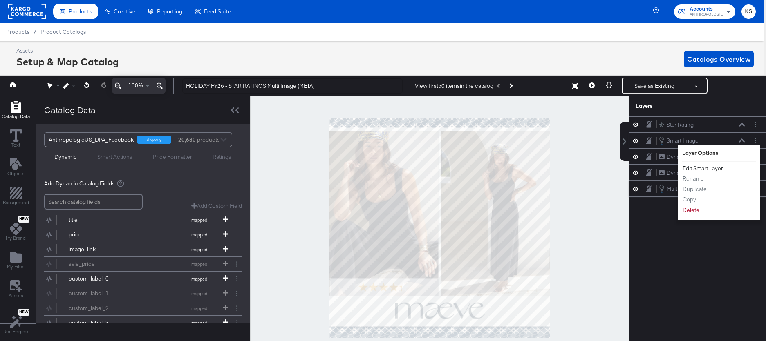
click at [705, 169] on button "Edit Smart Layer" at bounding box center [702, 168] width 41 height 9
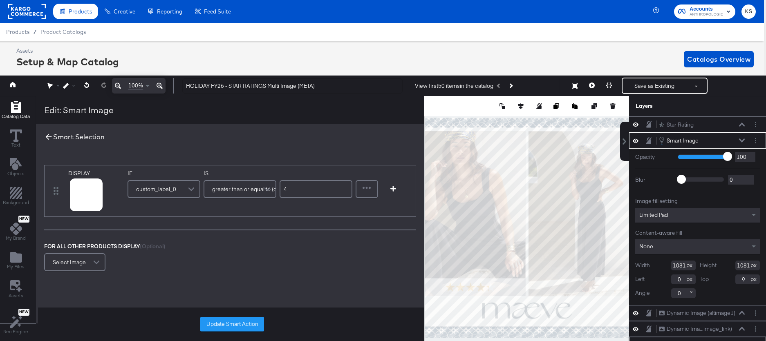
click at [48, 137] on icon at bounding box center [48, 136] width 9 height 9
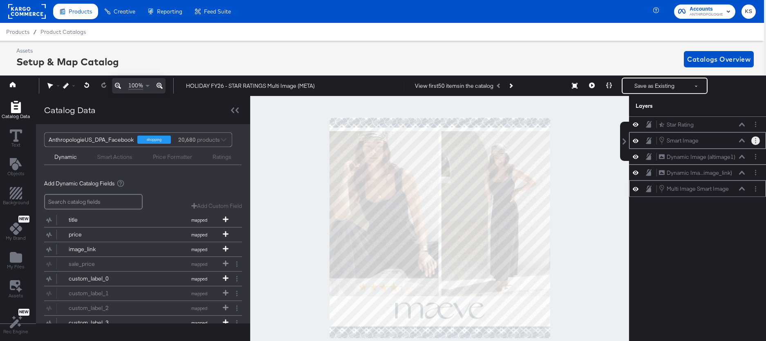
click at [755, 140] on icon "Layer Options" at bounding box center [755, 140] width 1 height 5
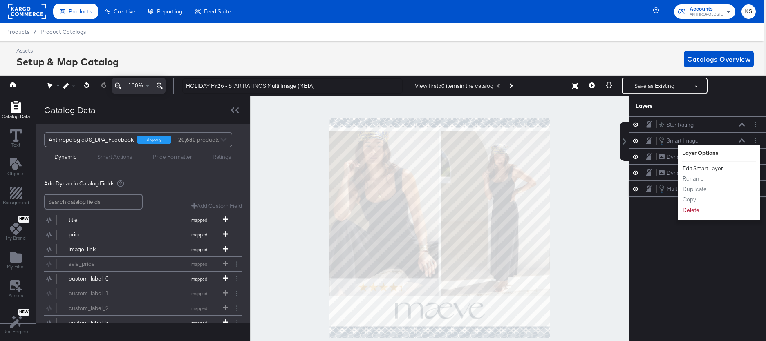
click at [707, 167] on button "Edit Smart Layer" at bounding box center [702, 168] width 41 height 9
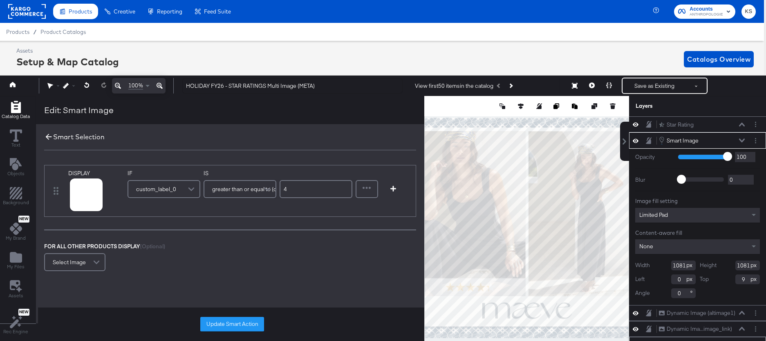
click at [46, 137] on icon at bounding box center [48, 136] width 9 height 9
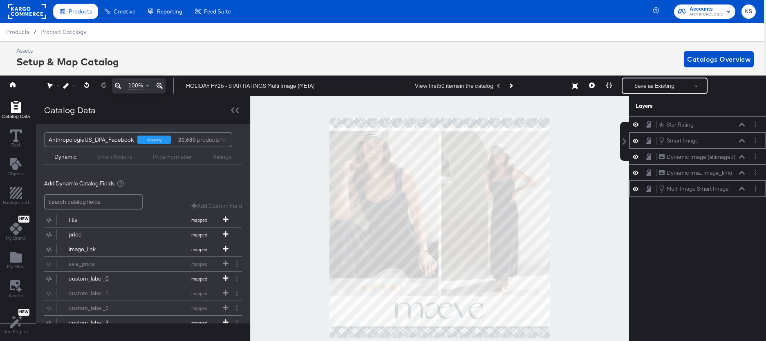
click at [636, 140] on icon at bounding box center [636, 140] width 6 height 7
click at [636, 141] on icon at bounding box center [636, 140] width 6 height 5
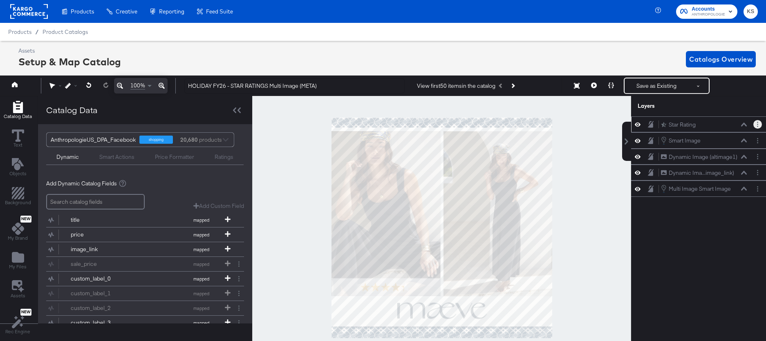
scroll to position [0, 2]
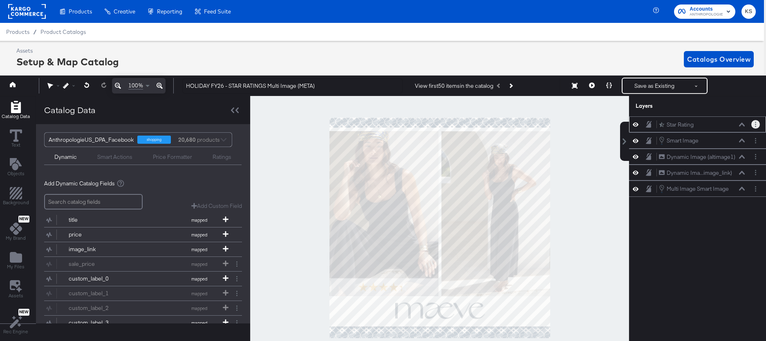
click at [754, 125] on button "Layer Options" at bounding box center [755, 124] width 9 height 9
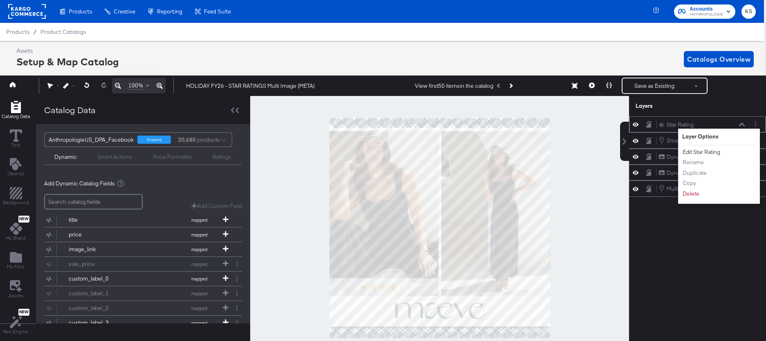
click at [705, 153] on button "Edit Star Rating" at bounding box center [701, 152] width 38 height 9
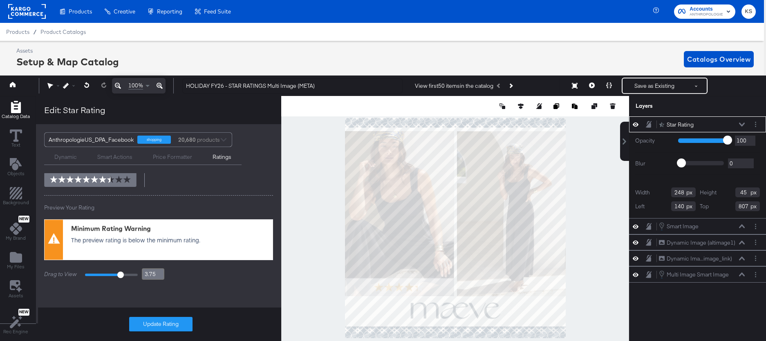
scroll to position [0, 0]
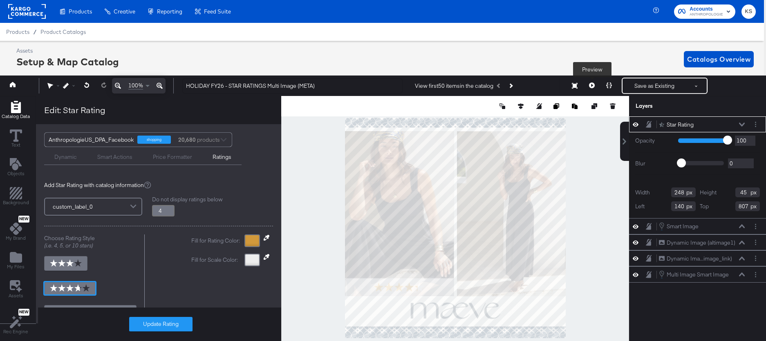
click at [587, 83] on button at bounding box center [591, 86] width 17 height 16
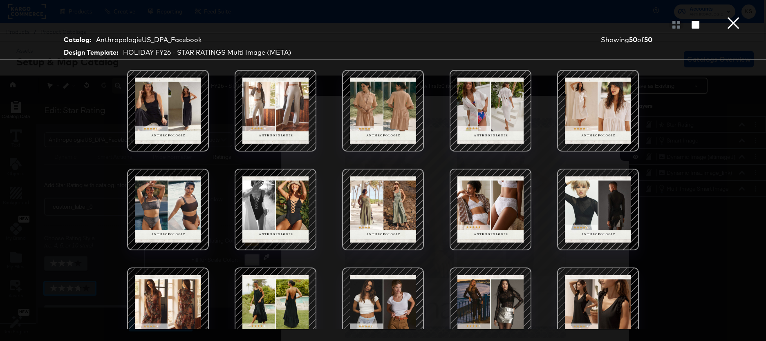
click at [403, 91] on div at bounding box center [382, 110] width 69 height 69
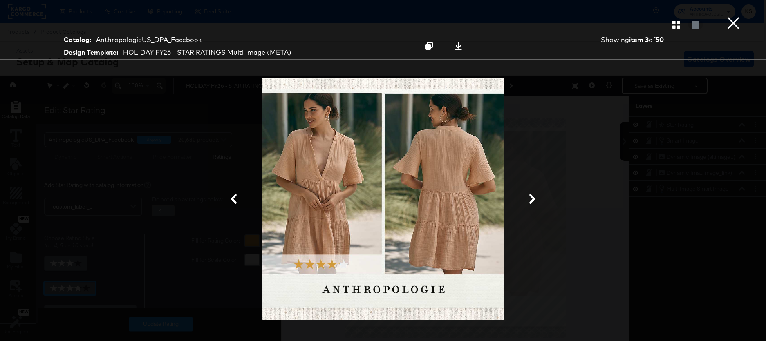
click at [730, 16] on button "×" at bounding box center [733, 8] width 16 height 16
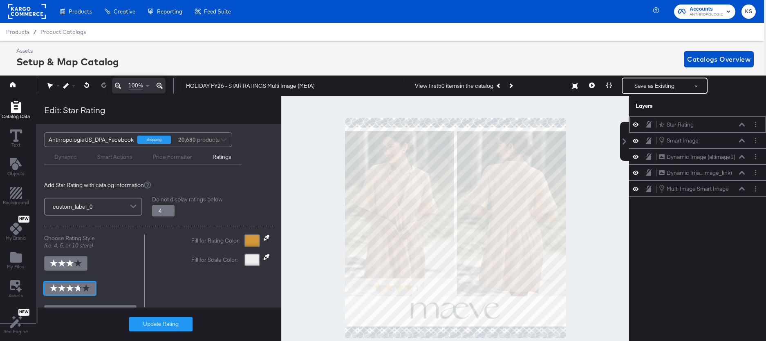
type input "3.8"
drag, startPoint x: 86, startPoint y: 43, endPoint x: 450, endPoint y: 39, distance: 363.8
click at [0, 0] on div "Enhance Your Product Catalog, Map Them to Publishers, and Incorporate Overlay D…" at bounding box center [0, 0] width 0 height 0
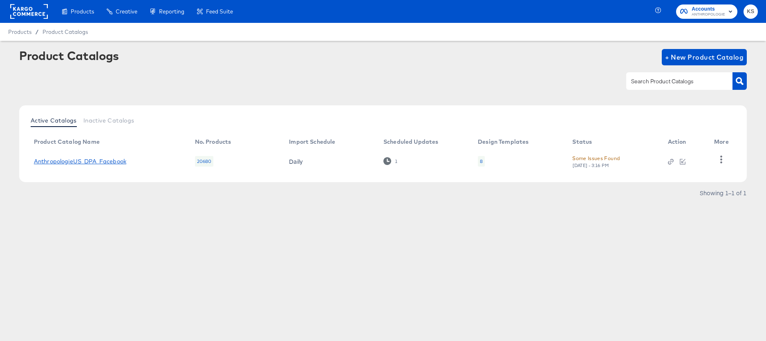
click at [107, 163] on link "AnthropologieUS_DPA_Facebook" at bounding box center [80, 161] width 92 height 7
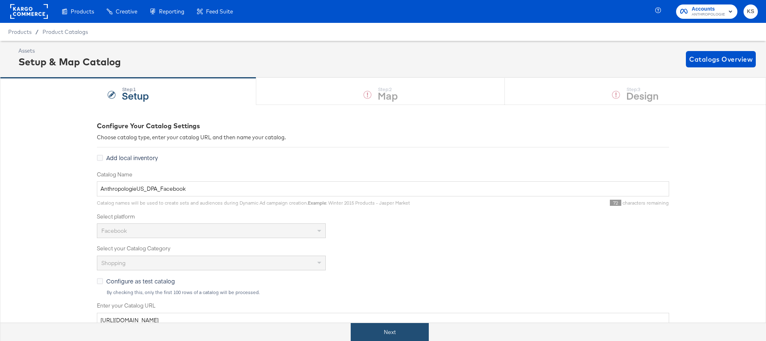
click at [393, 334] on button "Next" at bounding box center [390, 332] width 78 height 18
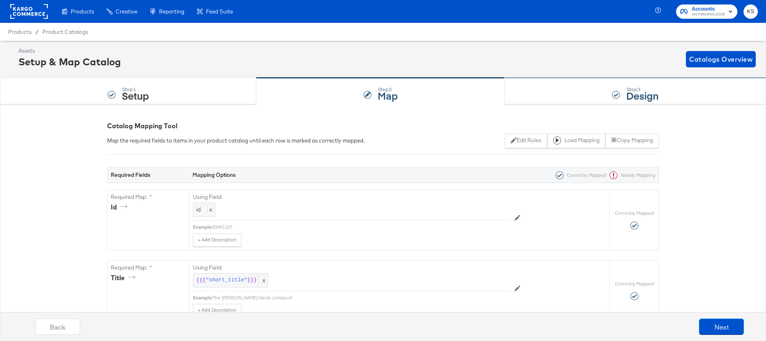
click at [545, 92] on div "Step: 3 Design" at bounding box center [635, 91] width 261 height 27
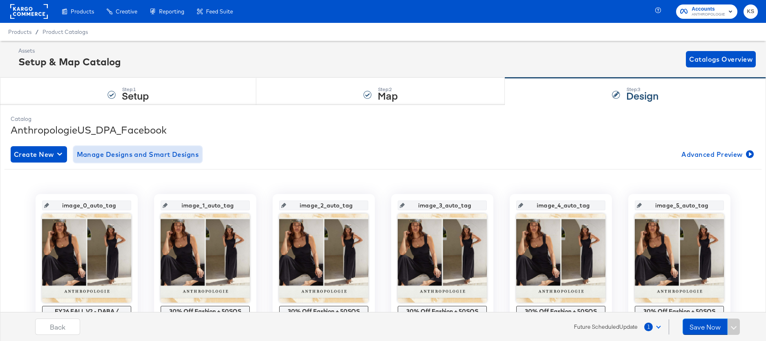
click at [144, 157] on span "Manage Designs and Smart Designs" at bounding box center [138, 154] width 122 height 11
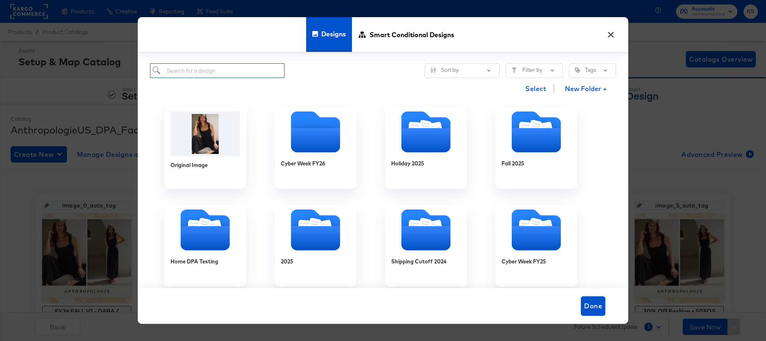
click at [187, 72] on input "search" at bounding box center [217, 70] width 134 height 15
paste input "HOLIDAY FY26 - STAR RATINGS Single Image (META)"
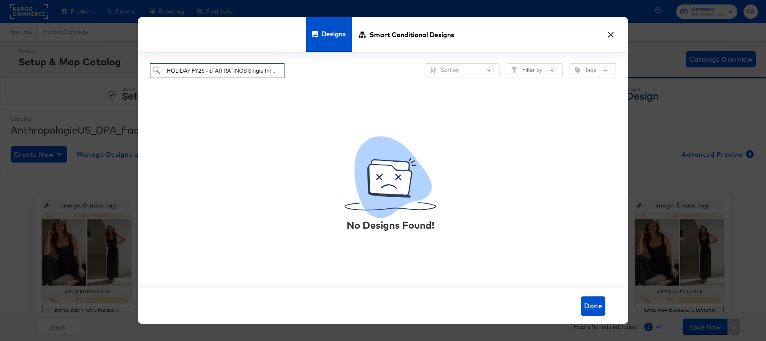
click at [222, 72] on input "HOLIDAY FY26 - STAR RATINGS Single Image (META)" at bounding box center [217, 70] width 134 height 15
paste input "search"
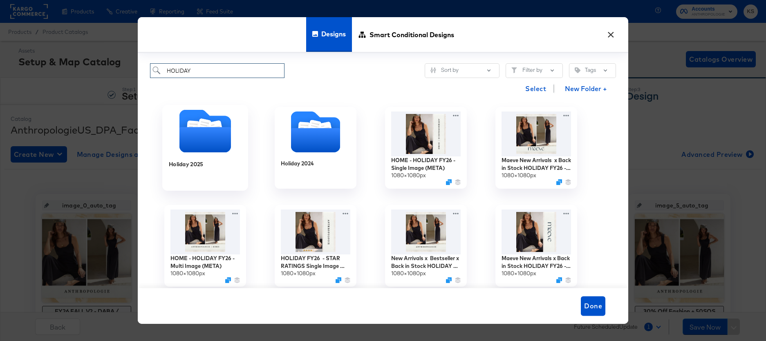
type input "HOLIDAY"
click at [195, 138] on icon "Folder" at bounding box center [205, 139] width 52 height 25
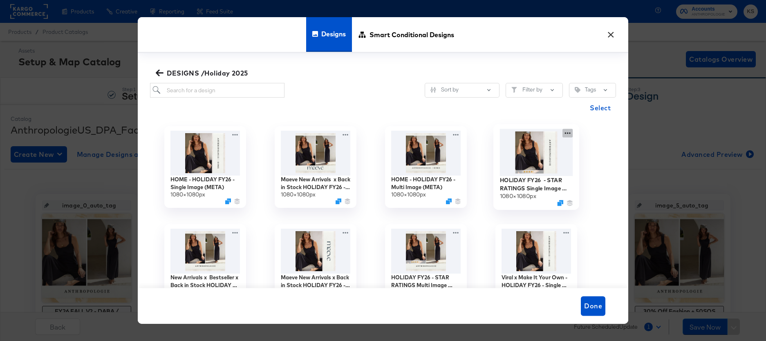
click at [566, 133] on div "HOLIDAY FY26 - STAR RATINGS Single Image (META) 1080 × 1080 px" at bounding box center [536, 167] width 110 height 98
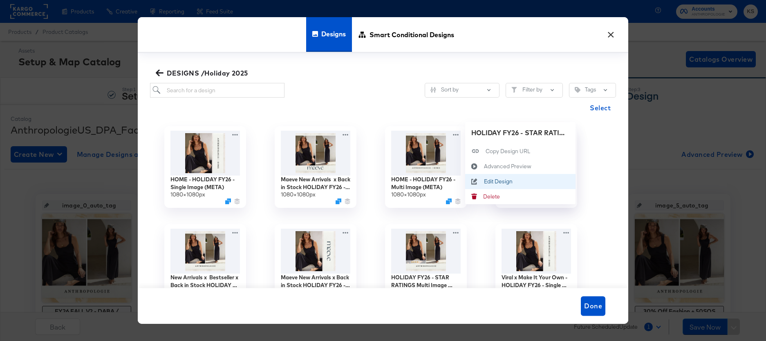
click at [484, 182] on div "Edit Design Edit Design" at bounding box center [484, 182] width 0 height 0
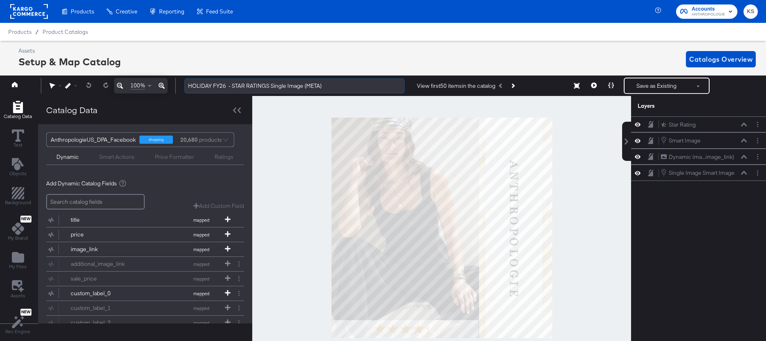
click at [228, 87] on input "HOLIDAY FY26 - STAR RATINGS Single Image (META)" at bounding box center [294, 85] width 220 height 15
type input "HOLIDAY FY26 - STAR RATINGS Single Image (META)"
click at [317, 51] on div "Assets Setup & Map Catalog Catalogs Overview" at bounding box center [386, 59] width 737 height 24
click at [755, 141] on button "Layer Options" at bounding box center [757, 141] width 9 height 9
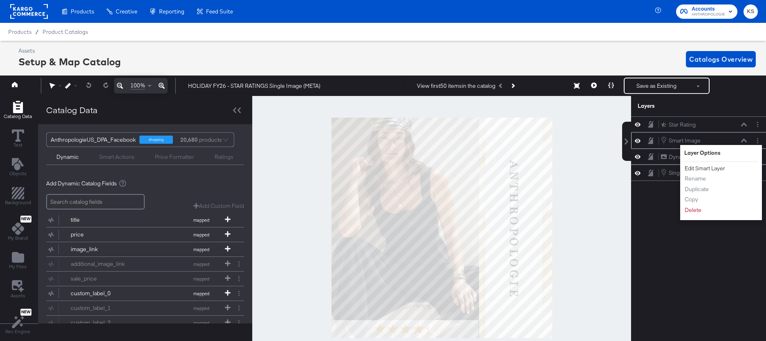
click at [705, 169] on button "Edit Smart Layer" at bounding box center [704, 168] width 41 height 9
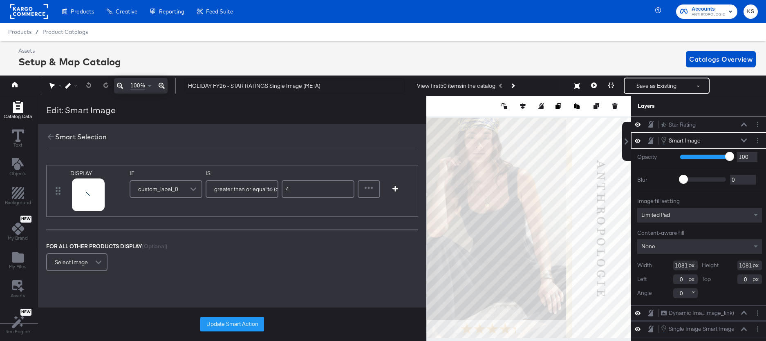
scroll to position [0, 2]
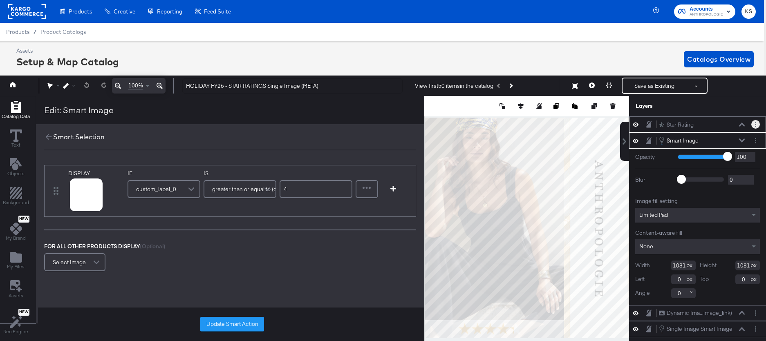
click at [755, 122] on button "Layer Options" at bounding box center [755, 124] width 9 height 9
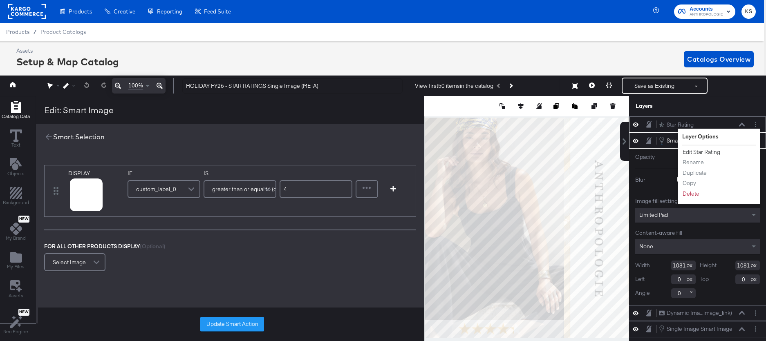
click at [697, 152] on button "Edit Star Rating" at bounding box center [701, 152] width 38 height 9
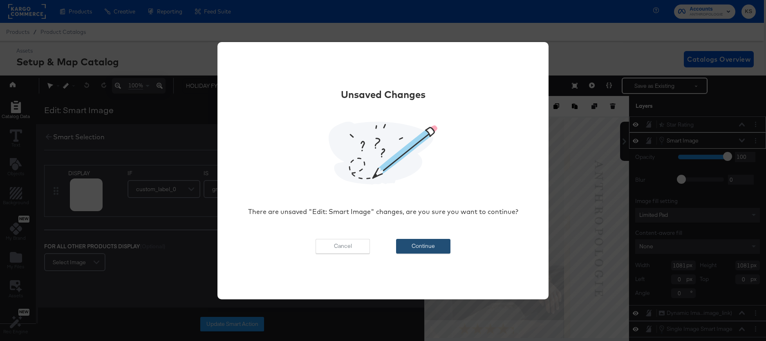
click at [435, 248] on button "Continue" at bounding box center [423, 246] width 54 height 15
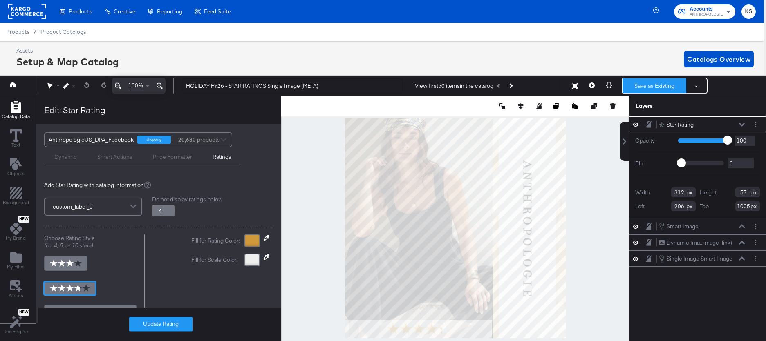
click at [644, 86] on button "Save as Existing" at bounding box center [655, 85] width 64 height 15
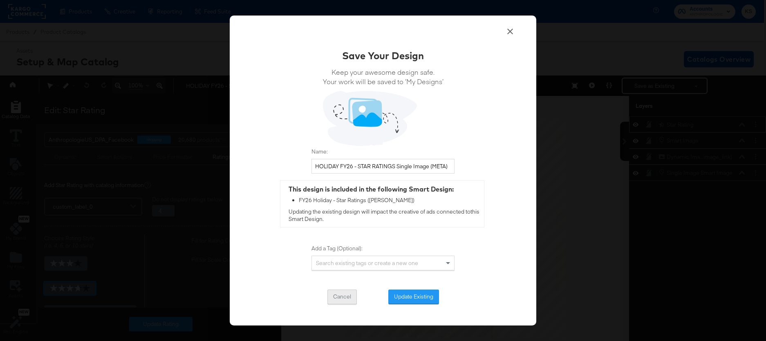
click at [339, 299] on button "Cancel" at bounding box center [341, 297] width 29 height 15
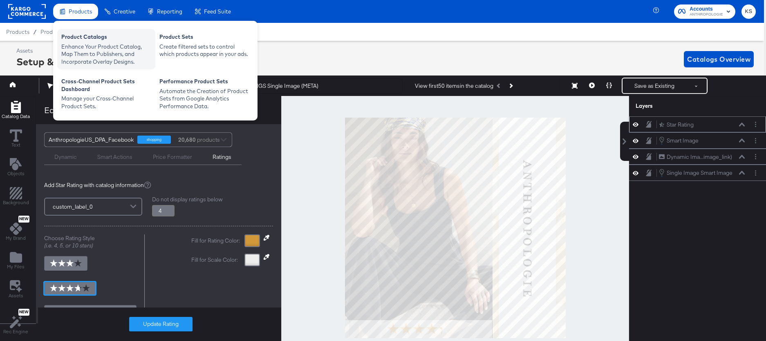
click at [76, 44] on div "Enhance Your Product Catalog, Map Them to Publishers, and Incorporate Overlay D…" at bounding box center [106, 54] width 90 height 23
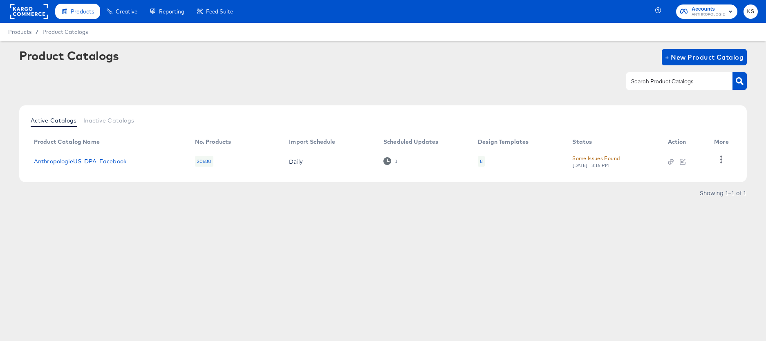
click at [76, 159] on link "AnthropologieUS_DPA_Facebook" at bounding box center [80, 161] width 92 height 7
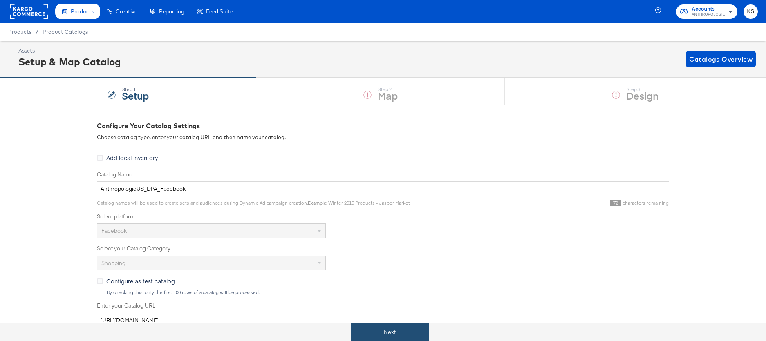
click at [399, 330] on button "Next" at bounding box center [390, 332] width 78 height 18
